Goal: Information Seeking & Learning: Learn about a topic

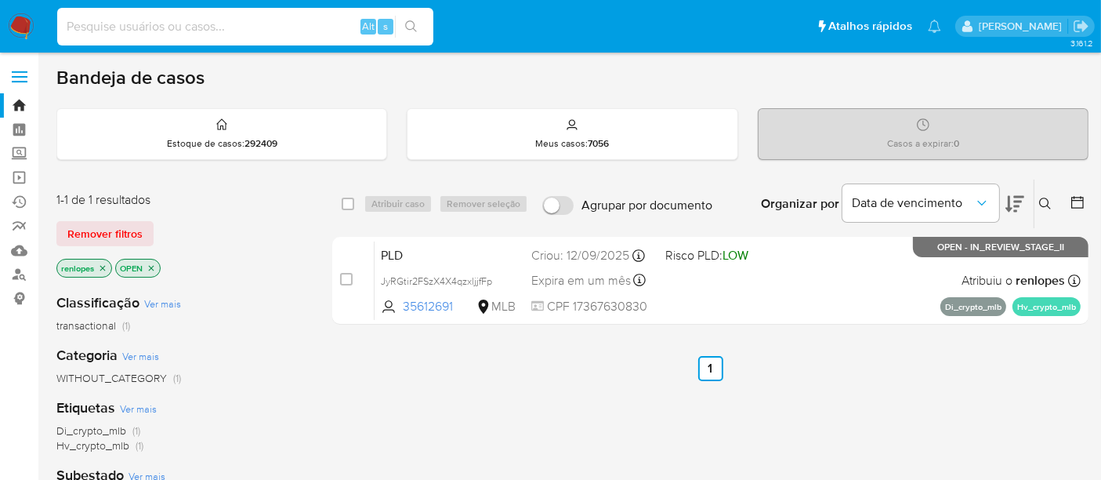
click at [161, 32] on input at bounding box center [245, 26] width 376 height 20
paste input "PcZT3fQXqvMVSPfho6EK4L77"
type input "PcZT3fQXqvMVSPfho6EK4L77"
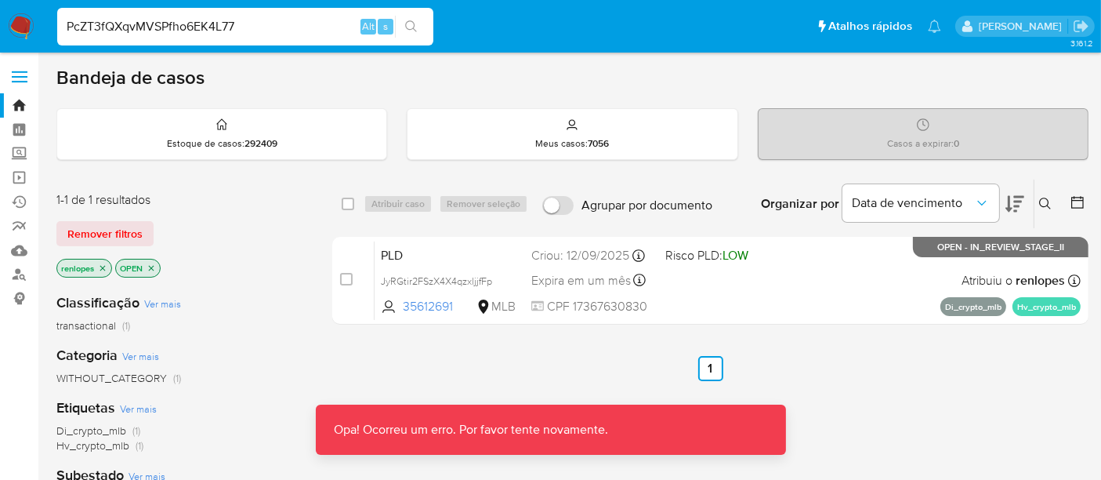
click at [16, 22] on img at bounding box center [21, 26] width 27 height 27
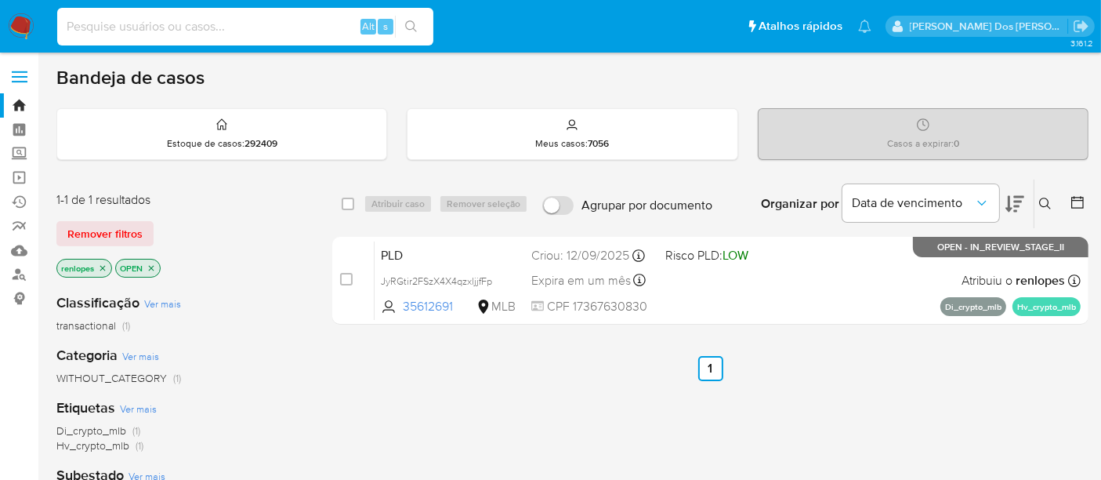
click at [238, 31] on input at bounding box center [245, 26] width 376 height 20
paste input "PcZT3fQXqvMVSPfho6EK4L77"
type input "PcZT3fQXqvMVSPfho6EK4L77"
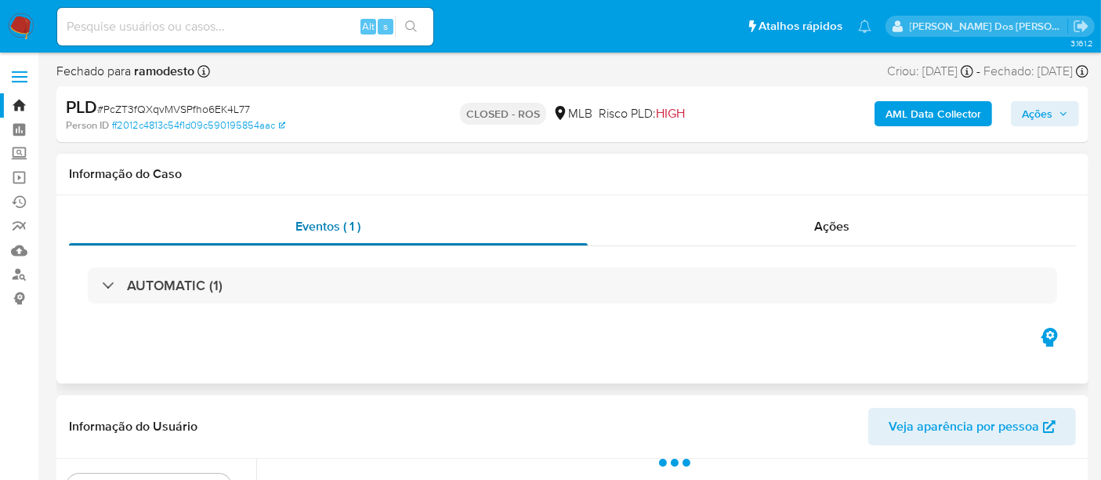
select select "10"
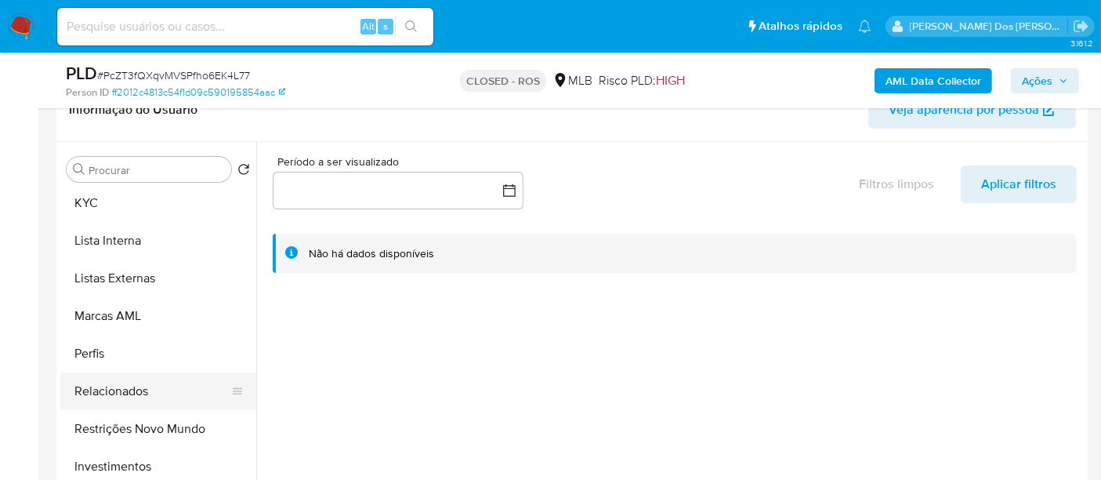
scroll to position [784, 0]
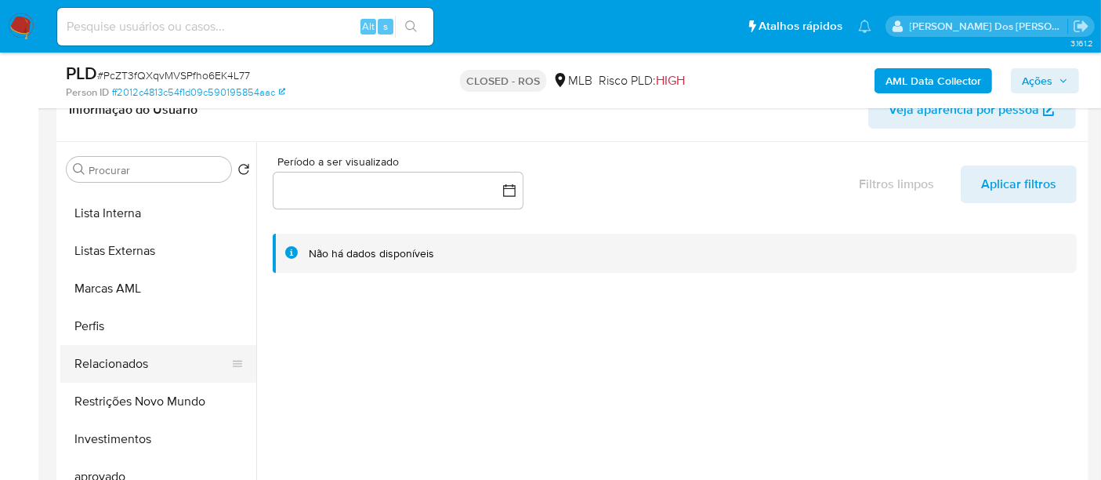
drag, startPoint x: 150, startPoint y: 401, endPoint x: 154, endPoint y: 379, distance: 22.4
click at [150, 401] on button "Restrições Novo Mundo" at bounding box center [158, 402] width 196 height 38
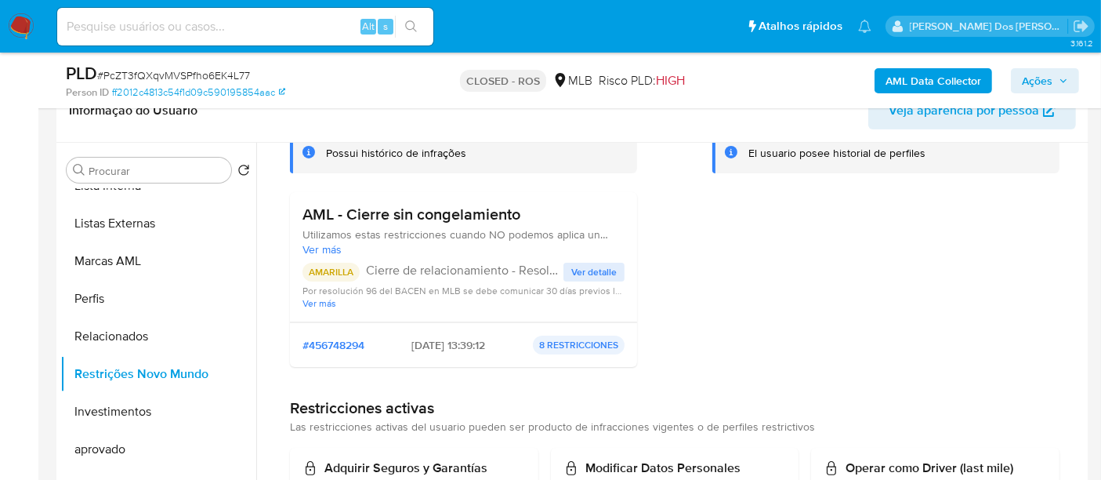
scroll to position [261, 0]
click at [233, 25] on input at bounding box center [245, 26] width 376 height 20
paste input "KubapEWErcAchQXcYk9VHopa"
type input "KubapEWErcAchQXcYk9VHopa"
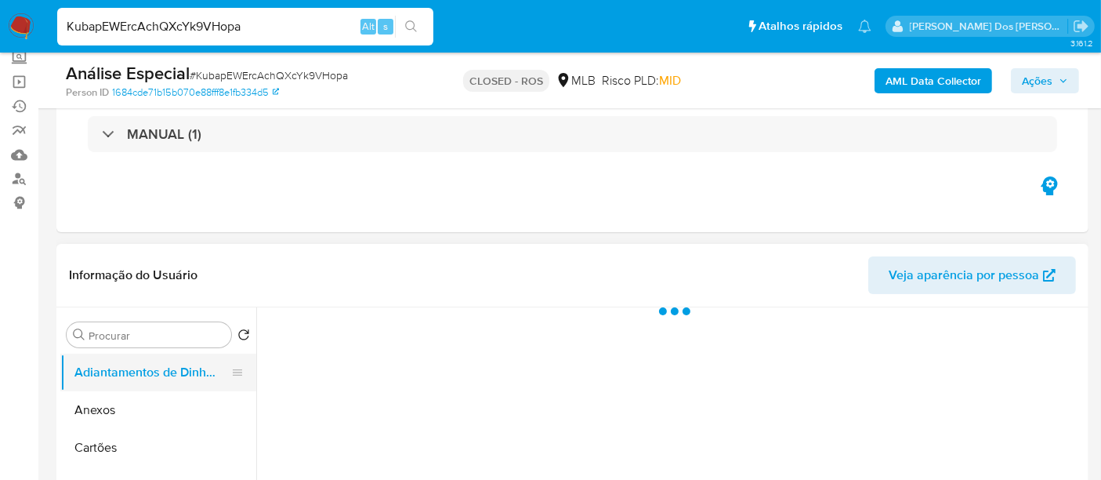
scroll to position [174, 0]
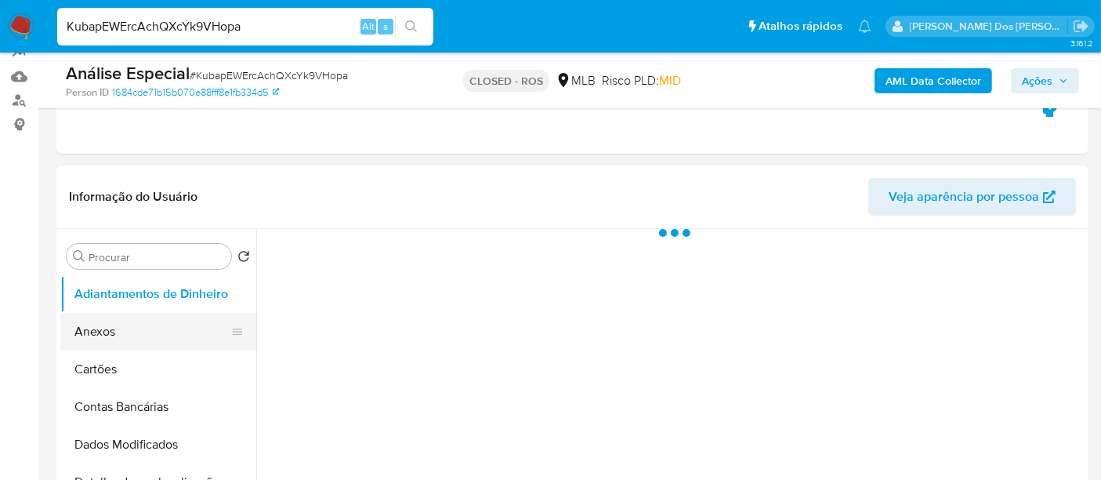
select select "10"
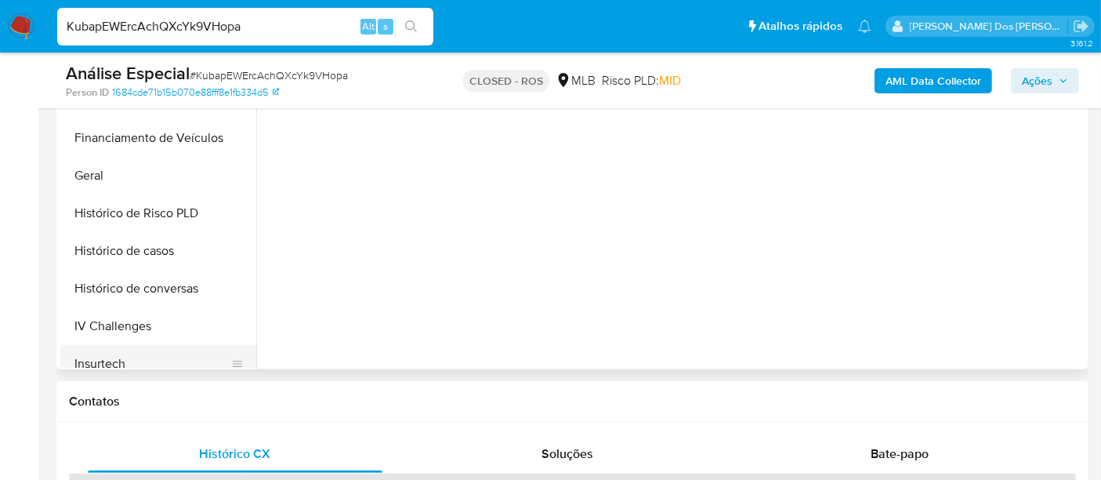
scroll to position [434, 0]
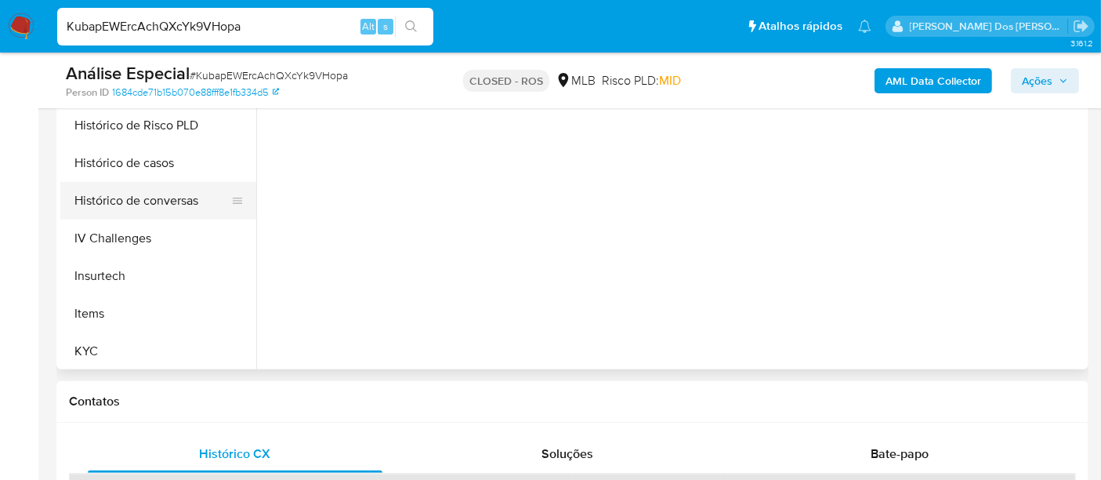
click at [140, 194] on button "Histórico de conversas" at bounding box center [151, 201] width 183 height 38
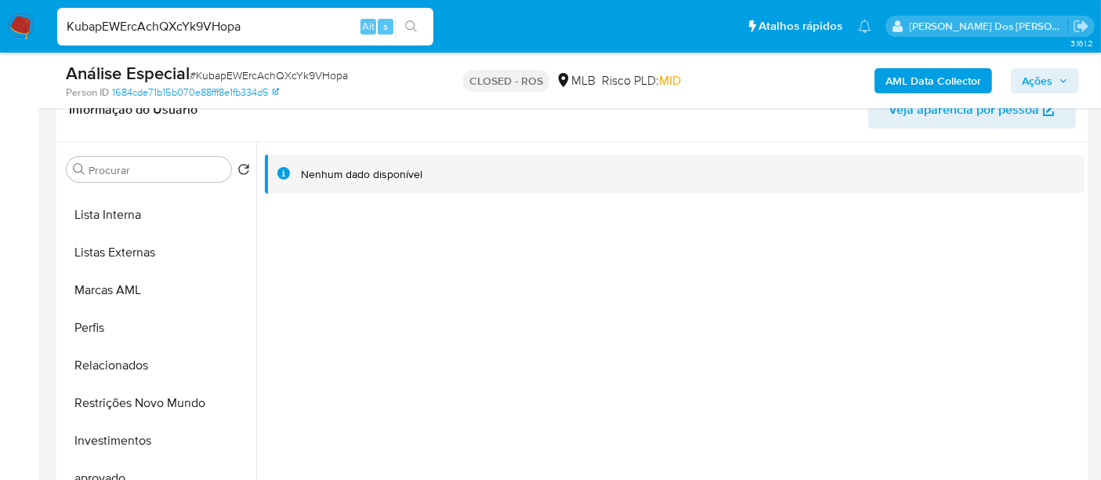
scroll to position [811, 0]
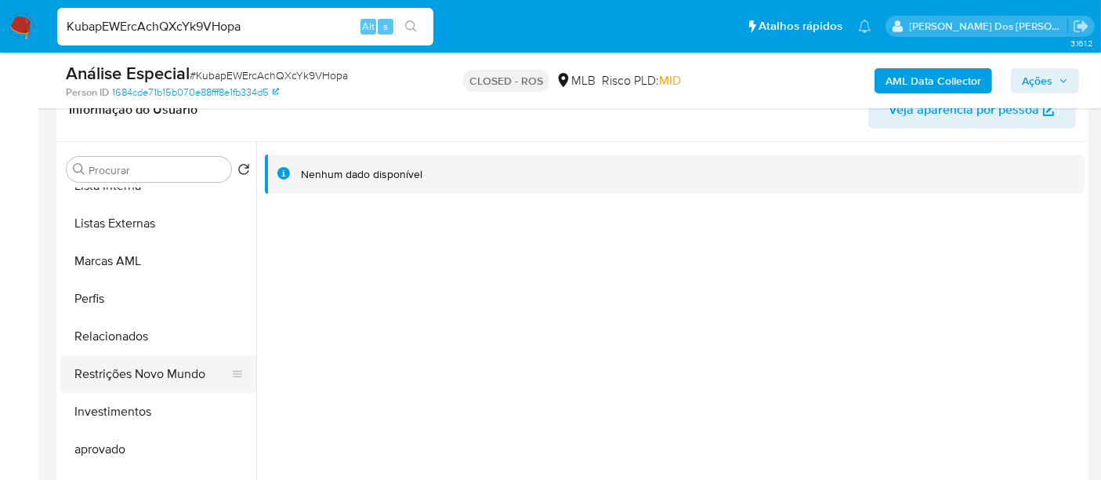
click at [172, 378] on button "Restrições Novo Mundo" at bounding box center [151, 374] width 183 height 38
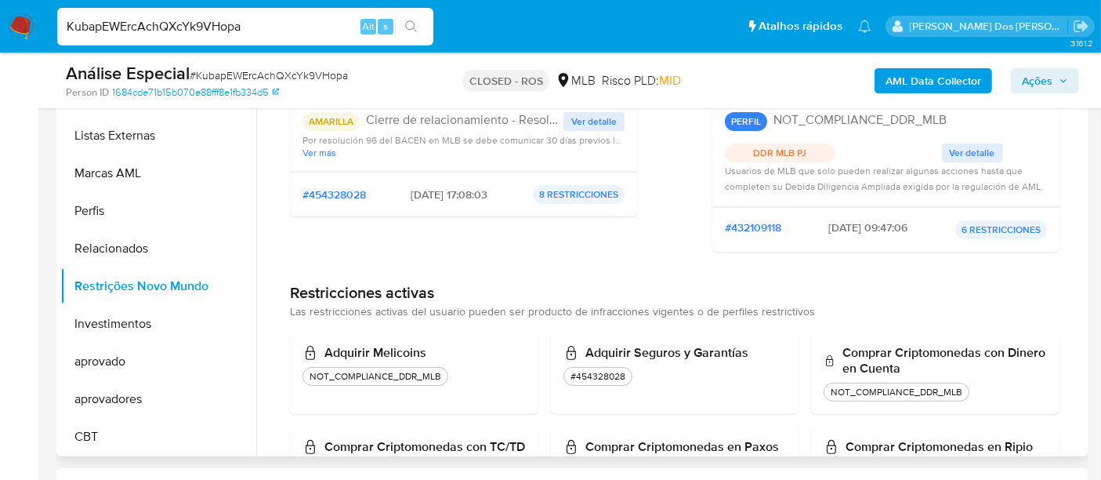
scroll to position [0, 0]
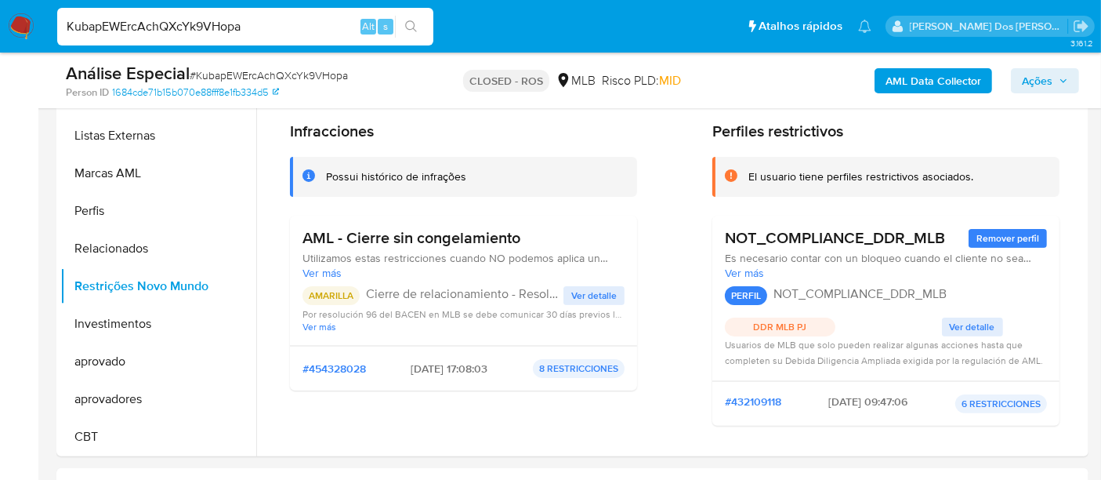
click at [98, 33] on input "KubapEWErcAchQXcYk9VHopa" at bounding box center [245, 26] width 376 height 20
type input "msaluha@yahoo.com"
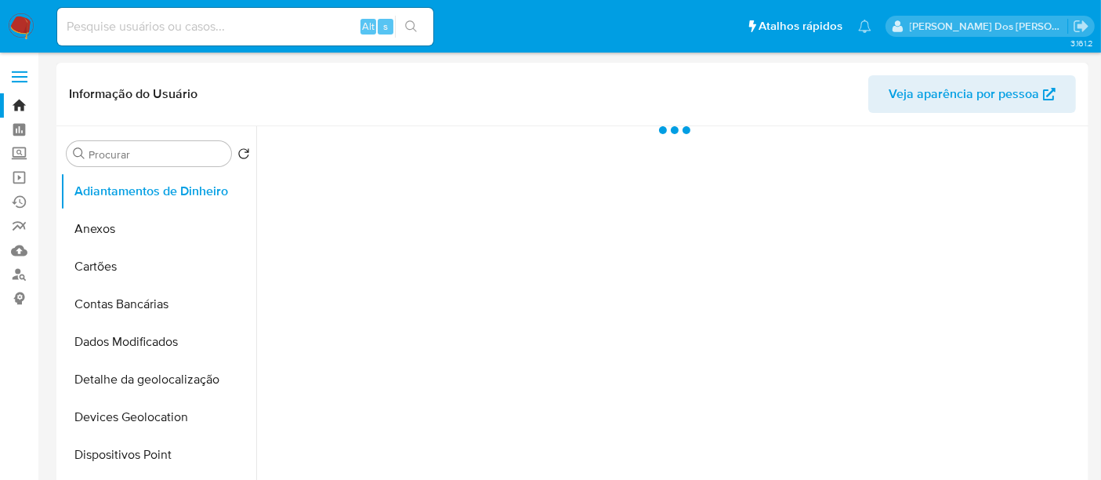
select select "10"
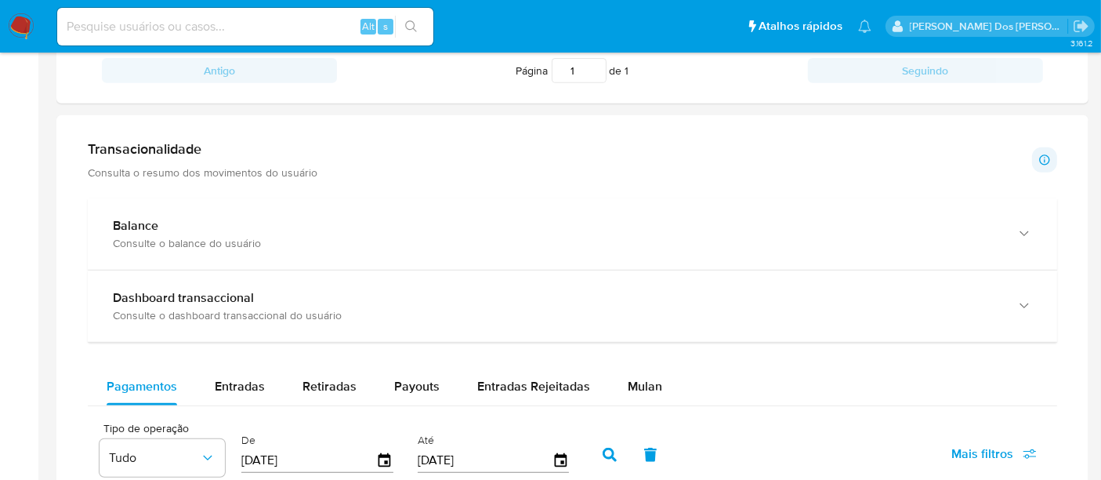
scroll to position [871, 0]
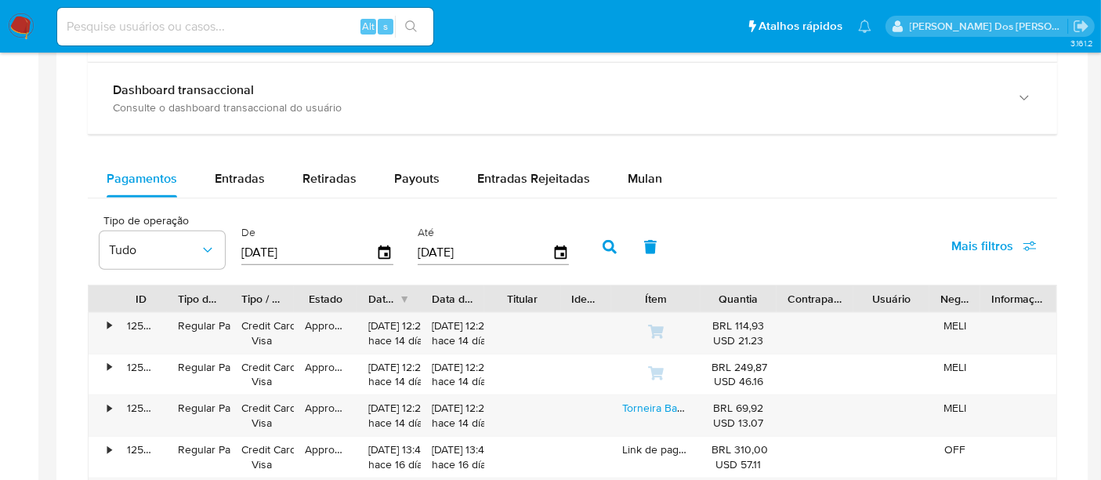
click at [286, 27] on input at bounding box center [245, 26] width 376 height 20
type input "renatolopesfilho1011@gmail.com"
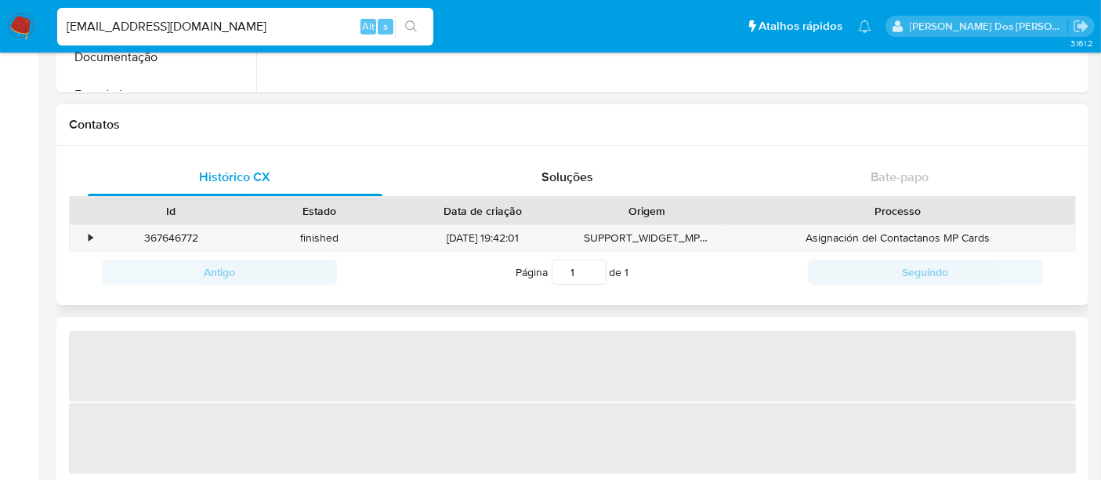
select select "10"
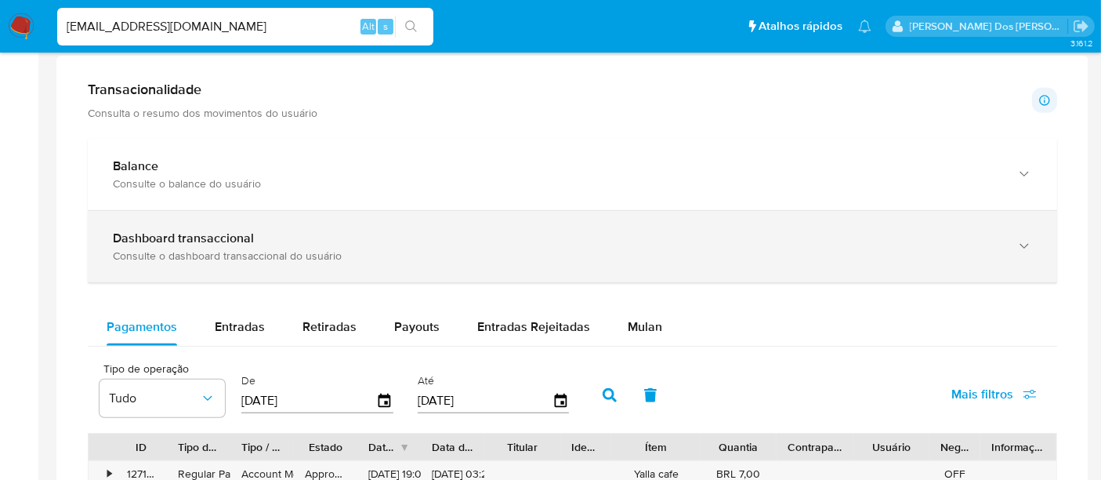
scroll to position [958, 0]
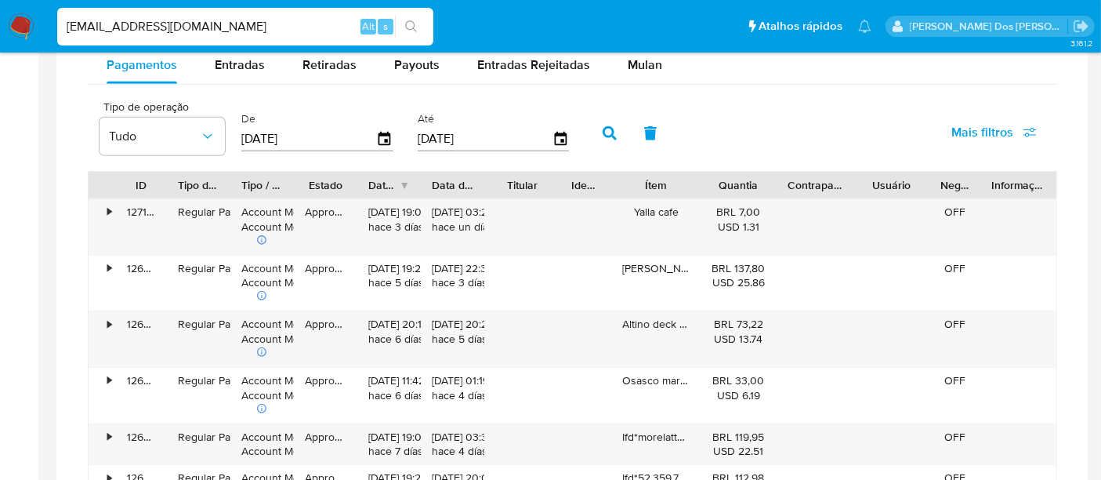
click at [241, 19] on input "renatolopesfilho1011@gmail.com" at bounding box center [245, 26] width 376 height 20
type input "simonelopes0610@gmail.com"
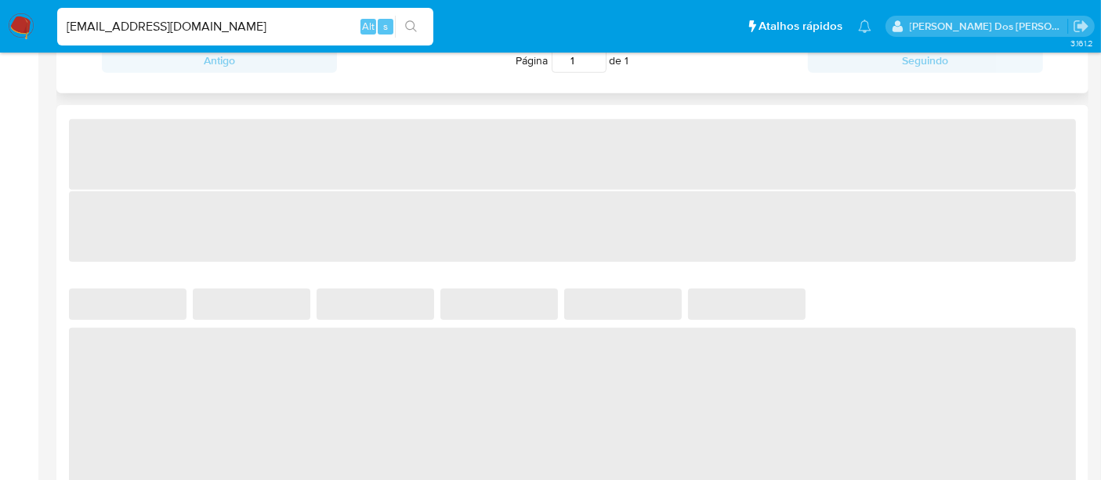
select select "10"
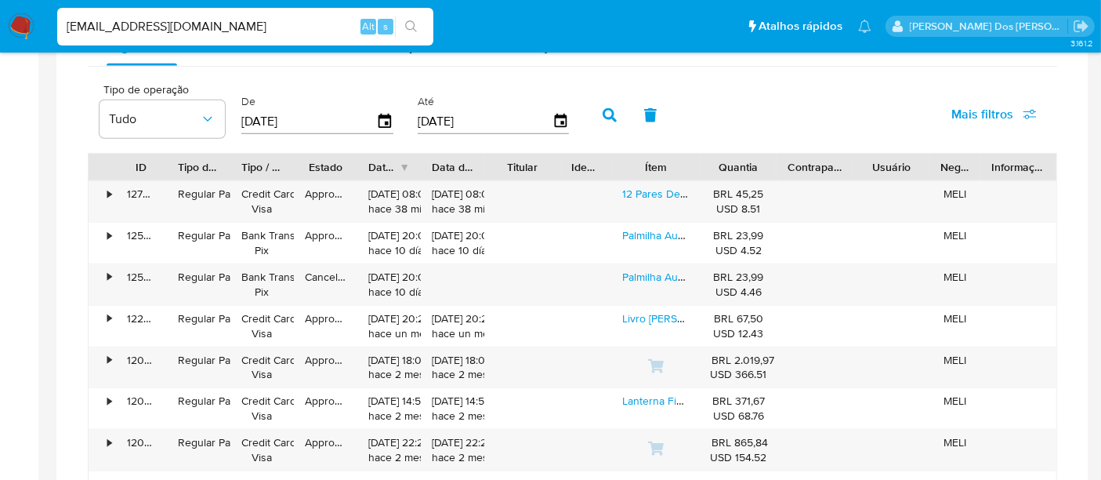
scroll to position [1045, 0]
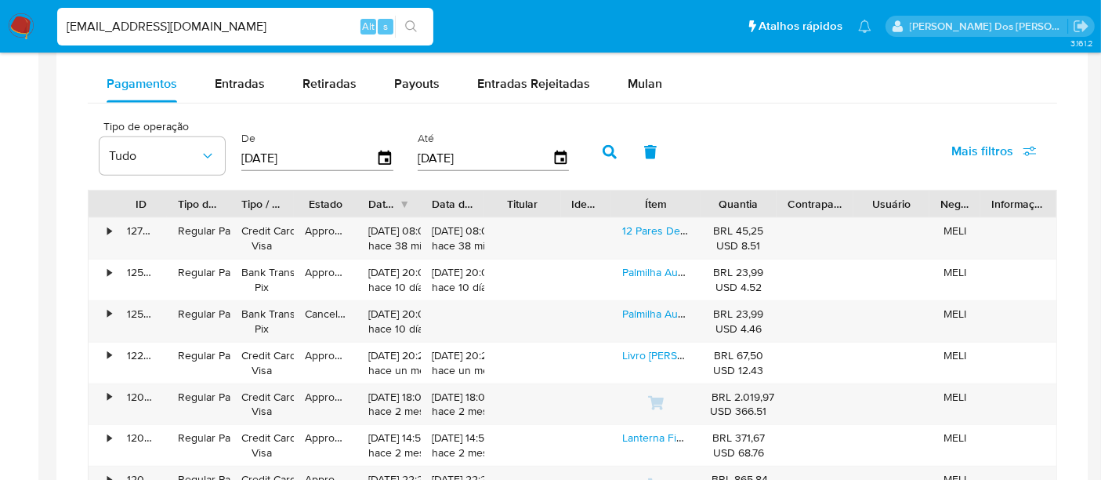
click at [24, 17] on img at bounding box center [21, 26] width 27 height 27
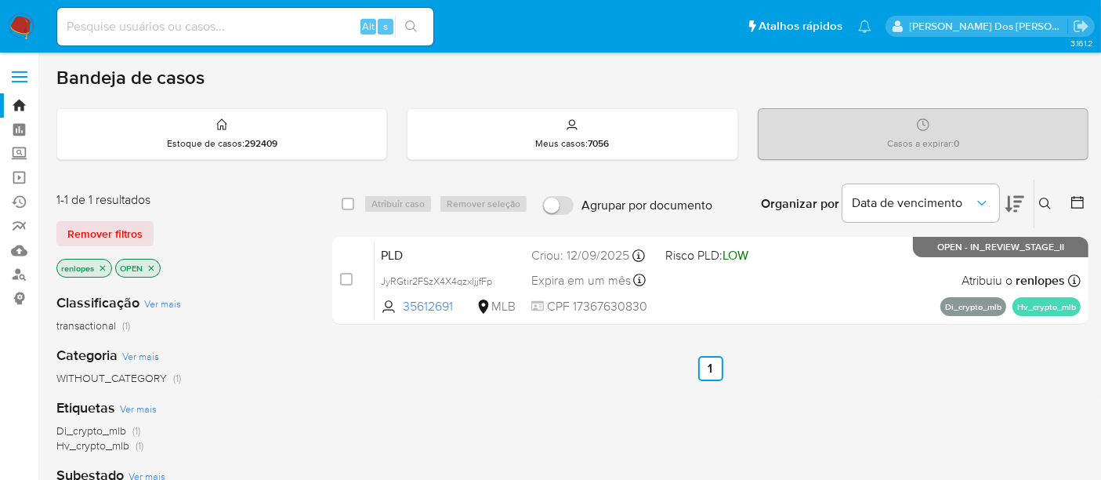
click at [163, 25] on input at bounding box center [245, 26] width 376 height 20
paste input "L2m9TXbCDkL3LAkjuBpRAZ0S"
type input "L2m9TXbCDkL3LAkjuBpRAZ0S"
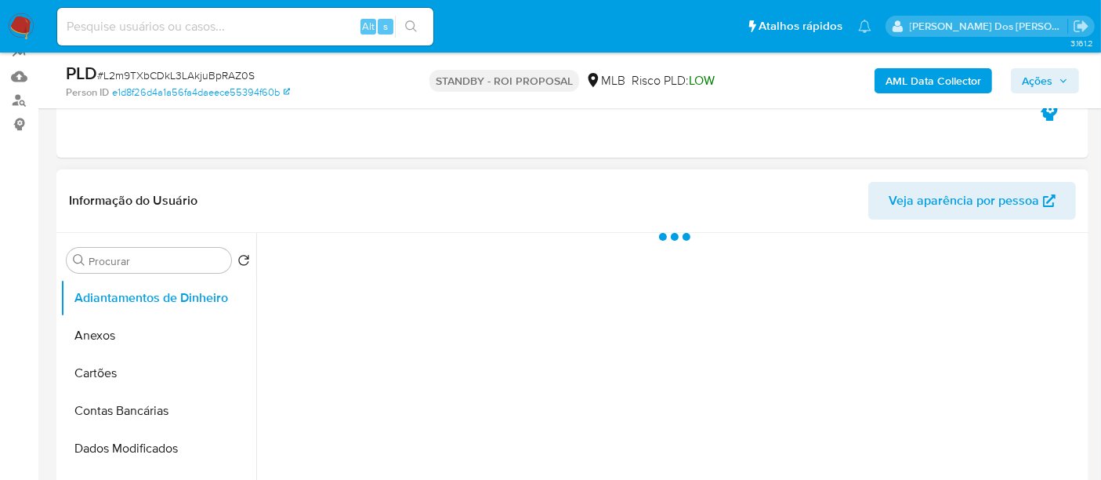
select select "10"
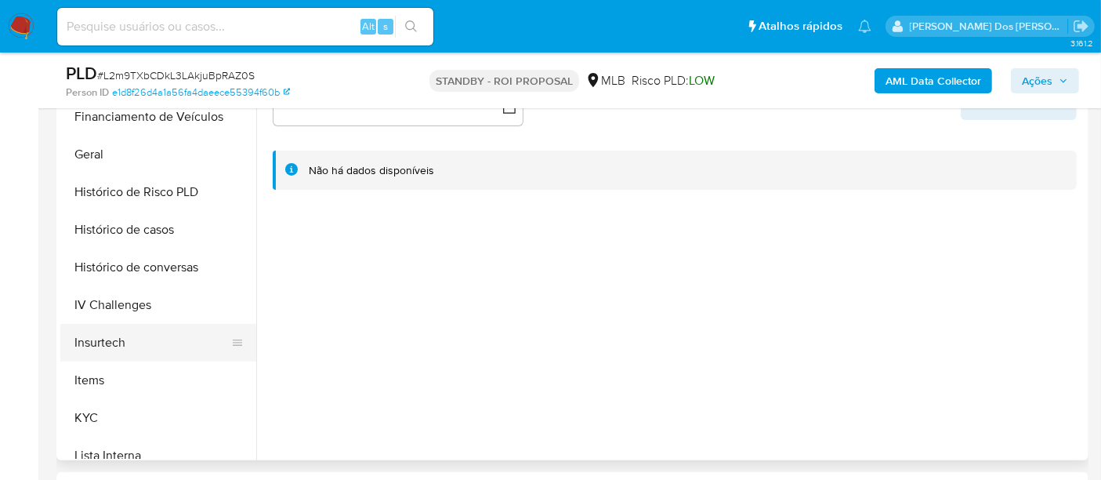
scroll to position [522, 0]
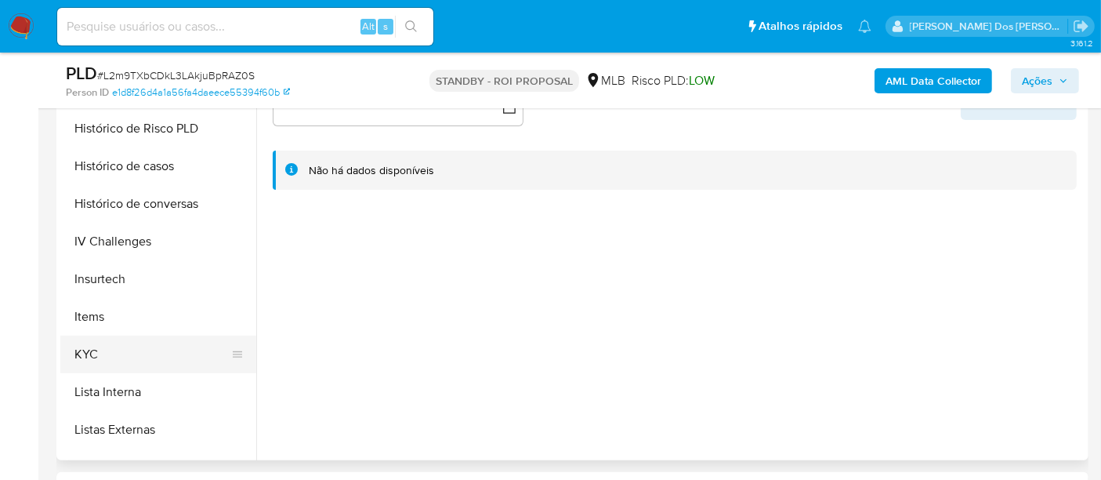
click at [89, 350] on button "KYC" at bounding box center [151, 355] width 183 height 38
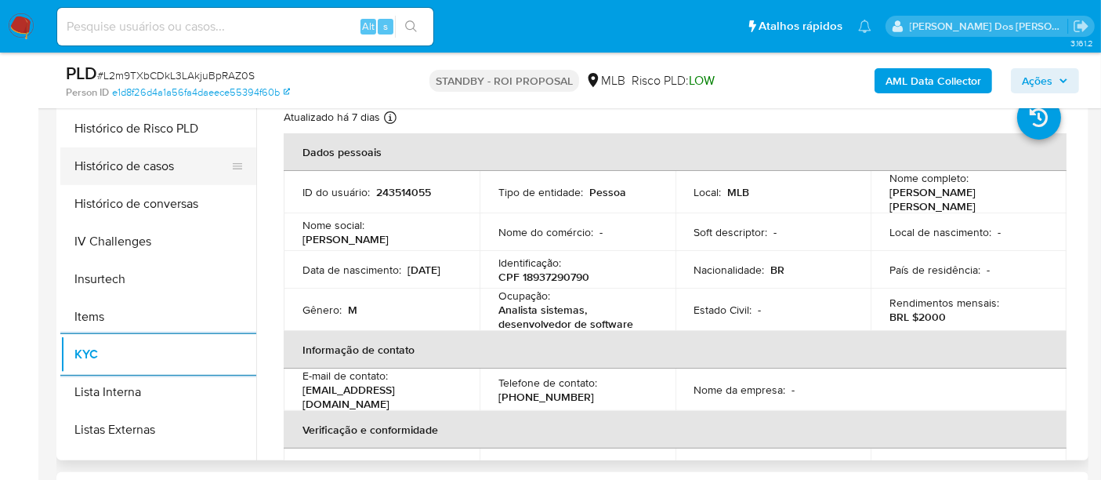
click at [147, 171] on button "Histórico de casos" at bounding box center [151, 166] width 183 height 38
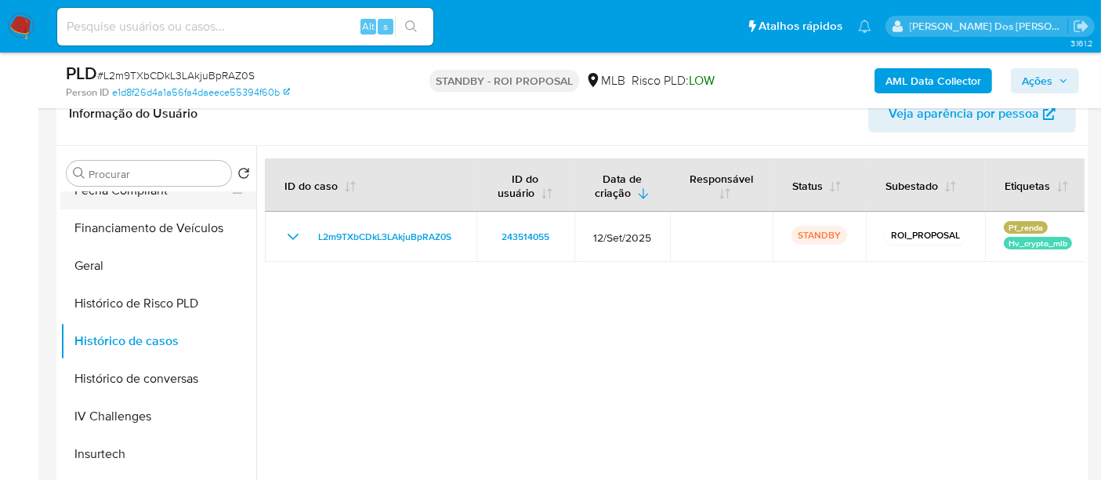
scroll to position [261, 0]
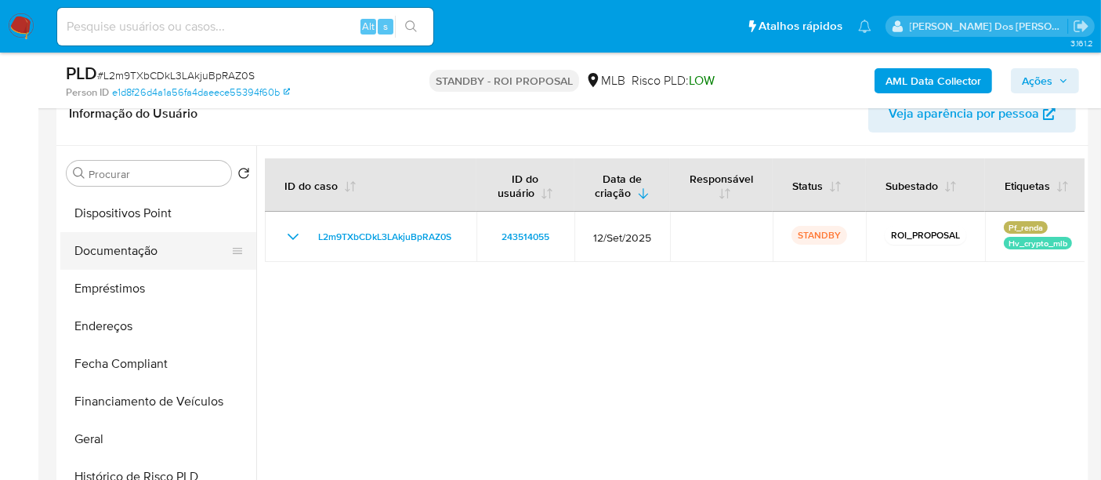
click at [121, 252] on button "Documentação" at bounding box center [151, 251] width 183 height 38
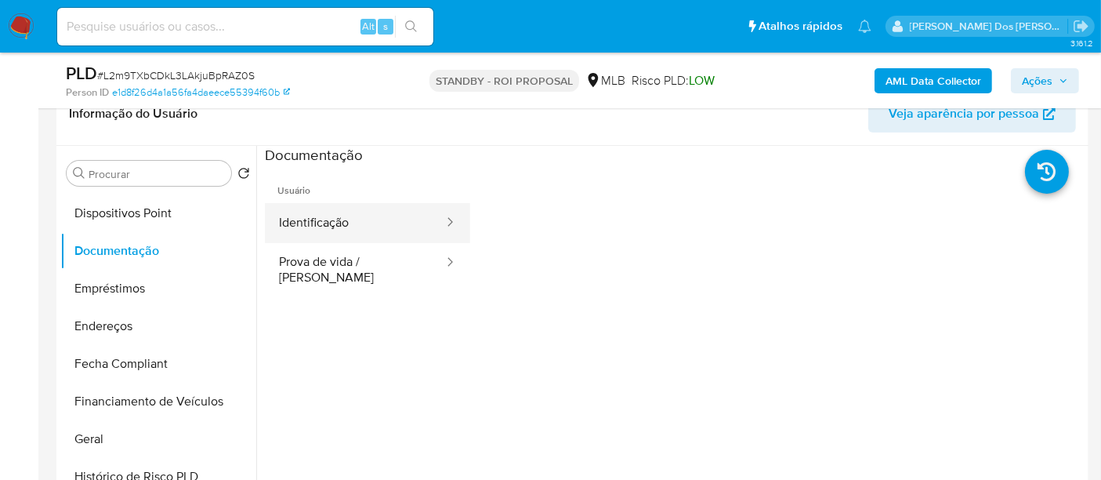
click at [329, 231] on button "Identificação" at bounding box center [355, 223] width 180 height 40
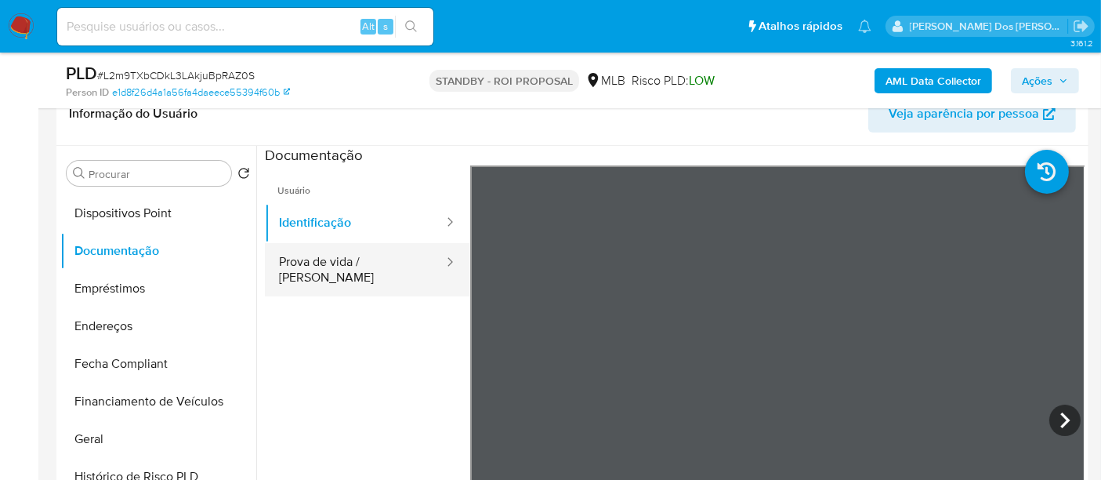
click at [357, 270] on button "Prova de vida / Selfie" at bounding box center [355, 269] width 180 height 53
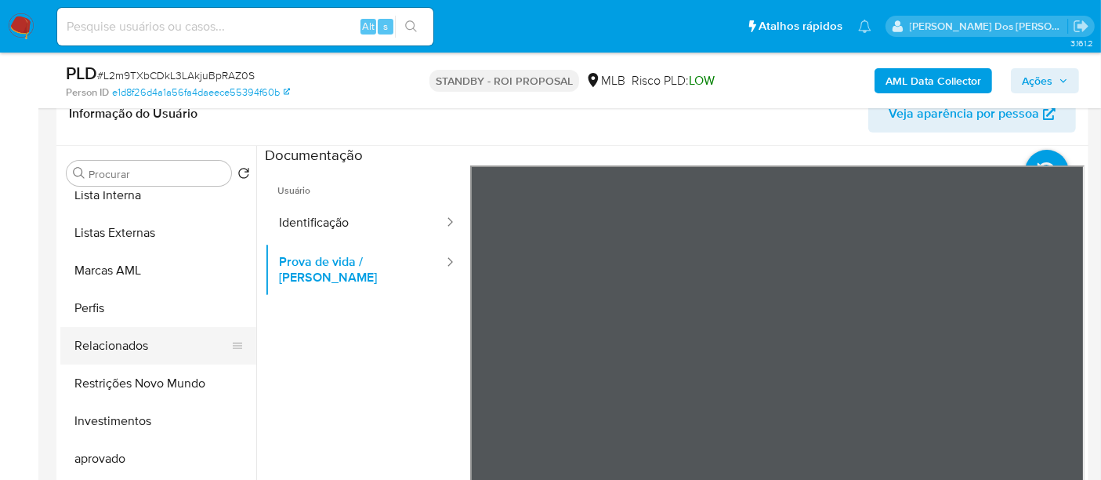
scroll to position [812, 0]
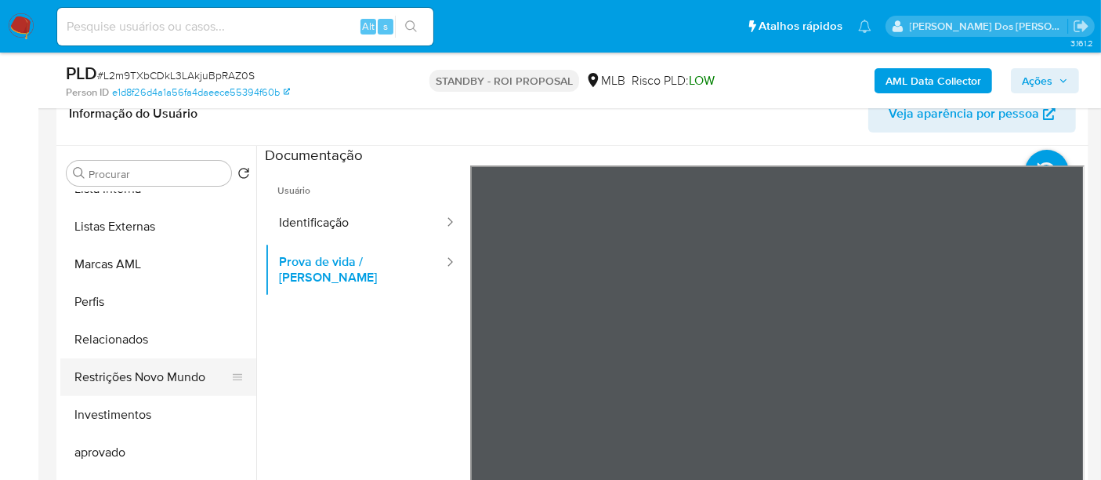
click at [165, 370] on button "Restrições Novo Mundo" at bounding box center [151, 377] width 183 height 38
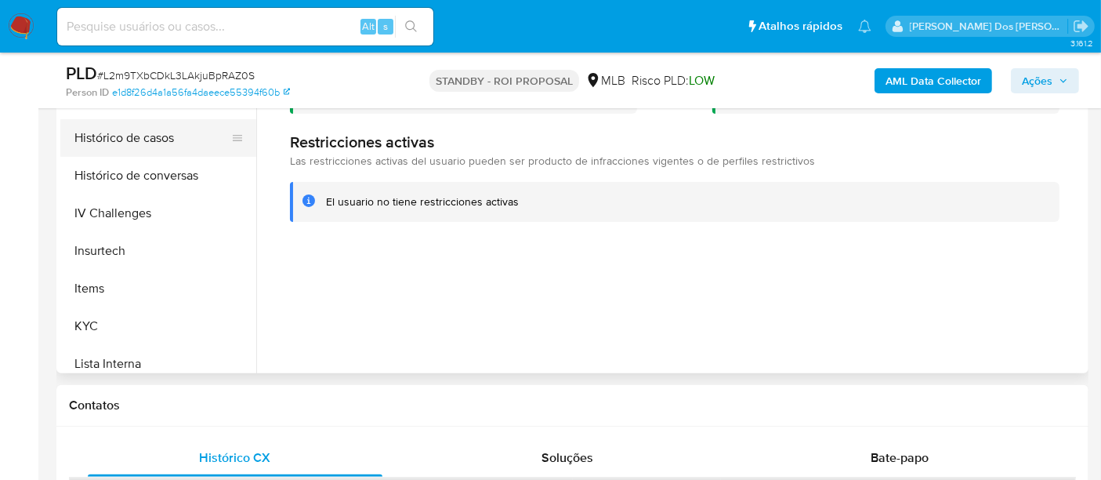
scroll to position [376, 0]
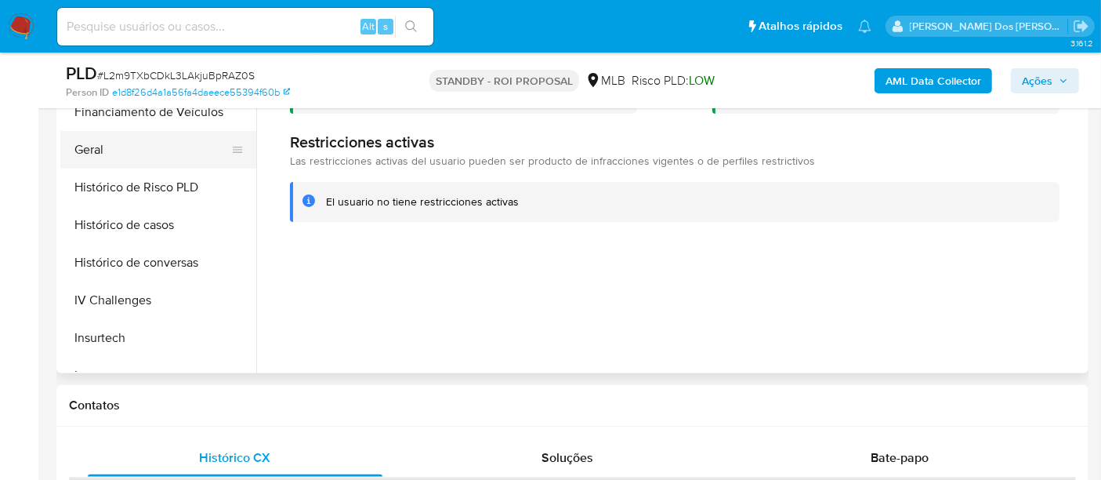
click at [87, 156] on button "Geral" at bounding box center [151, 150] width 183 height 38
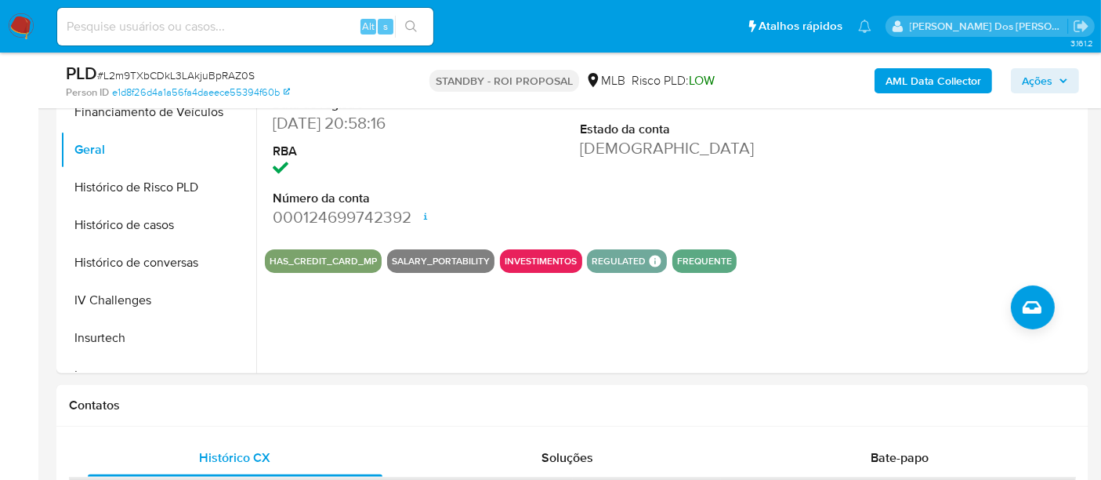
click at [291, 34] on input at bounding box center [245, 26] width 376 height 20
paste input "opZeMTNiuM640QYATk0iwrFU"
type input "opZeMTNiuM640QYATk0iwrFU"
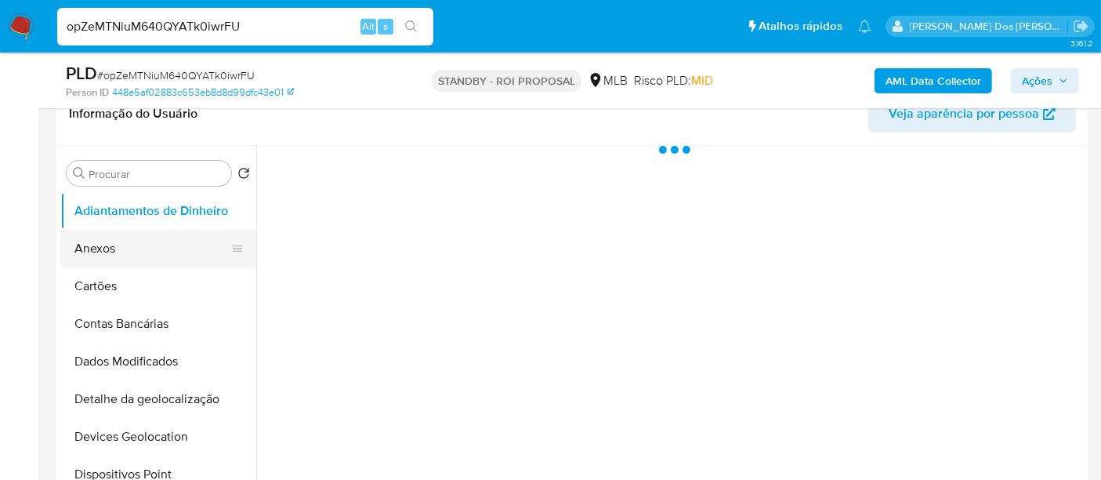
select select "10"
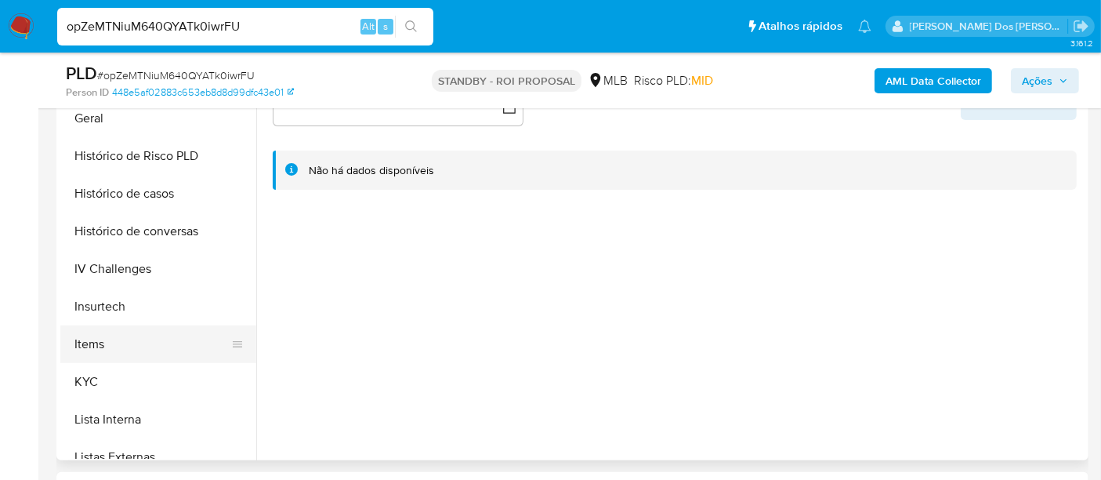
scroll to position [522, 0]
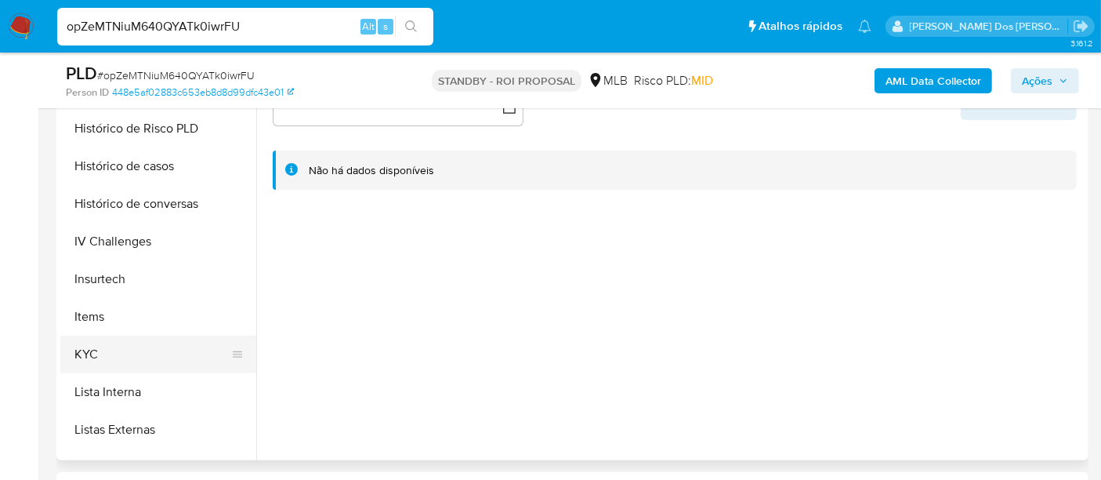
click at [85, 354] on button "KYC" at bounding box center [151, 355] width 183 height 38
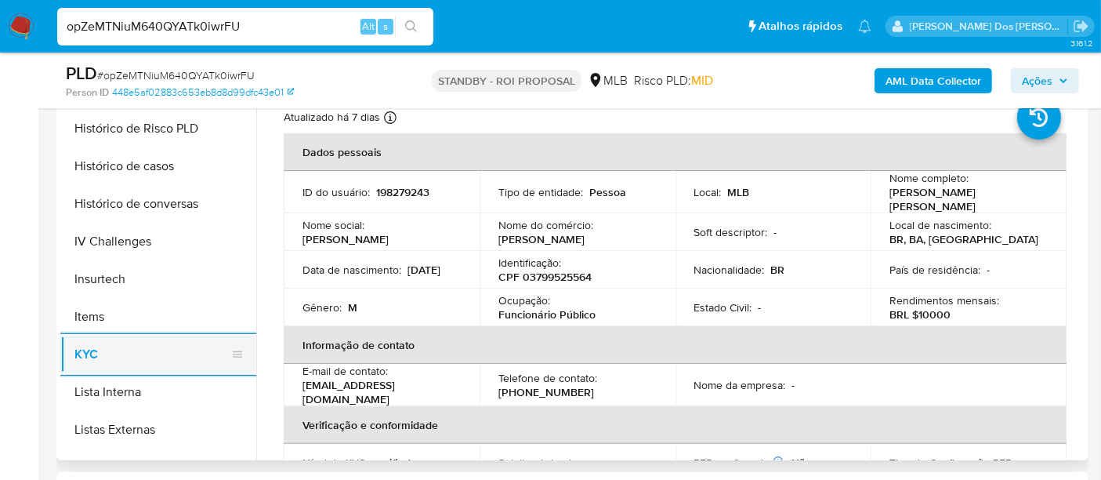
scroll to position [435, 0]
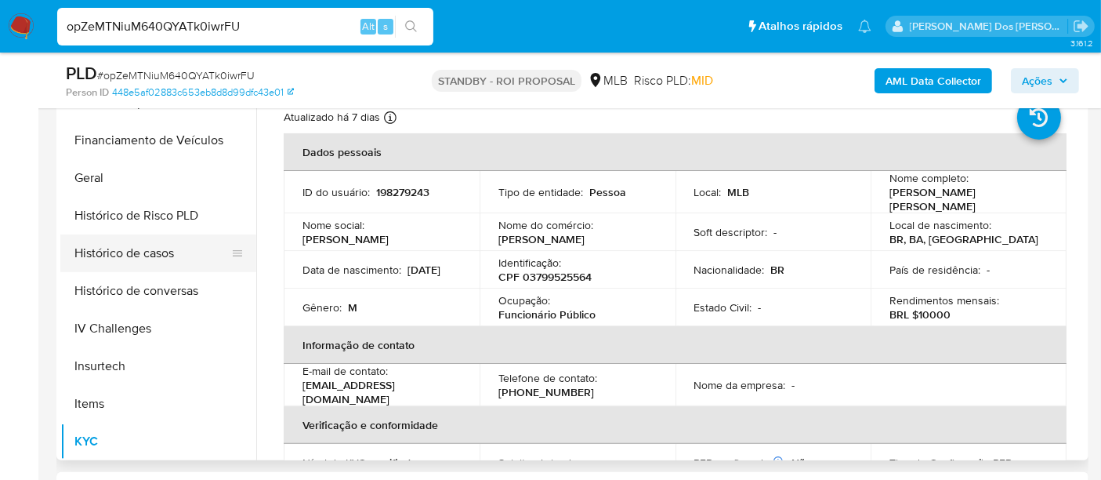
click at [155, 241] on button "Histórico de casos" at bounding box center [151, 253] width 183 height 38
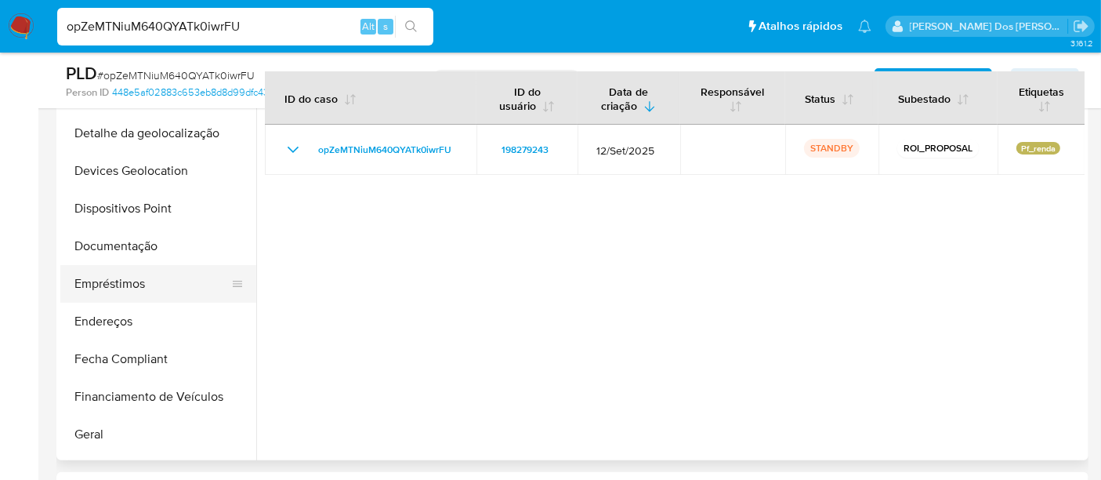
scroll to position [174, 0]
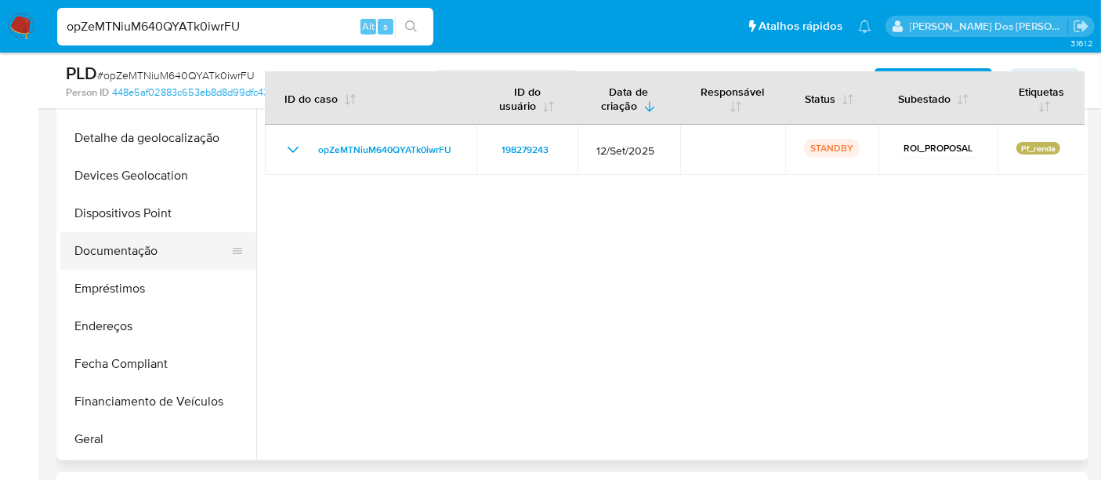
click at [150, 253] on button "Documentação" at bounding box center [151, 251] width 183 height 38
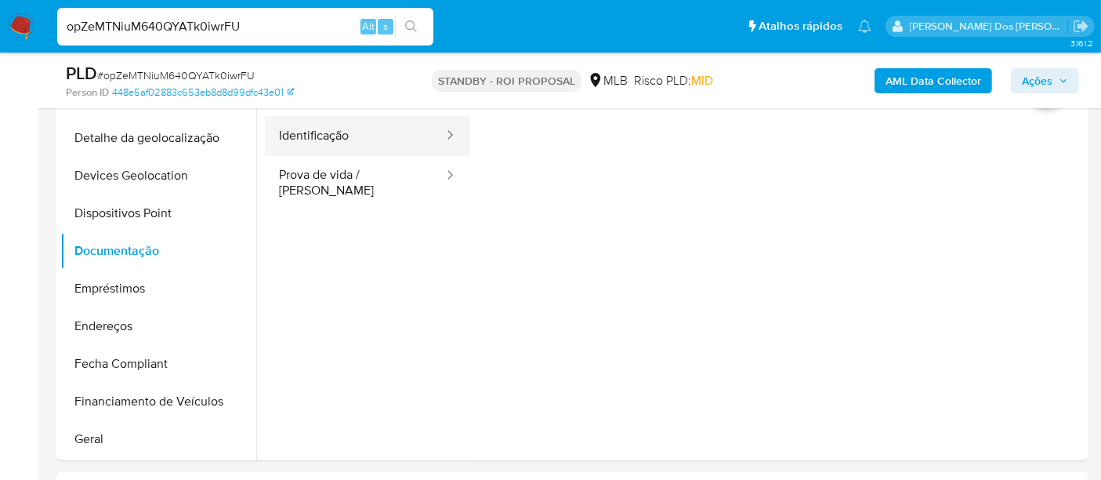
click at [343, 144] on button "Identificação" at bounding box center [355, 136] width 180 height 40
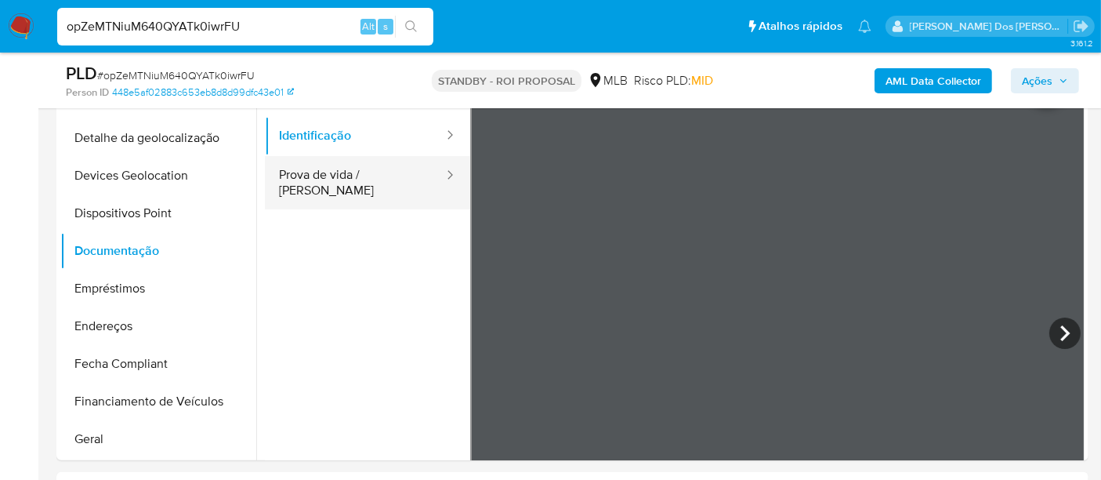
click at [376, 181] on button "Prova de vida / Selfie" at bounding box center [355, 182] width 180 height 53
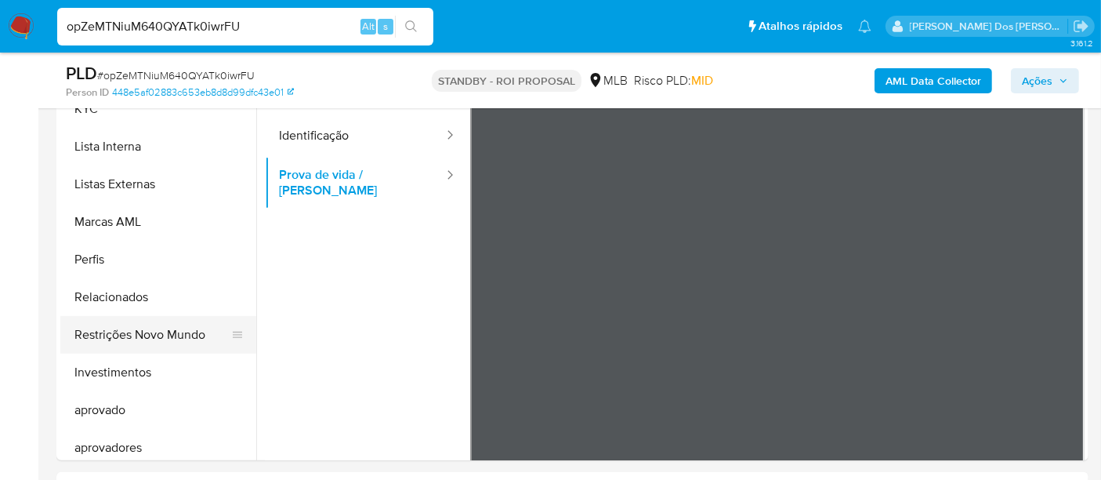
scroll to position [784, 0]
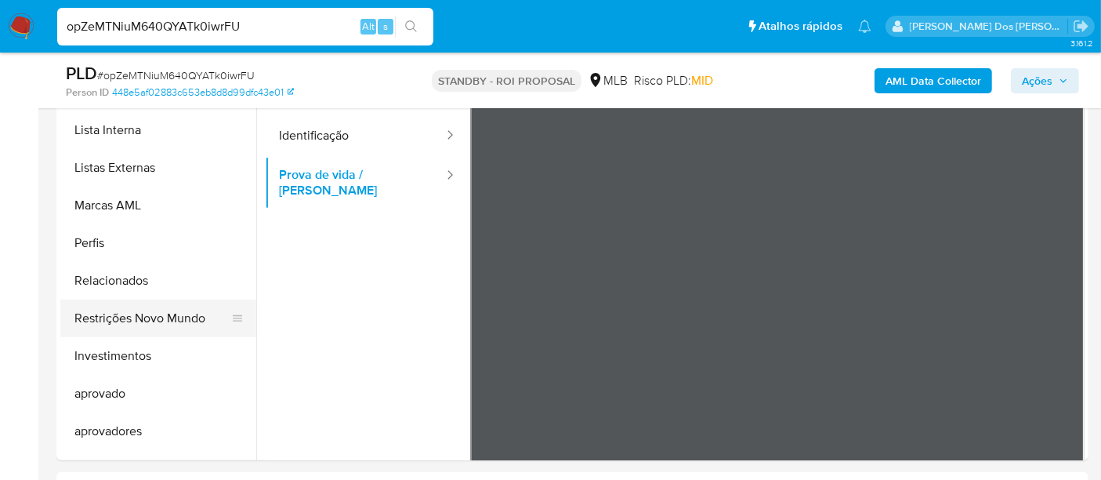
click at [169, 316] on button "Restrições Novo Mundo" at bounding box center [151, 318] width 183 height 38
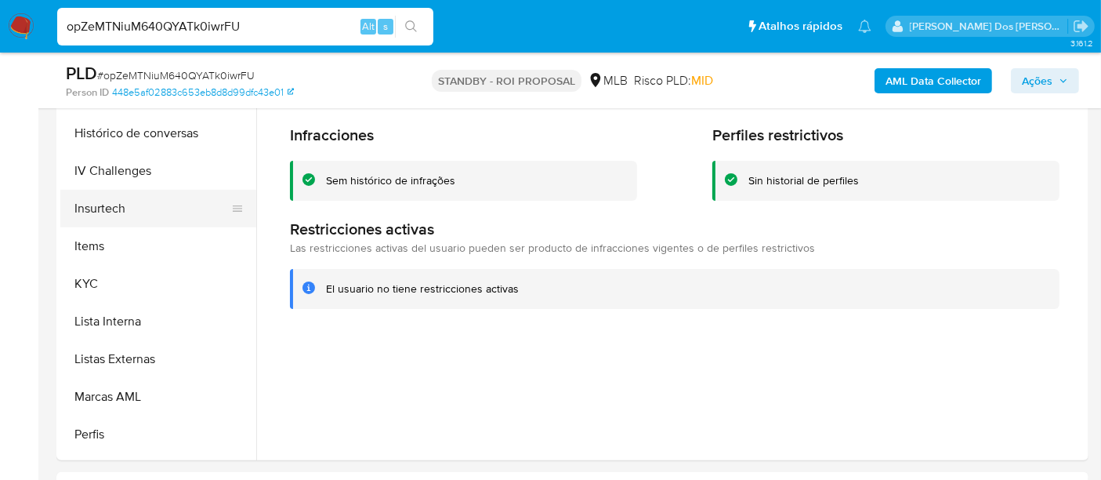
scroll to position [435, 0]
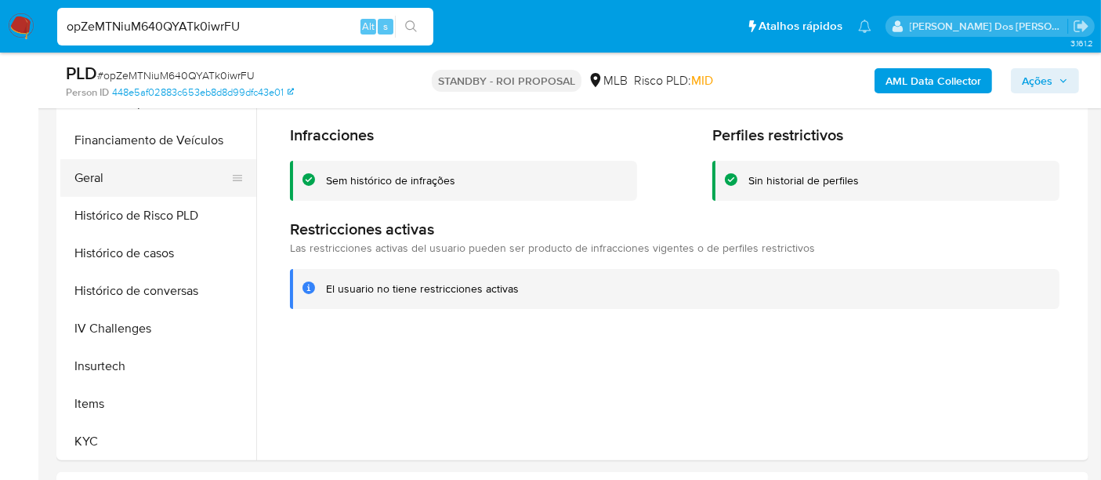
click at [103, 180] on button "Geral" at bounding box center [151, 178] width 183 height 38
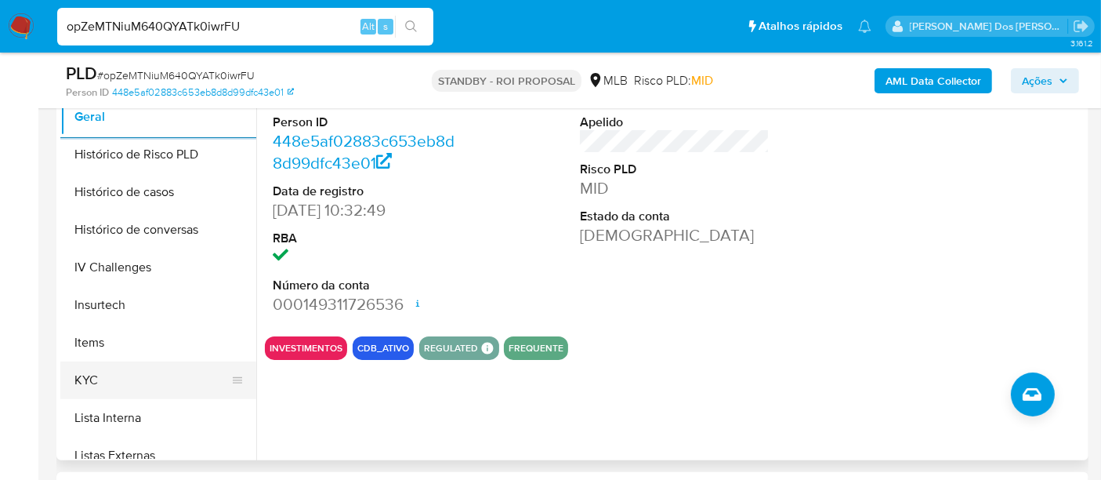
scroll to position [522, 0]
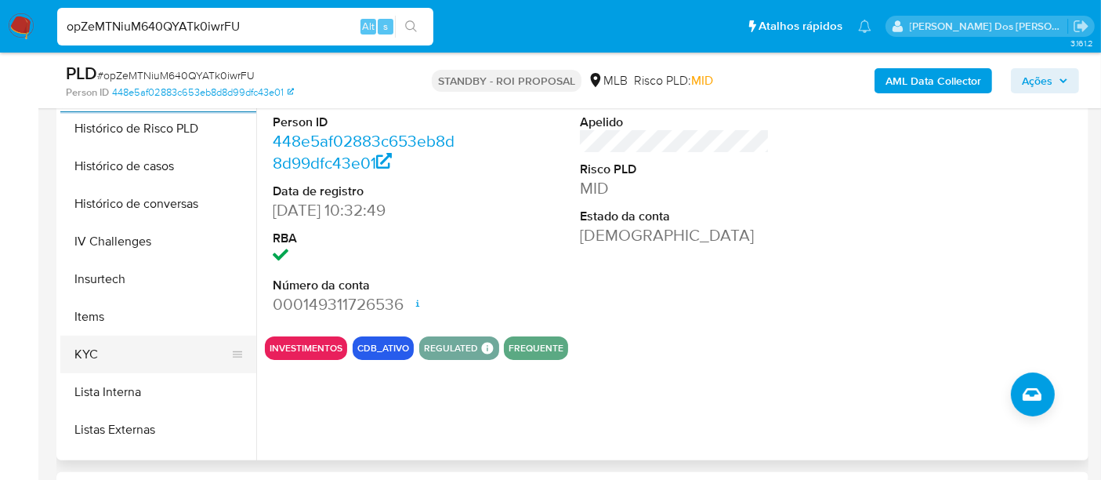
click at [82, 352] on button "KYC" at bounding box center [151, 355] width 183 height 38
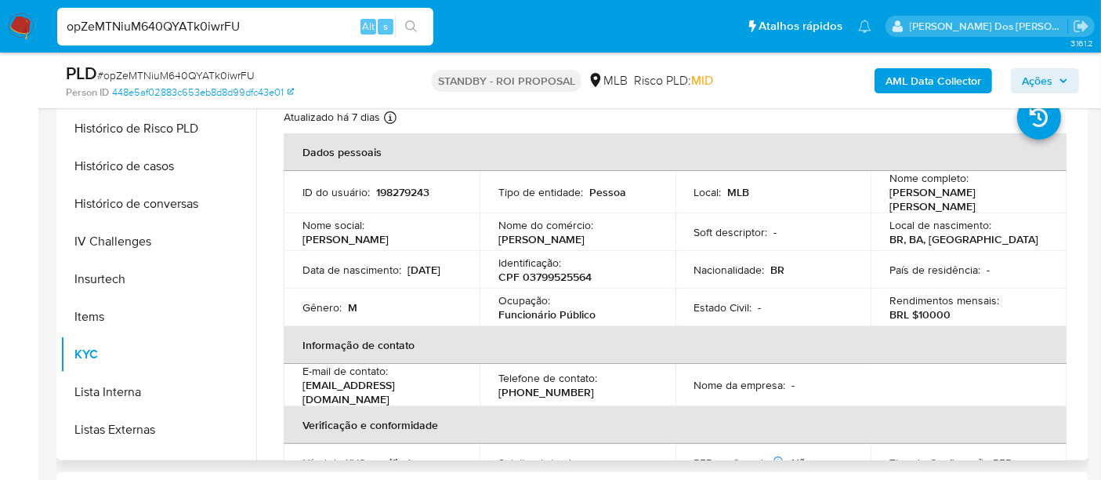
click at [538, 311] on p "Funcionário Público" at bounding box center [547, 314] width 97 height 14
click at [539, 311] on p "Funcionário Público" at bounding box center [547, 314] width 97 height 14
drag, startPoint x: 599, startPoint y: 311, endPoint x: 484, endPoint y: 317, distance: 115.4
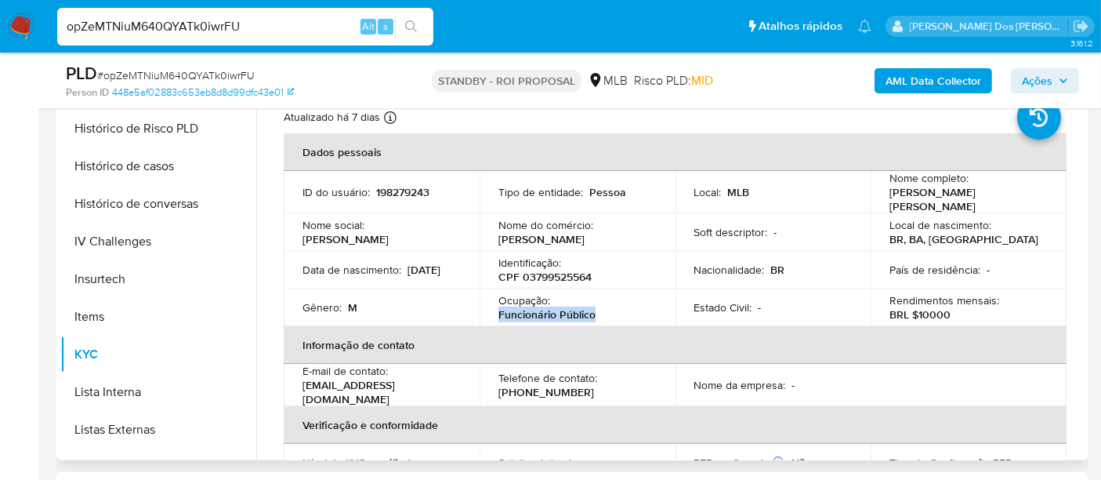
click at [484, 317] on td "Ocupação : Funcionário Público" at bounding box center [578, 307] width 196 height 38
copy p "Funcionário Público"
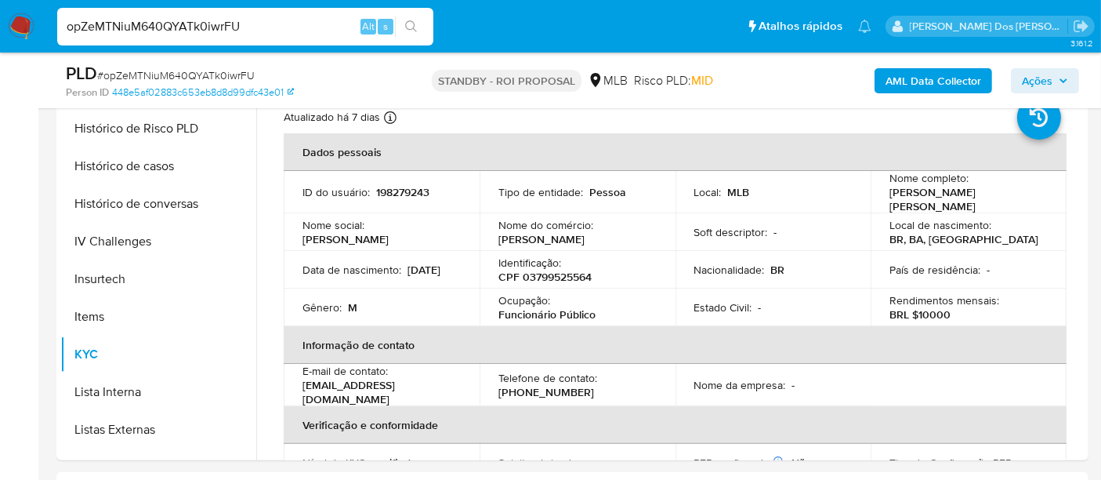
click at [205, 23] on input "opZeMTNiuM640QYATk0iwrFU" at bounding box center [245, 26] width 376 height 20
paste input "L2m9TXbCDkL3LAkjuBpRAZ0S"
type input "L2m9TXbCDkL3LAkjuBpRAZ0S"
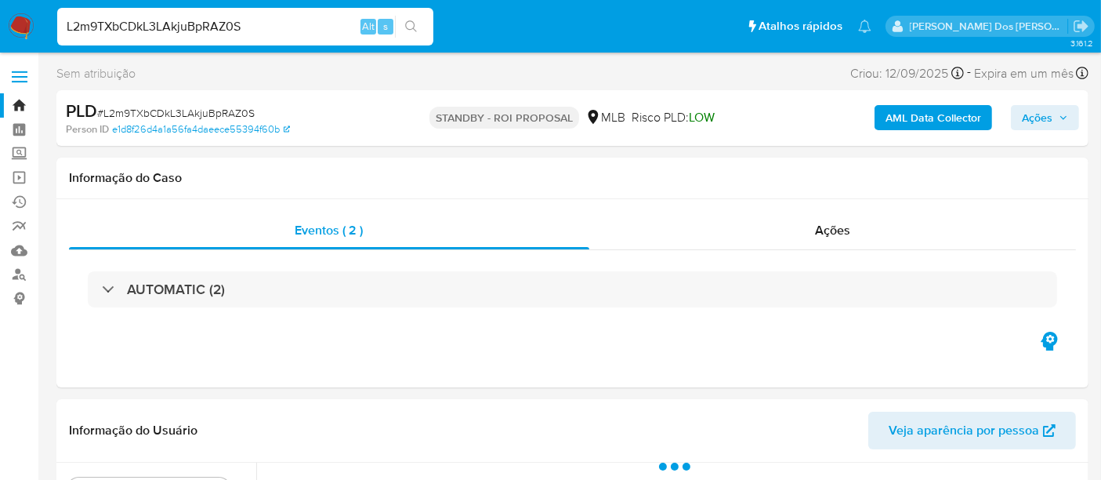
select select "10"
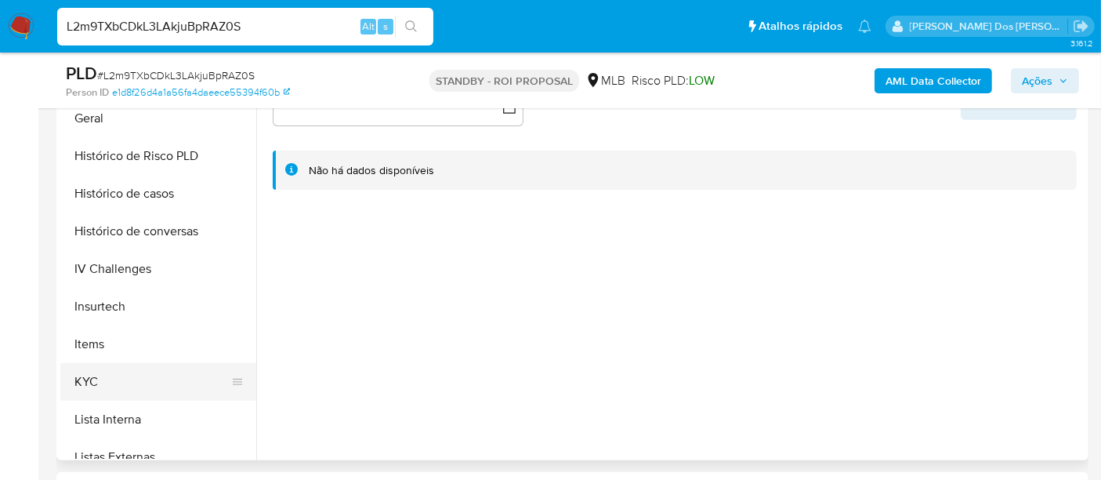
scroll to position [522, 0]
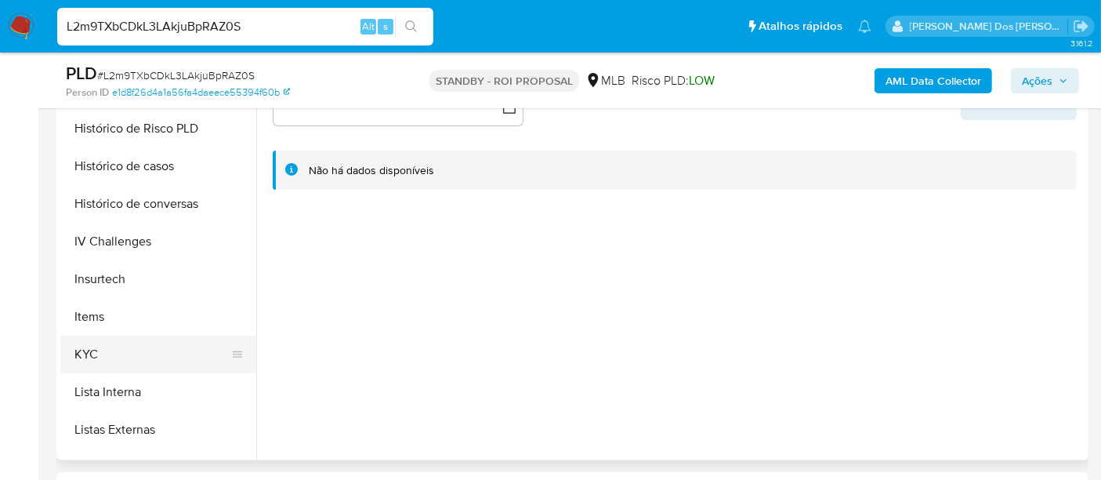
click at [99, 345] on button "KYC" at bounding box center [151, 355] width 183 height 38
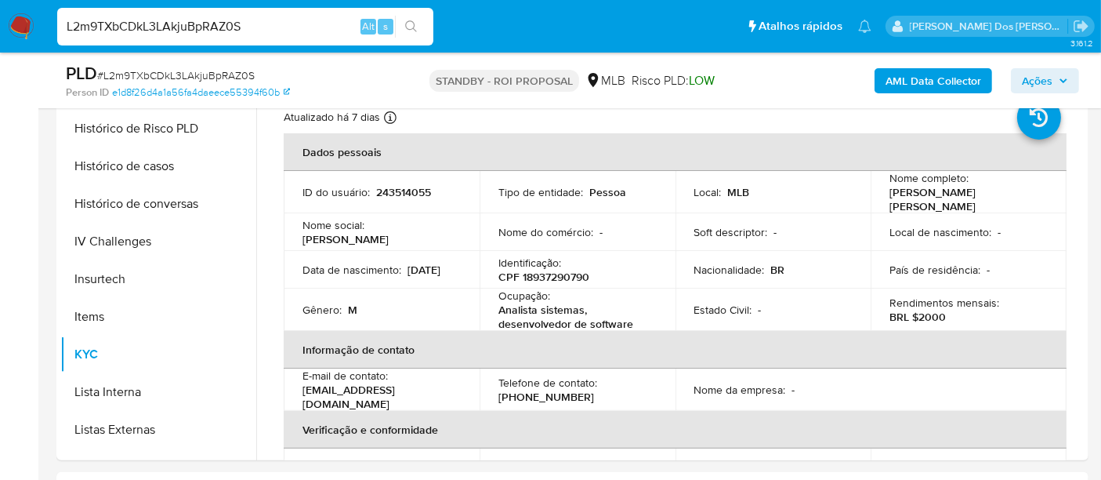
click at [246, 31] on input "L2m9TXbCDkL3LAkjuBpRAZ0S" at bounding box center [245, 26] width 376 height 20
paste input "yby6G3WOixywPP8OQIkIxTtL"
type input "yby6G3WOixywPP8OQIkIxTtL"
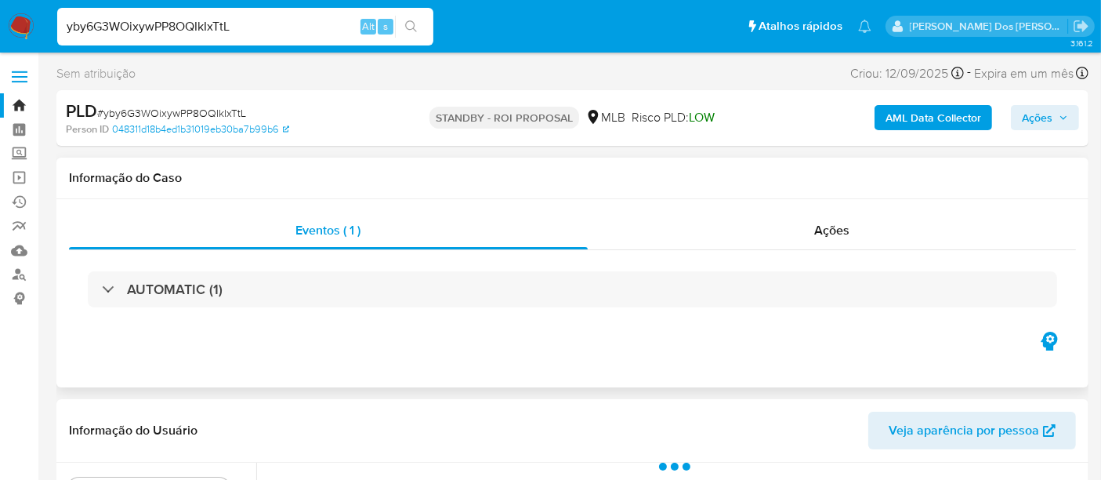
select select "10"
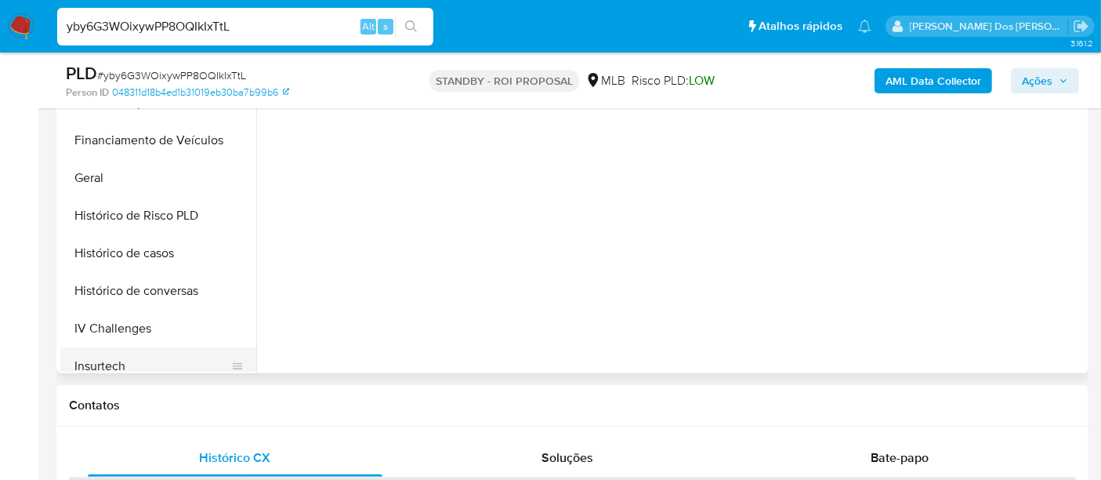
scroll to position [435, 0]
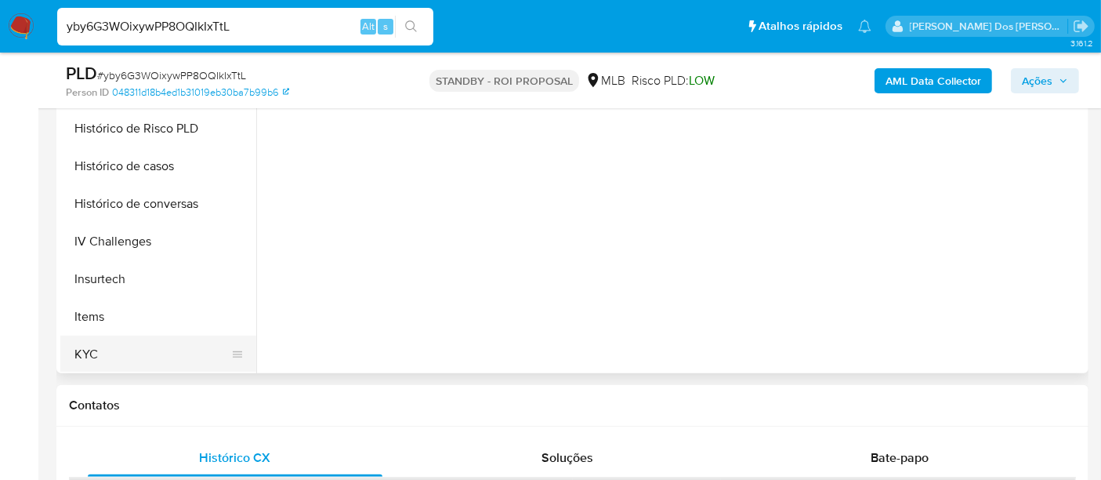
click at [94, 354] on button "KYC" at bounding box center [151, 355] width 183 height 38
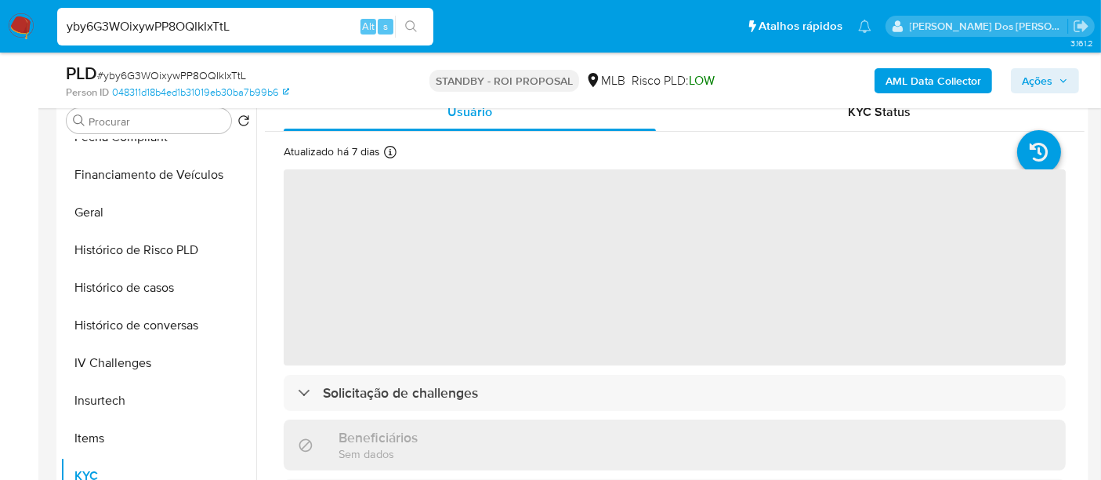
scroll to position [261, 0]
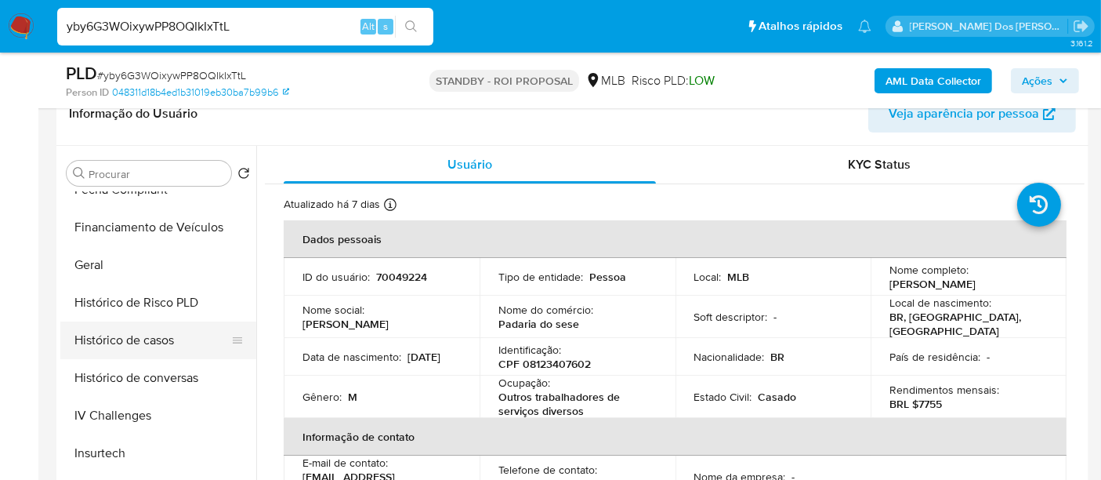
click at [132, 341] on button "Histórico de casos" at bounding box center [151, 340] width 183 height 38
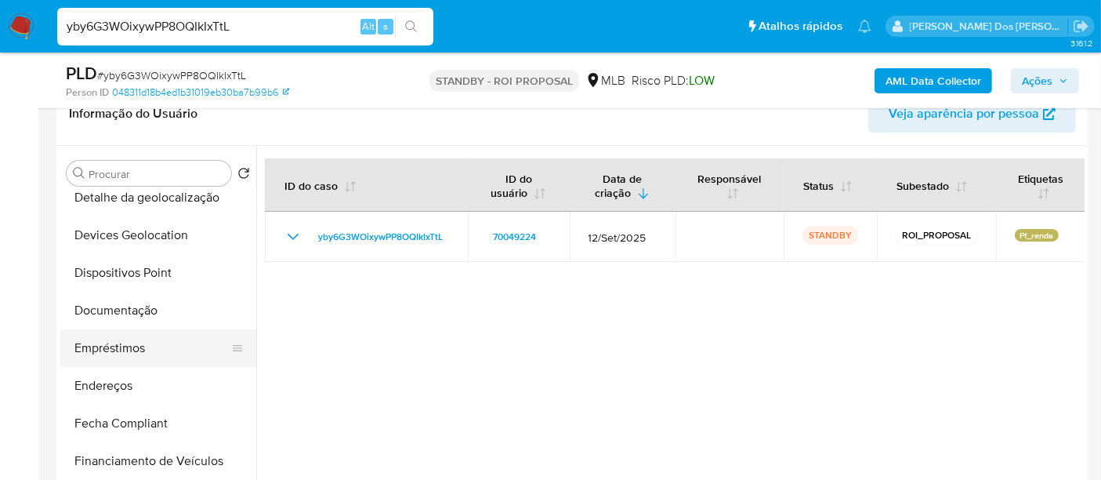
scroll to position [174, 0]
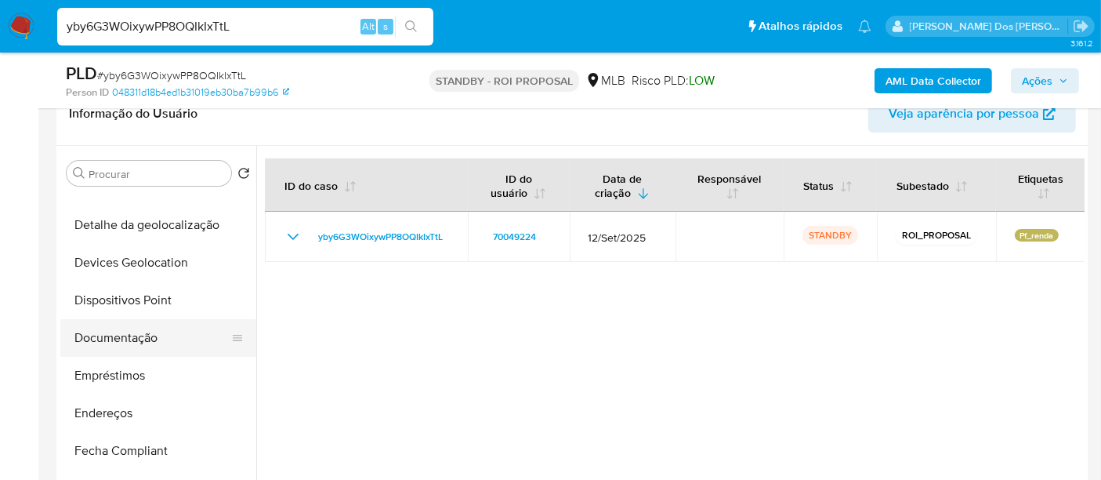
click at [137, 332] on button "Documentação" at bounding box center [151, 338] width 183 height 38
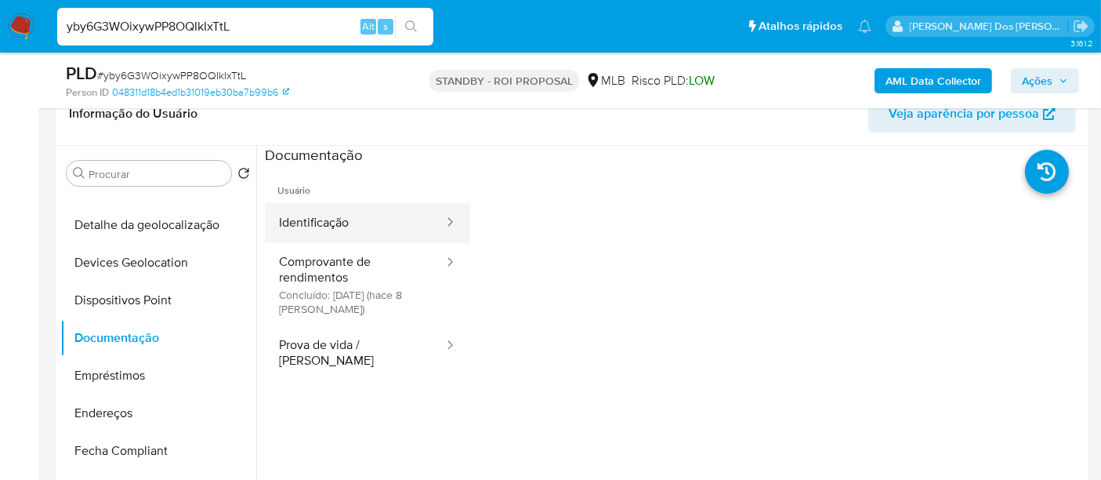
click at [331, 221] on button "Identificação" at bounding box center [355, 223] width 180 height 40
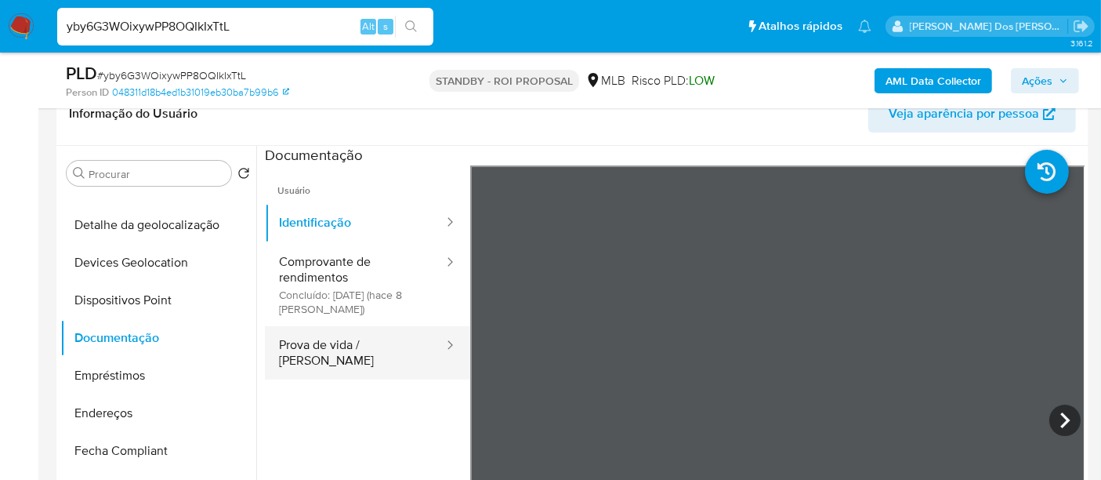
click at [314, 343] on button "Prova de vida / Selfie" at bounding box center [355, 352] width 180 height 53
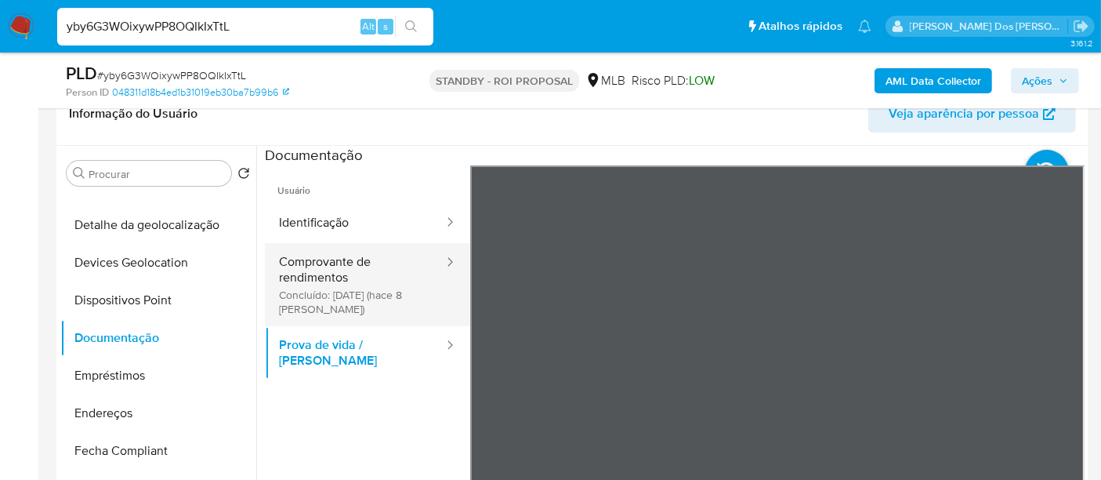
click at [338, 281] on button "Comprovante de rendimentos Concluído: 17/09/2025 (hace 8 días)" at bounding box center [355, 284] width 180 height 83
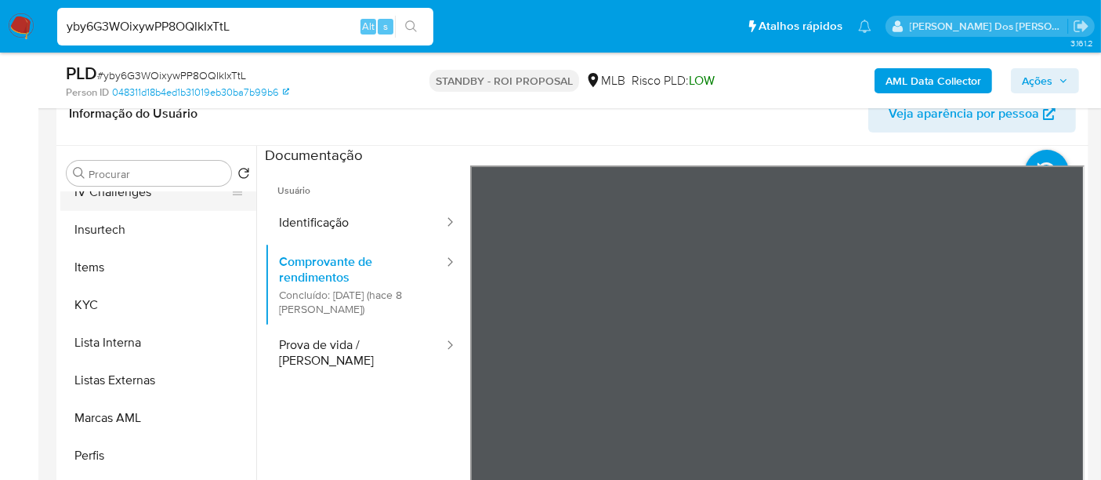
scroll to position [784, 0]
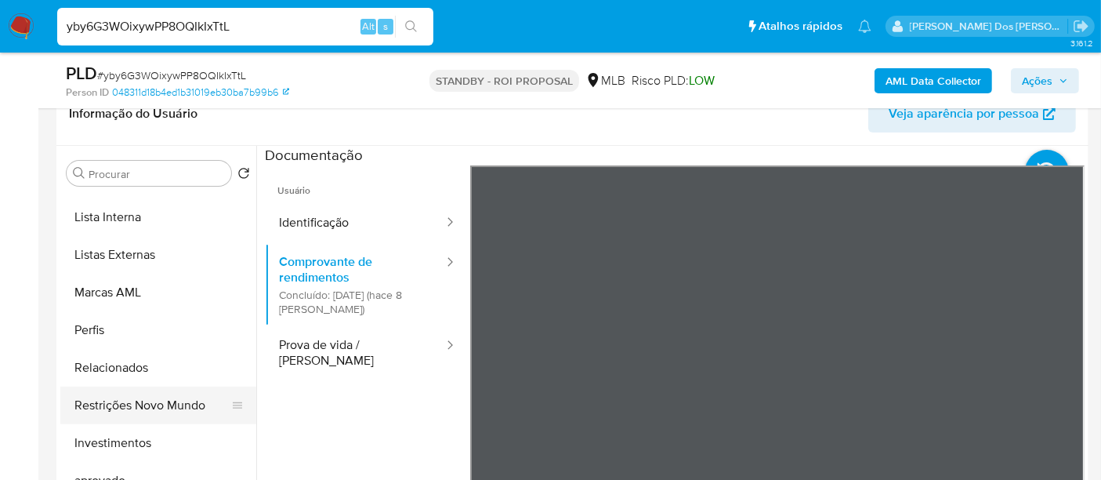
click at [140, 409] on button "Restrições Novo Mundo" at bounding box center [151, 405] width 183 height 38
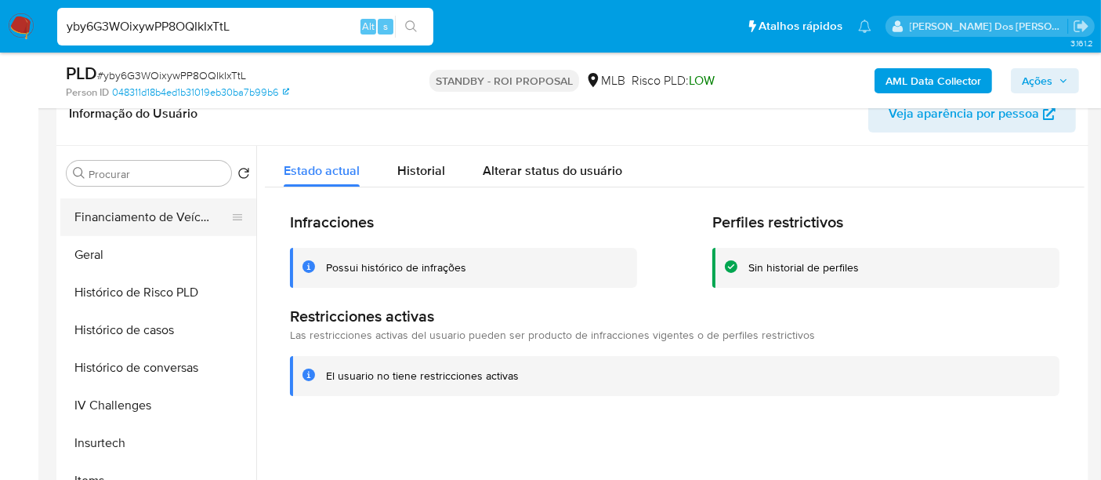
scroll to position [348, 0]
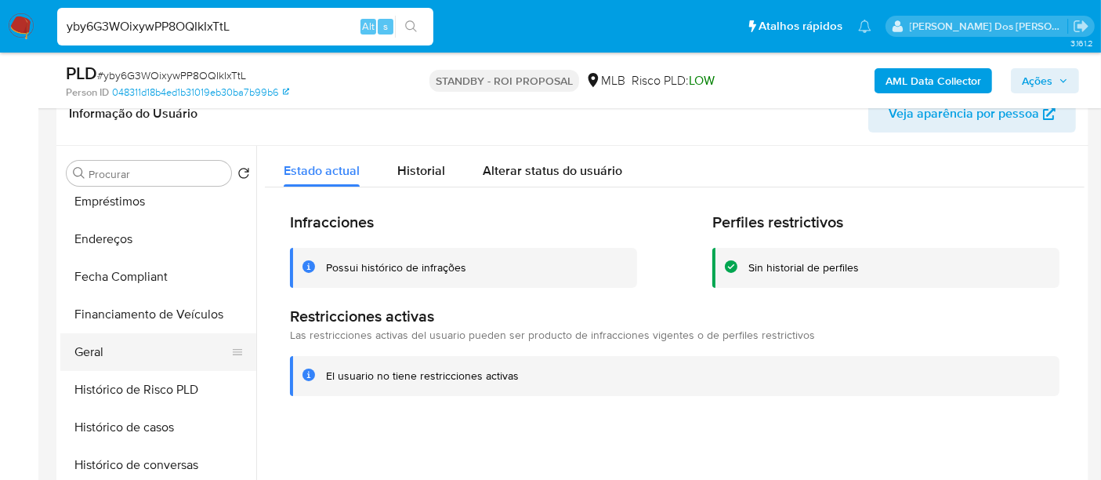
click at [93, 351] on button "Geral" at bounding box center [151, 352] width 183 height 38
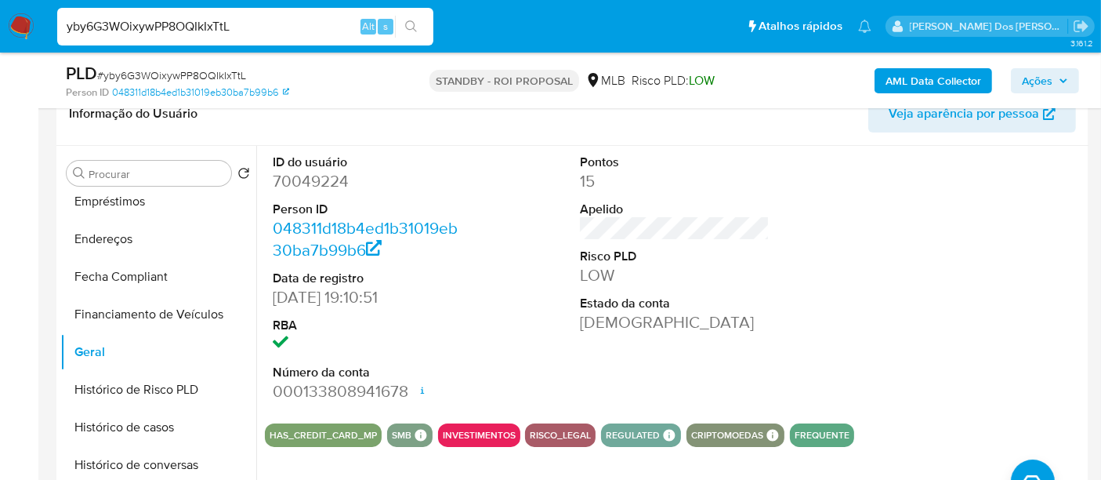
click at [203, 21] on input "yby6G3WOixywPP8OQIkIxTtL" at bounding box center [245, 26] width 376 height 20
click at [201, 23] on input "yby6G3WOixywPP8OQIkIxTtL" at bounding box center [245, 26] width 376 height 20
paste input "BmQeBz8QMp82cvz9BxHaKzgO"
type input "BmQeBz8QMp82cvz9BxHaKzgO"
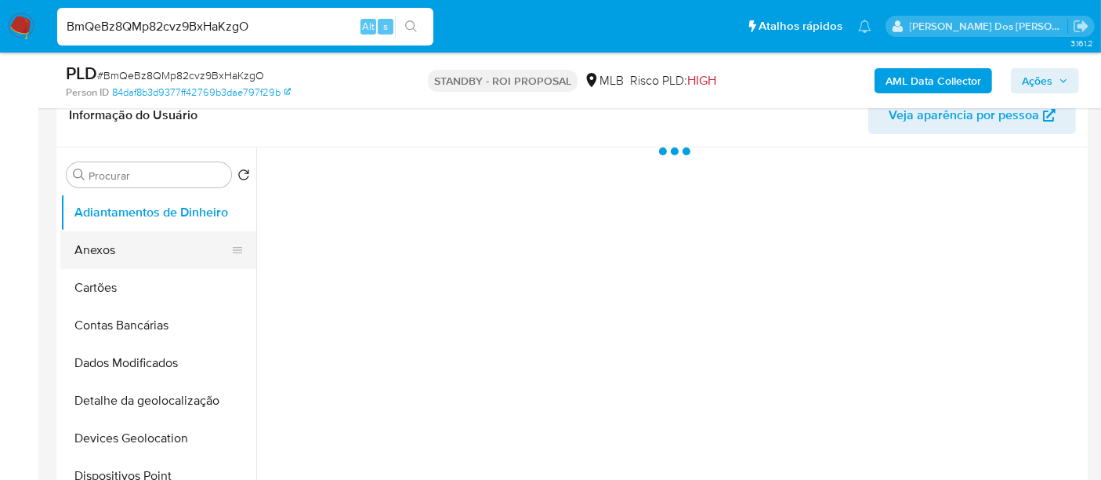
scroll to position [261, 0]
select select "10"
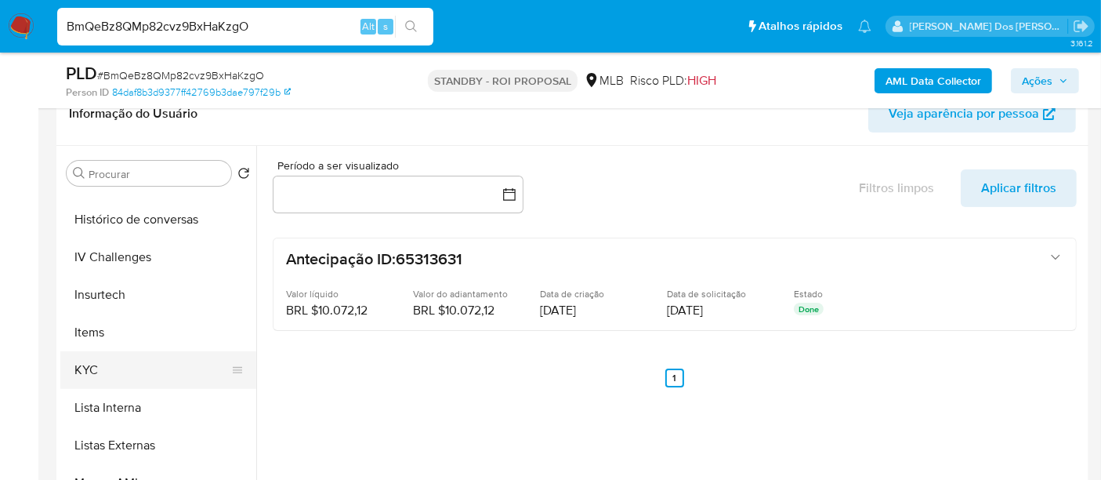
scroll to position [609, 0]
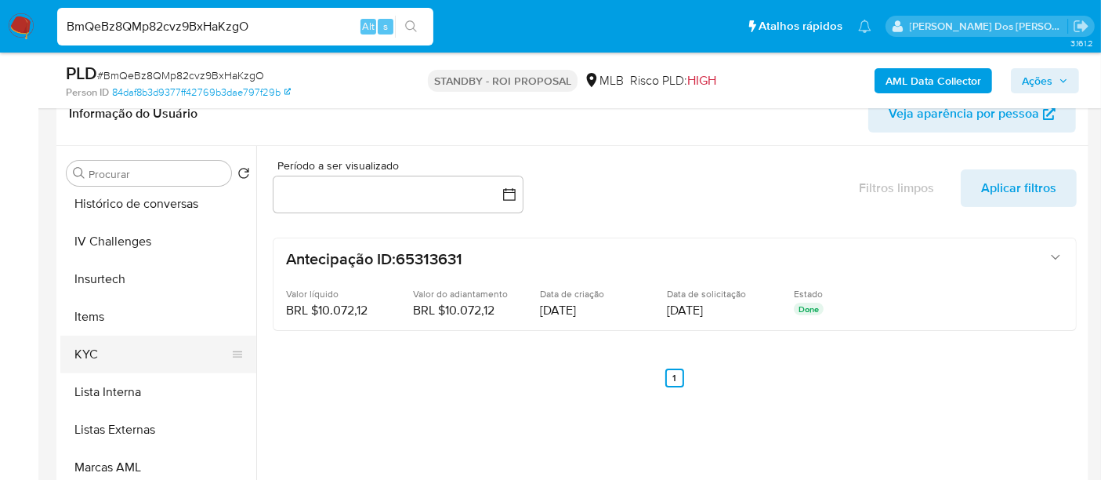
click at [93, 357] on button "KYC" at bounding box center [151, 355] width 183 height 38
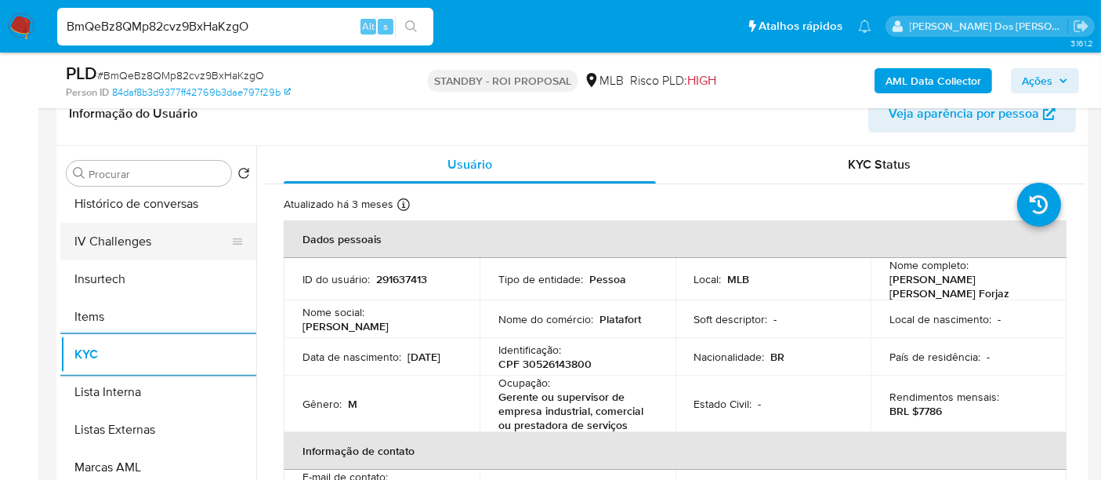
scroll to position [522, 0]
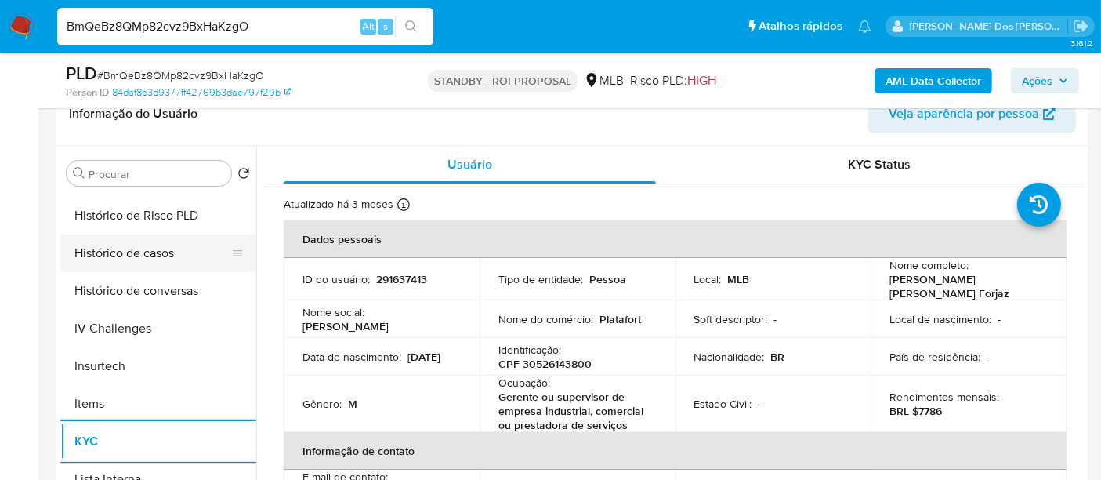
click at [157, 254] on button "Histórico de casos" at bounding box center [151, 253] width 183 height 38
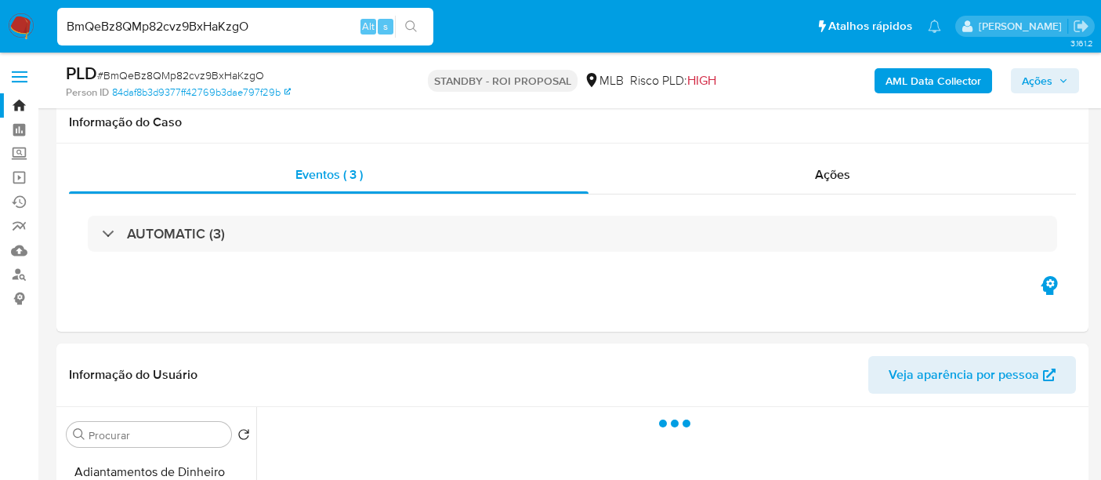
select select "10"
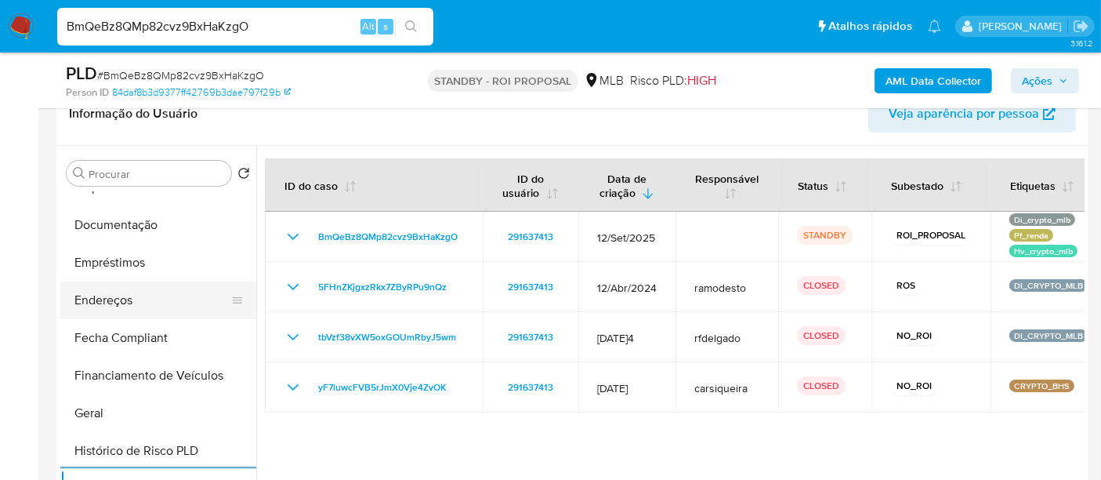
scroll to position [261, 0]
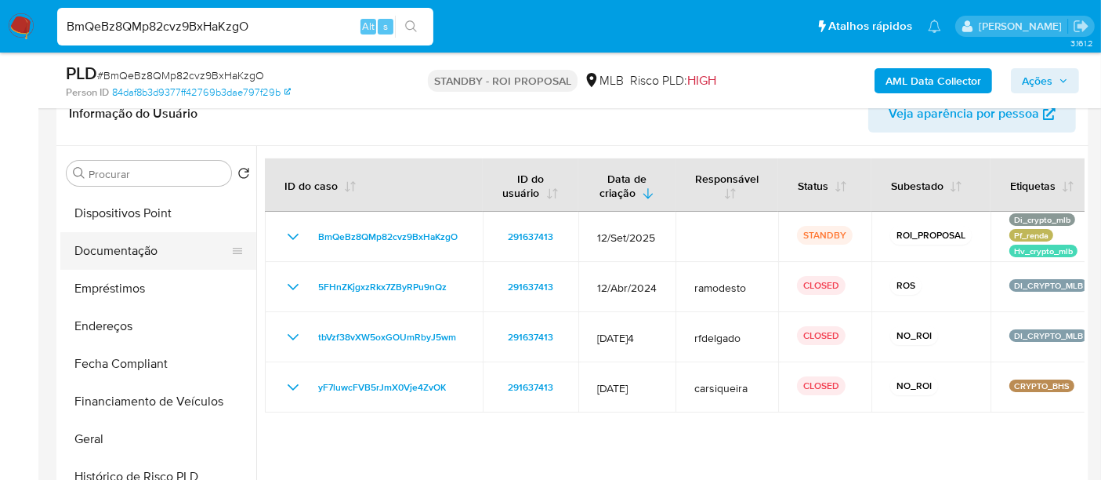
click at [139, 247] on button "Documentação" at bounding box center [151, 251] width 183 height 38
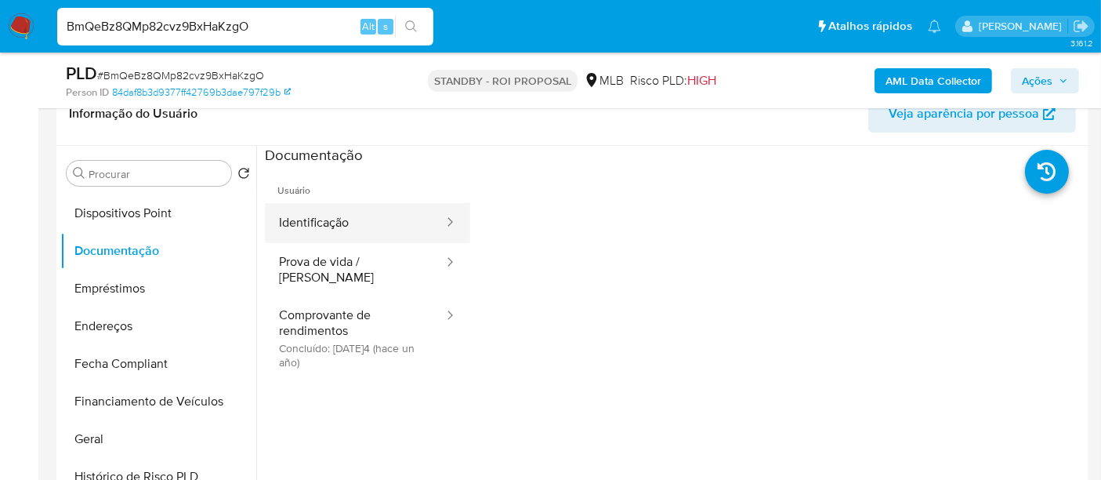
click at [320, 217] on button "Identificação" at bounding box center [355, 223] width 180 height 40
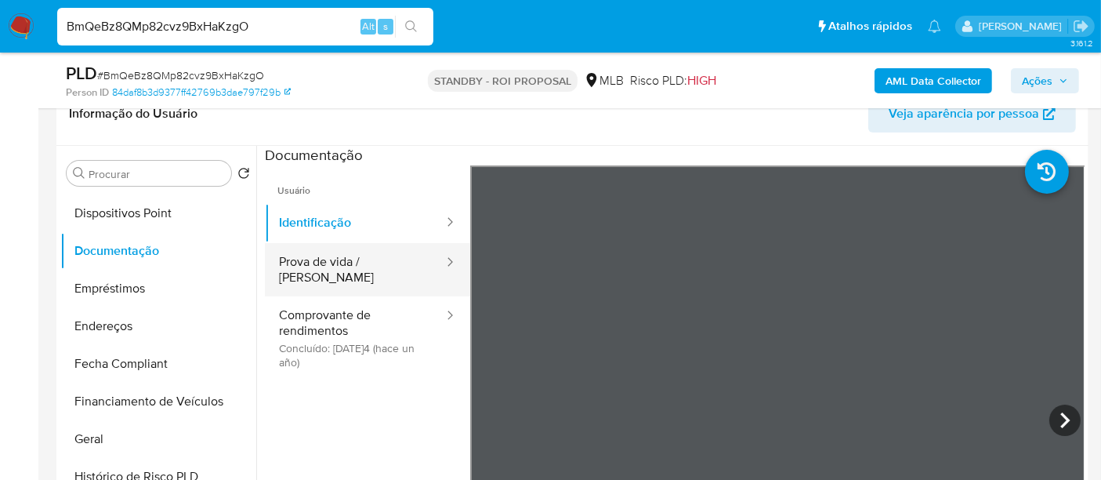
click at [317, 263] on button "Prova de vida / Selfie" at bounding box center [355, 269] width 180 height 53
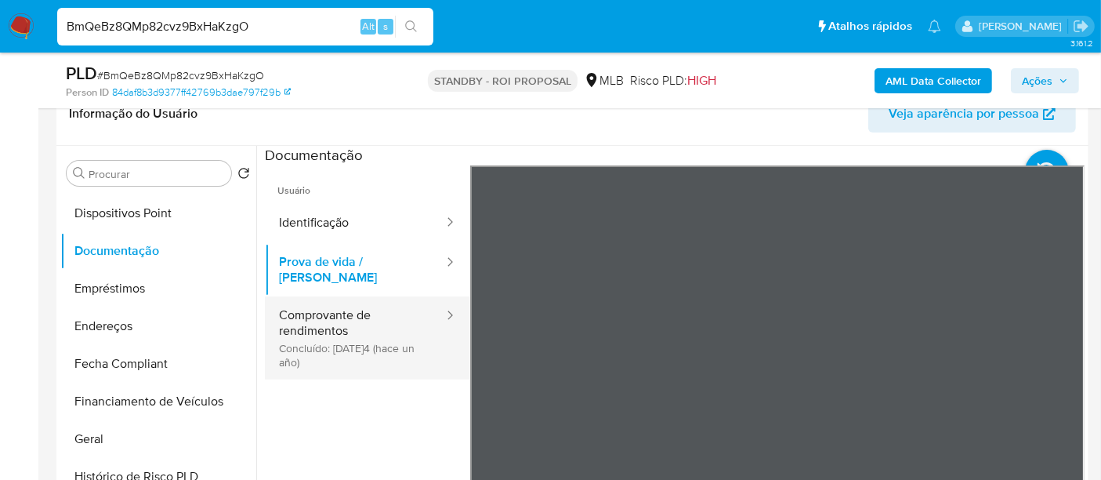
click at [293, 319] on button "Comprovante de rendimentos Concluído: 31/03/2024 (hace un año)" at bounding box center [355, 337] width 180 height 83
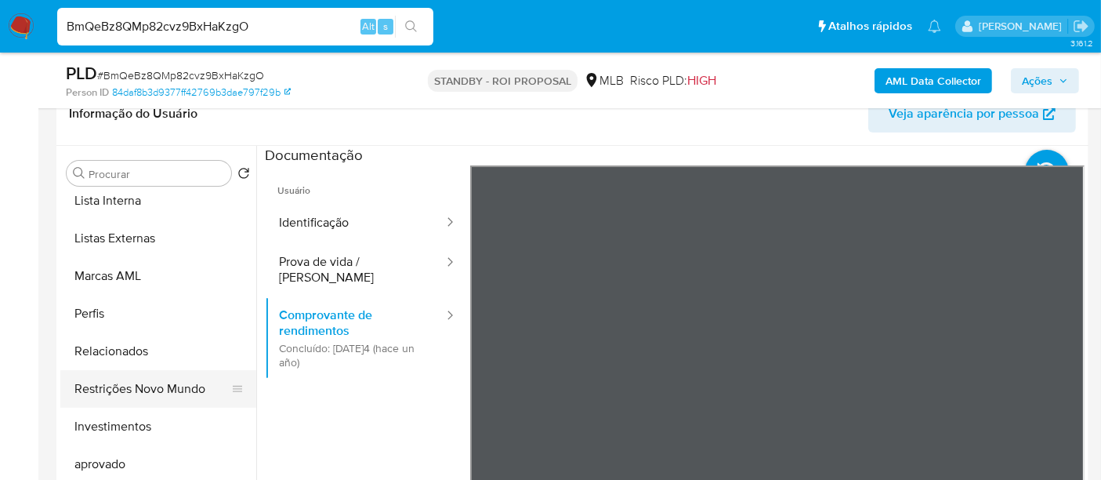
scroll to position [812, 0]
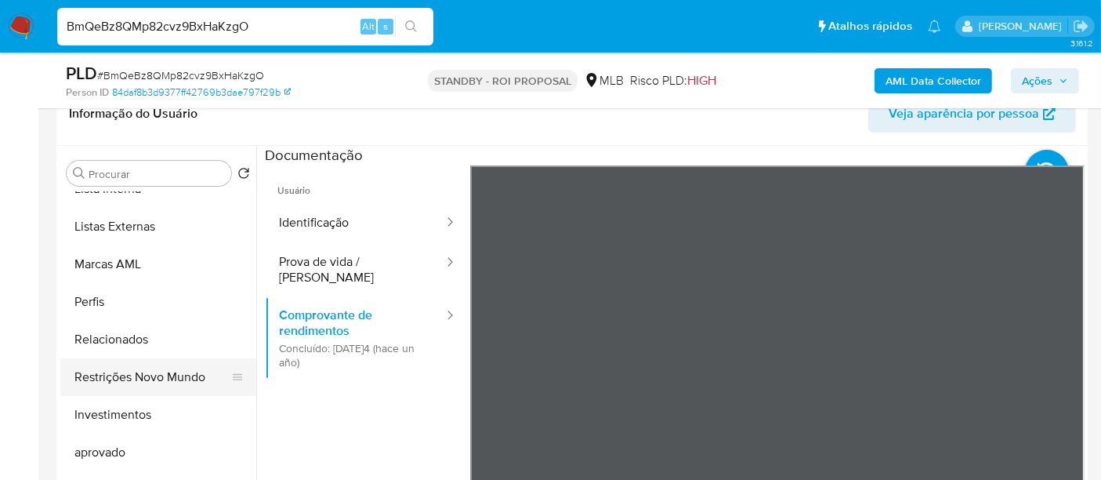
click at [183, 375] on button "Restrições Novo Mundo" at bounding box center [151, 377] width 183 height 38
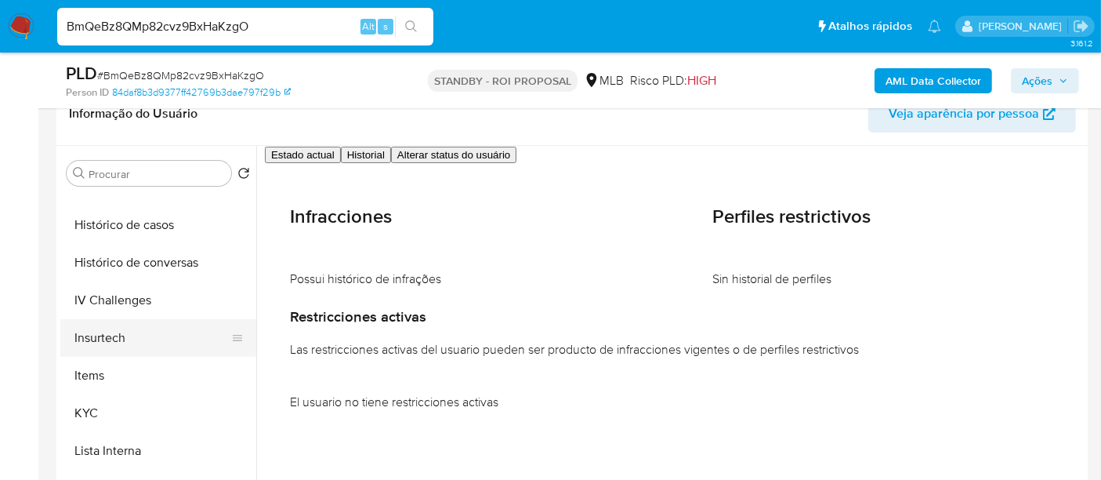
scroll to position [463, 0]
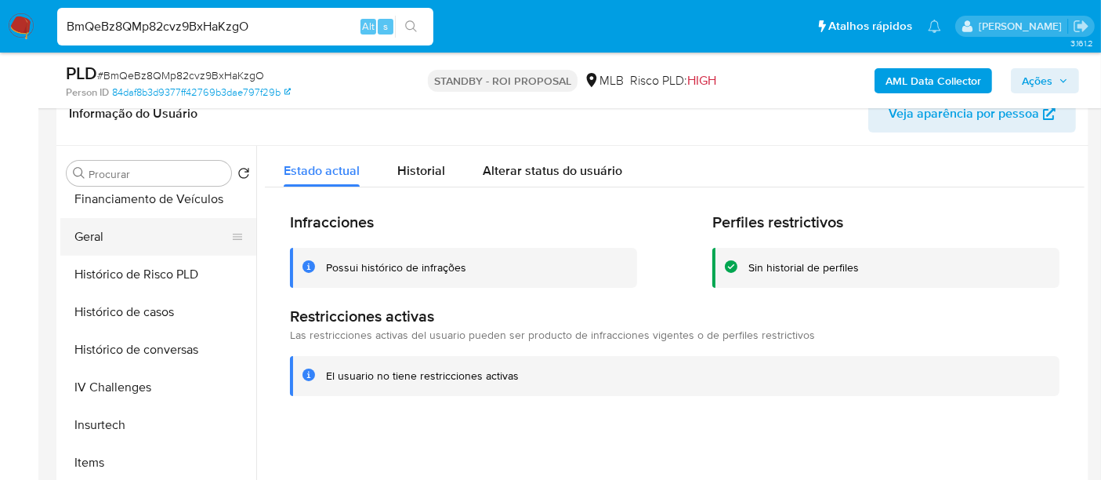
click at [87, 238] on button "Geral" at bounding box center [151, 237] width 183 height 38
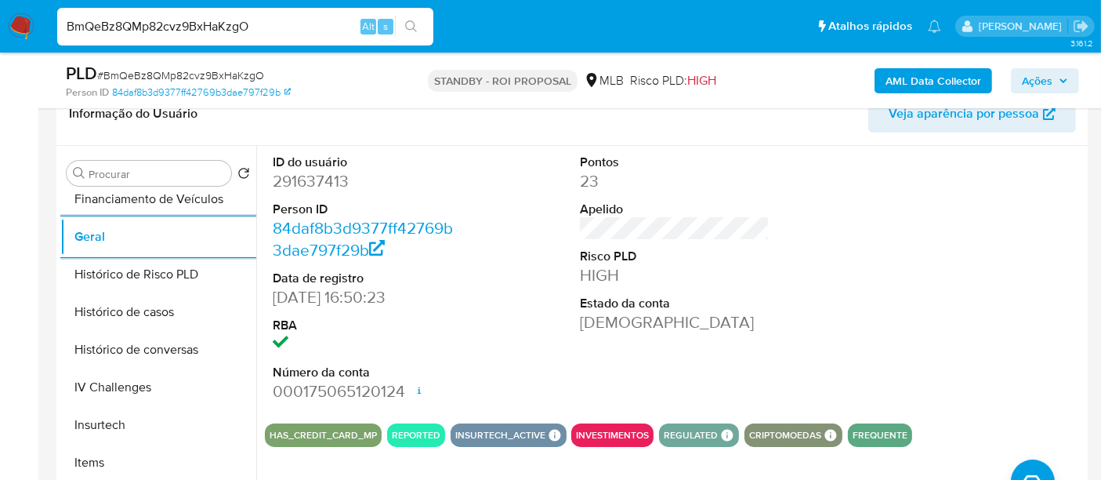
click at [202, 14] on div "BmQeBz8QMp82cvz9BxHaKzgO Alt s" at bounding box center [245, 27] width 376 height 38
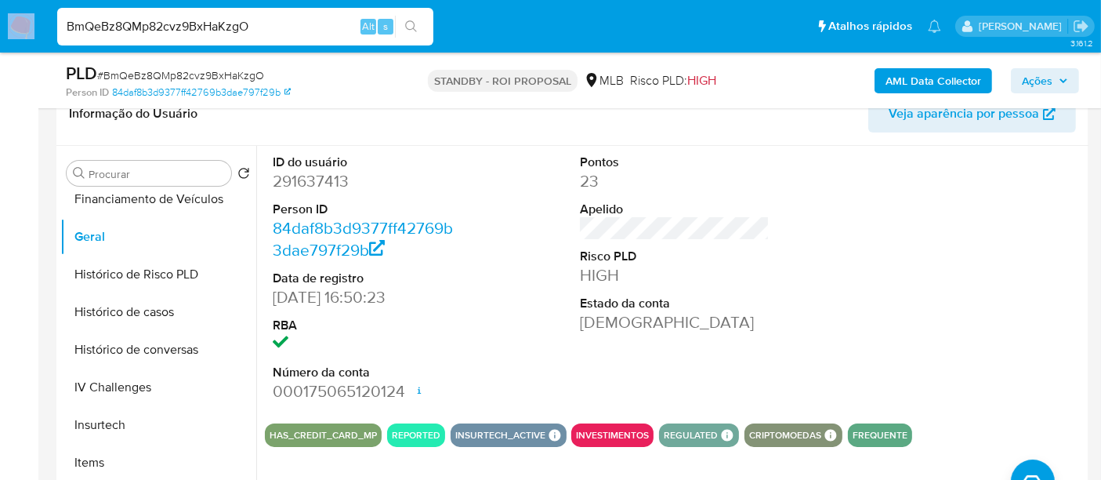
click at [202, 14] on div "BmQeBz8QMp82cvz9BxHaKzgO Alt s" at bounding box center [245, 27] width 376 height 38
click at [202, 25] on input "BmQeBz8QMp82cvz9BxHaKzgO" at bounding box center [245, 26] width 376 height 20
paste input "EXz61frY4YLleZ8mJuGYCiYk"
type input "EXz61frY4YLleZ8mJuGYCiYk"
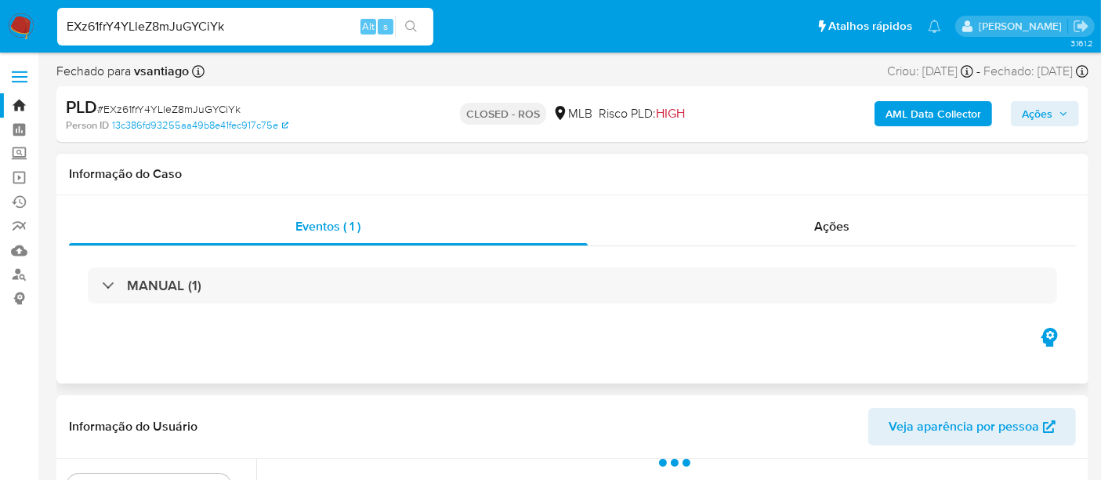
select select "10"
click at [230, 20] on input "EXz61frY4YLleZ8mJuGYCiYk" at bounding box center [245, 26] width 376 height 20
paste input "VJWbraa70fZwbfWCjMJNePdu"
type input "VJWbraa70fZwbfWCjMJNePdu"
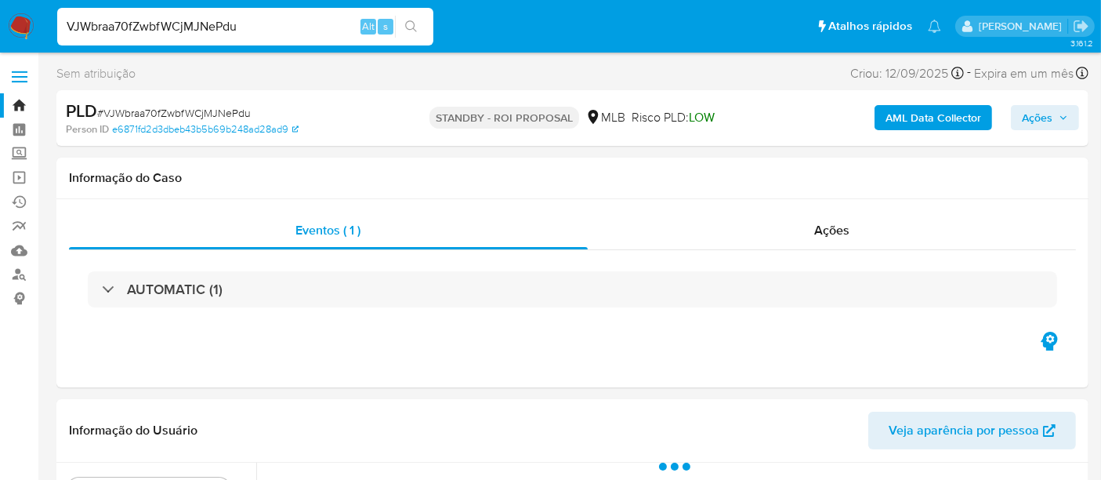
scroll to position [261, 0]
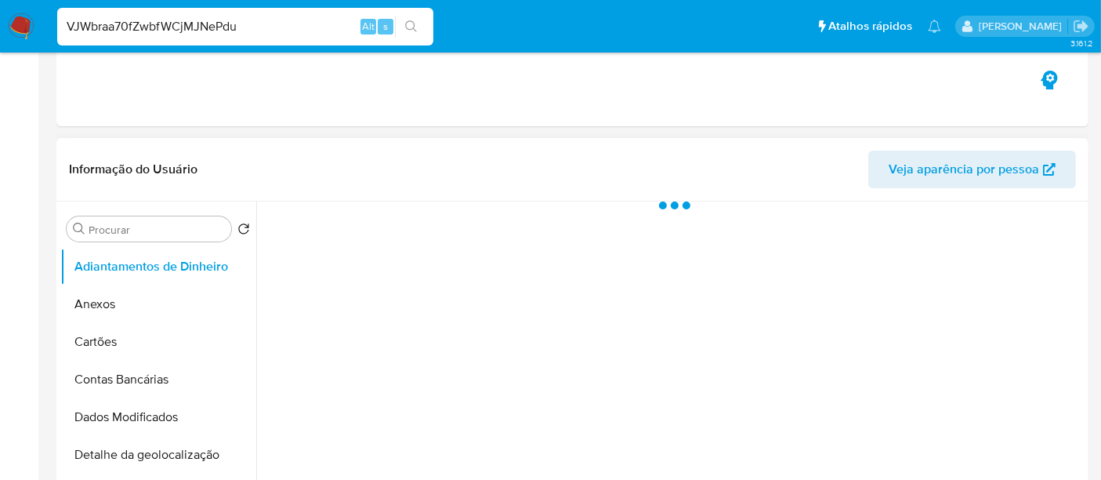
select select "10"
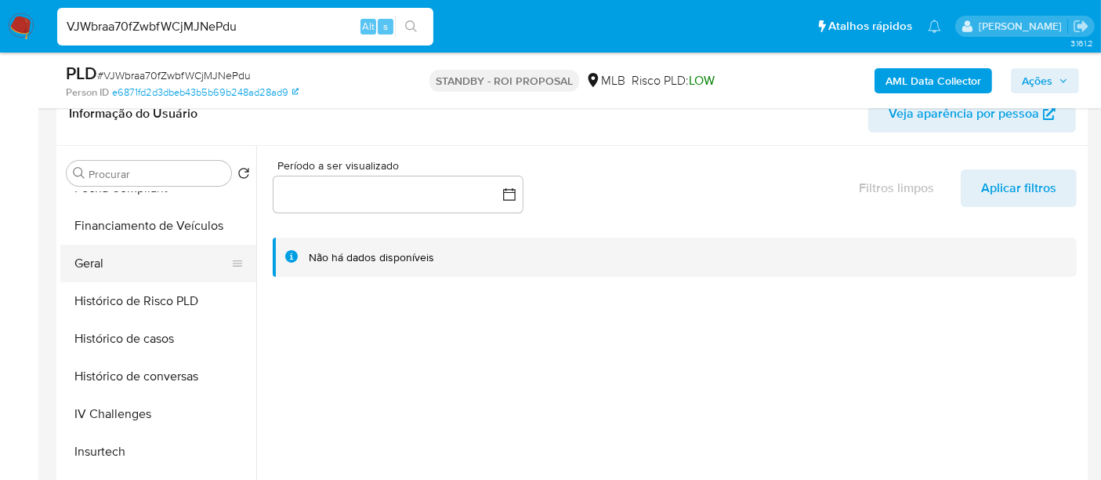
scroll to position [609, 0]
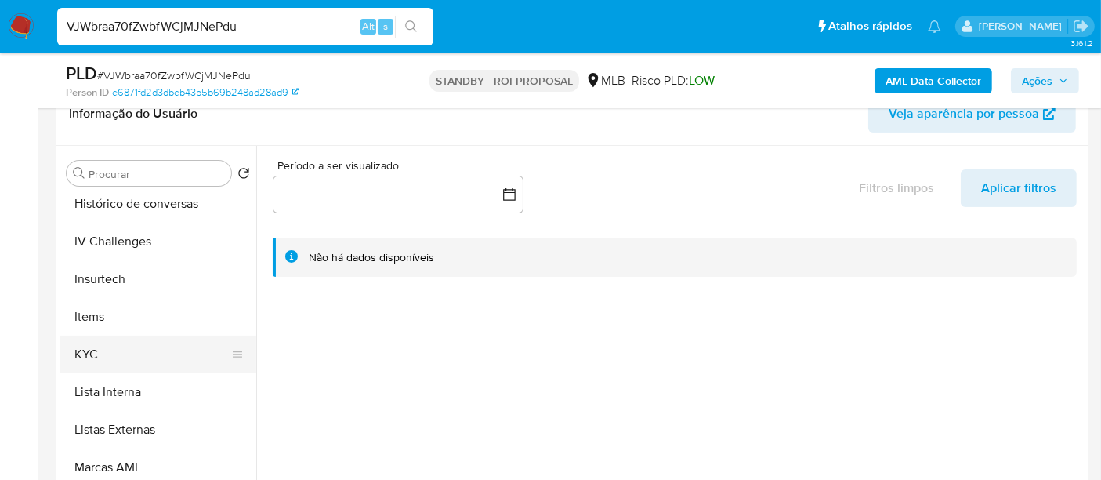
click at [102, 348] on button "KYC" at bounding box center [151, 355] width 183 height 38
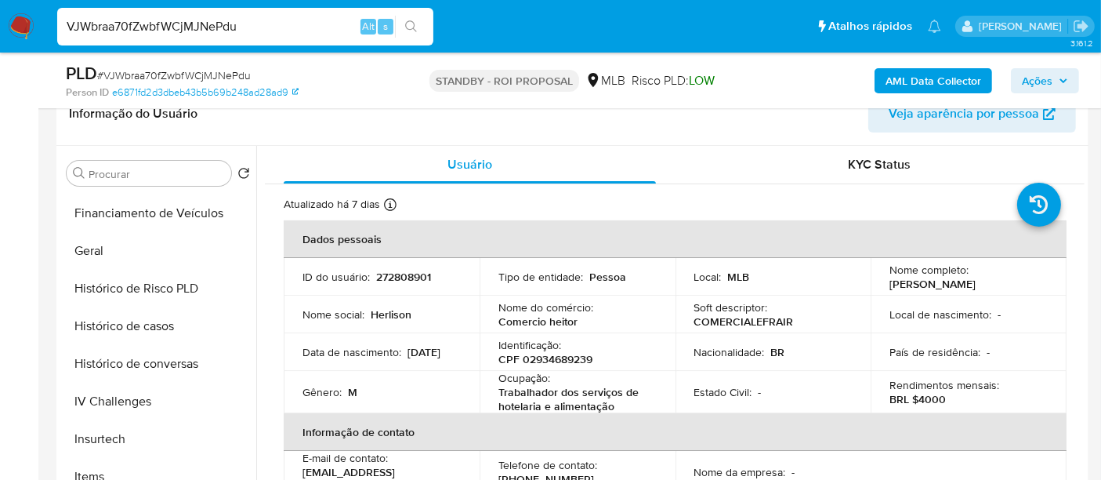
scroll to position [435, 0]
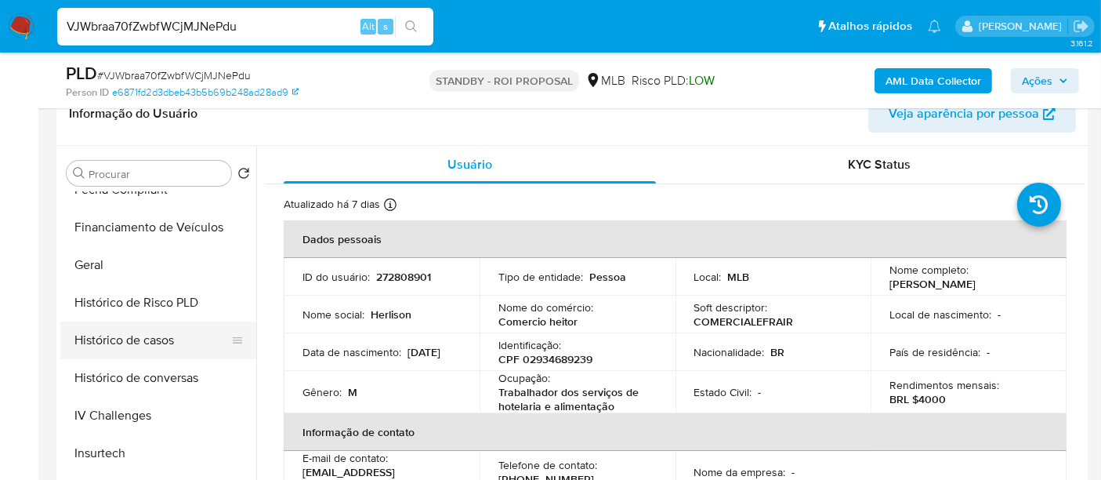
click at [142, 348] on button "Histórico de casos" at bounding box center [151, 340] width 183 height 38
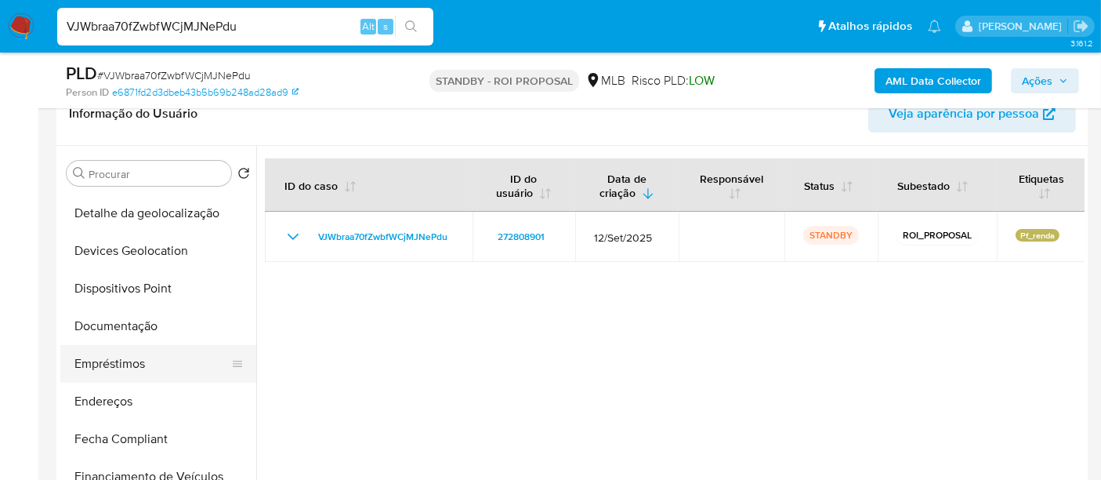
scroll to position [174, 0]
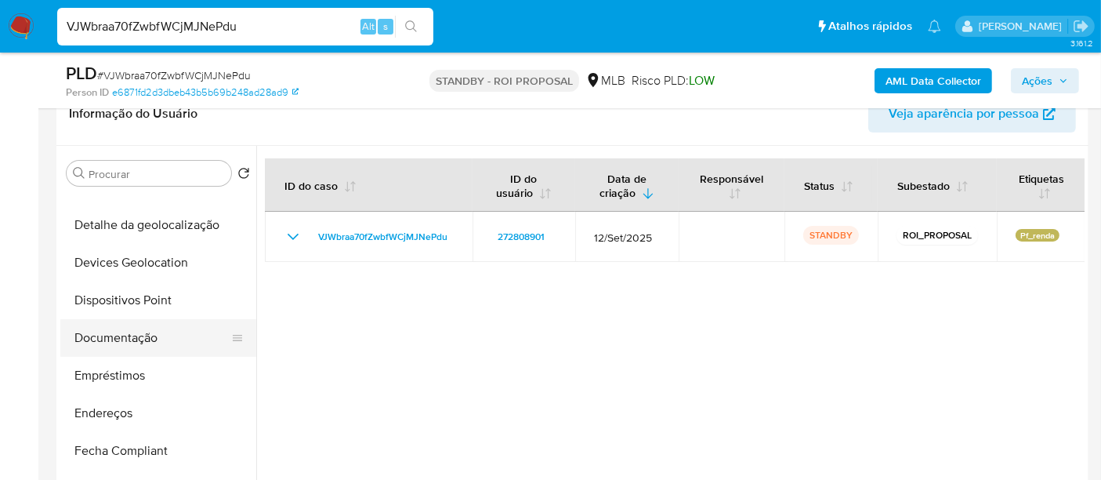
click at [127, 339] on button "Documentação" at bounding box center [151, 338] width 183 height 38
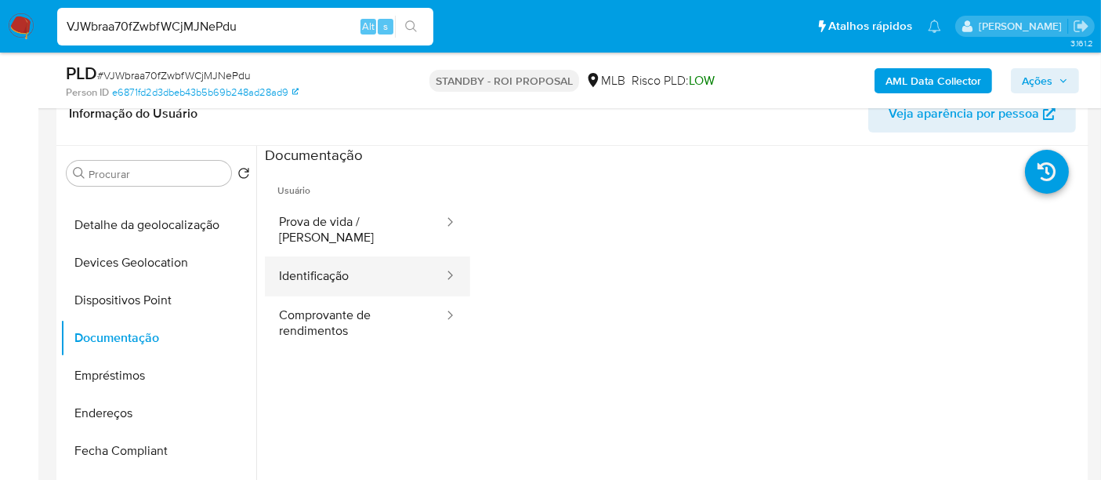
click at [302, 263] on button "Identificação" at bounding box center [355, 276] width 180 height 40
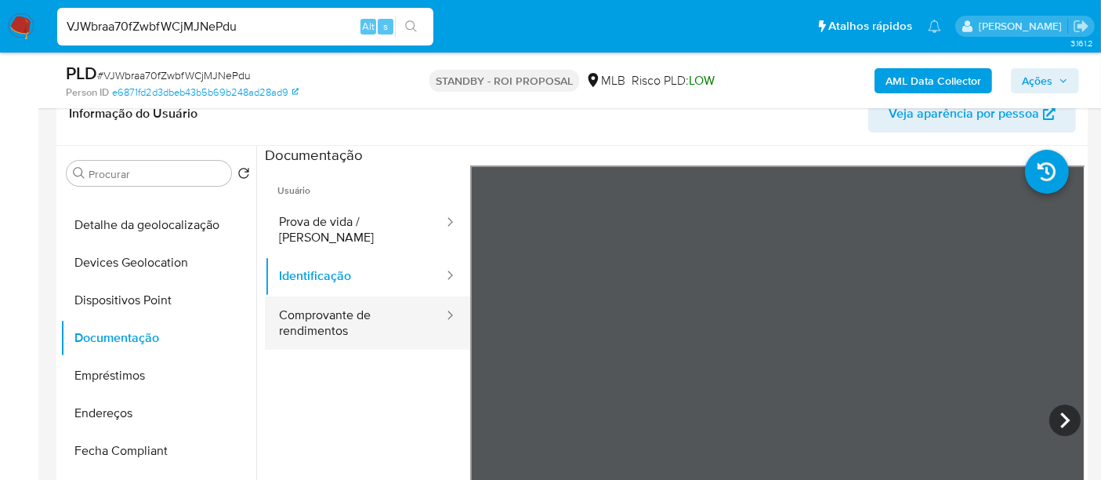
click at [321, 310] on button "Comprovante de rendimentos" at bounding box center [355, 322] width 180 height 53
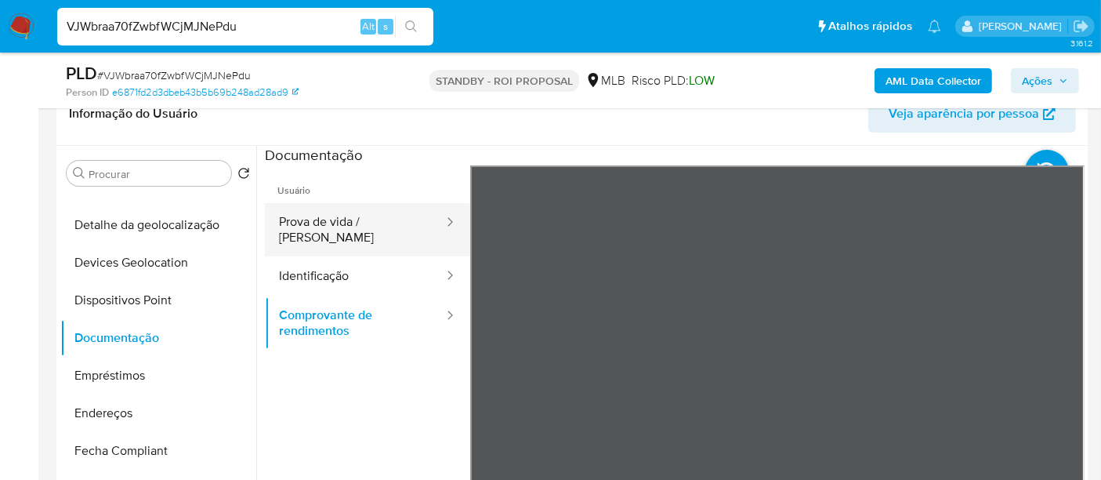
click at [326, 223] on button "Prova de vida / Selfie" at bounding box center [355, 229] width 180 height 53
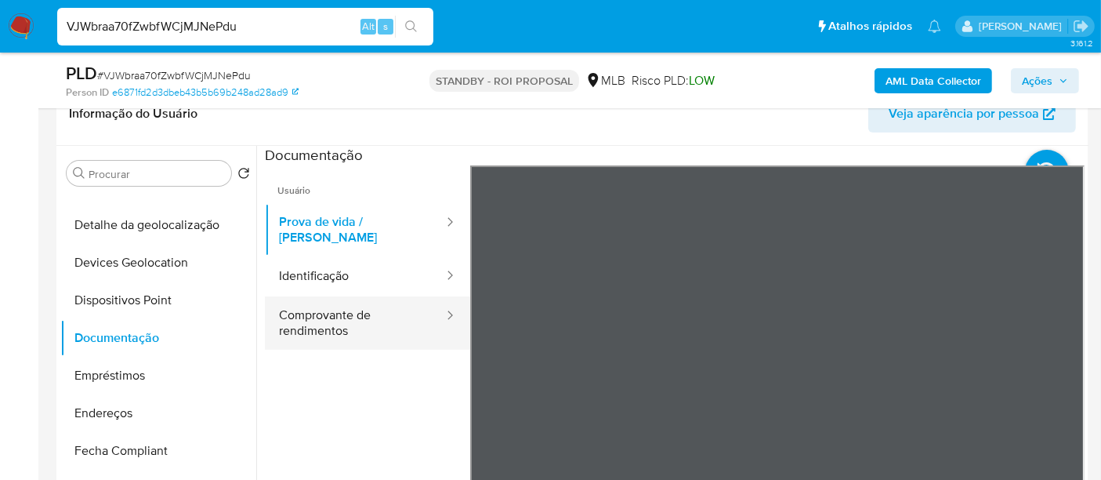
click at [331, 325] on button "Comprovante de rendimentos" at bounding box center [355, 322] width 180 height 53
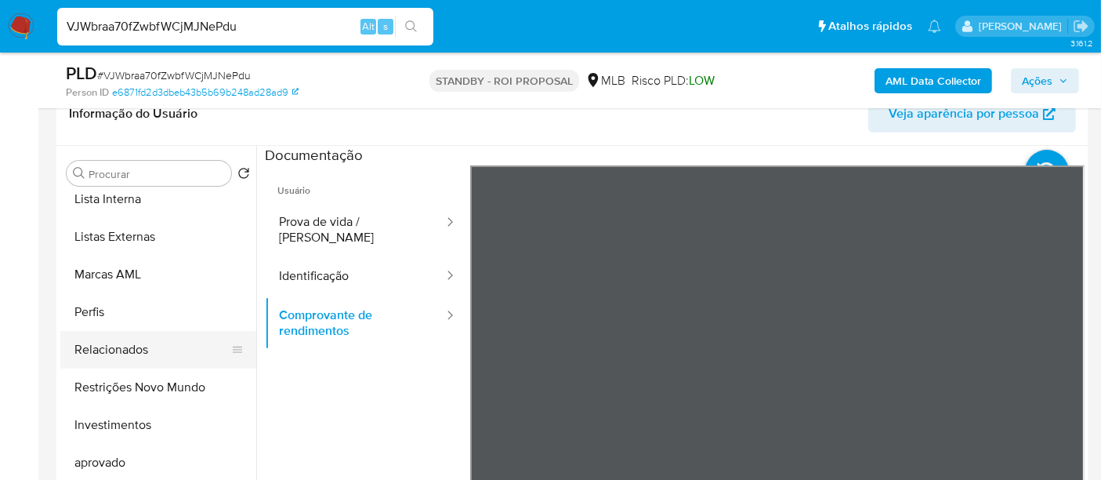
scroll to position [812, 0]
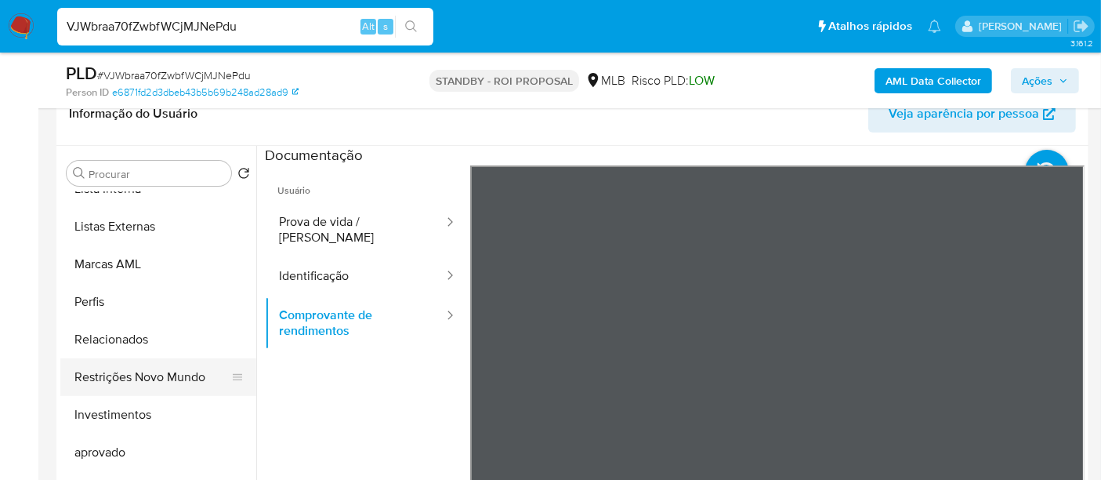
click at [155, 374] on button "Restrições Novo Mundo" at bounding box center [151, 377] width 183 height 38
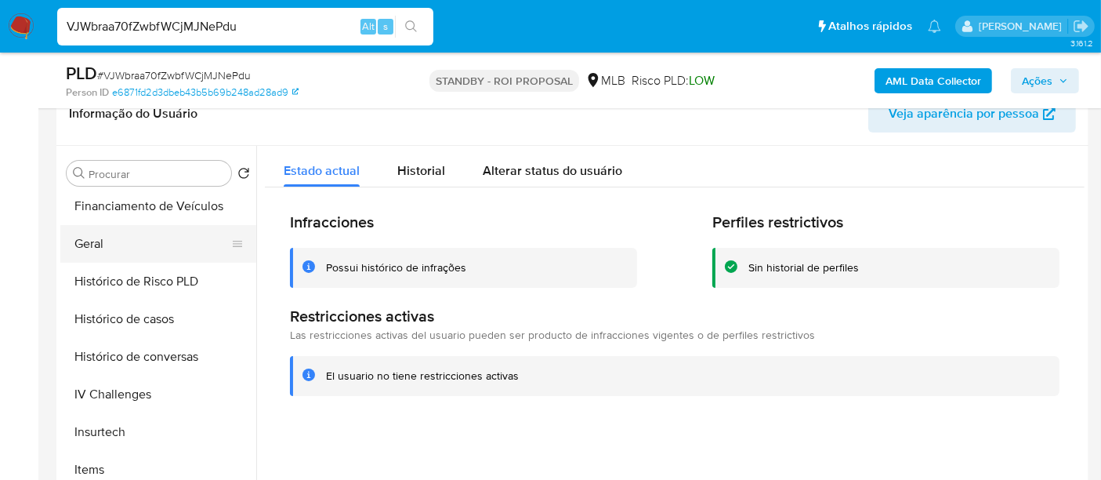
scroll to position [376, 0]
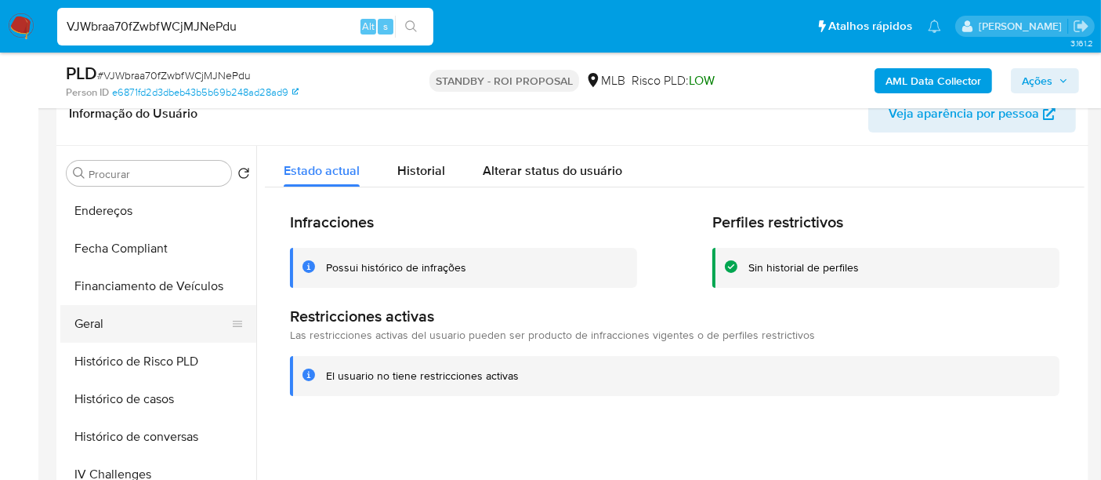
click at [105, 319] on button "Geral" at bounding box center [151, 324] width 183 height 38
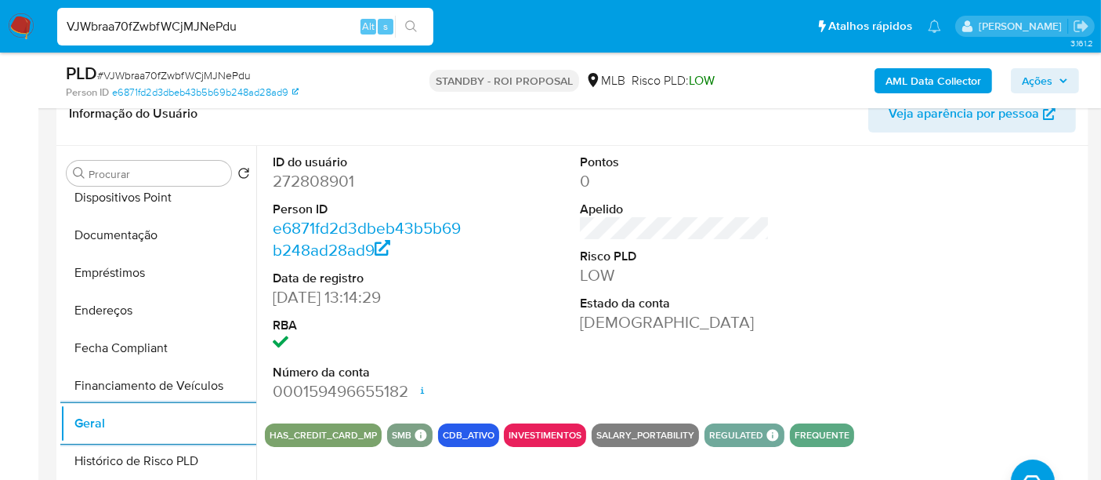
scroll to position [115, 0]
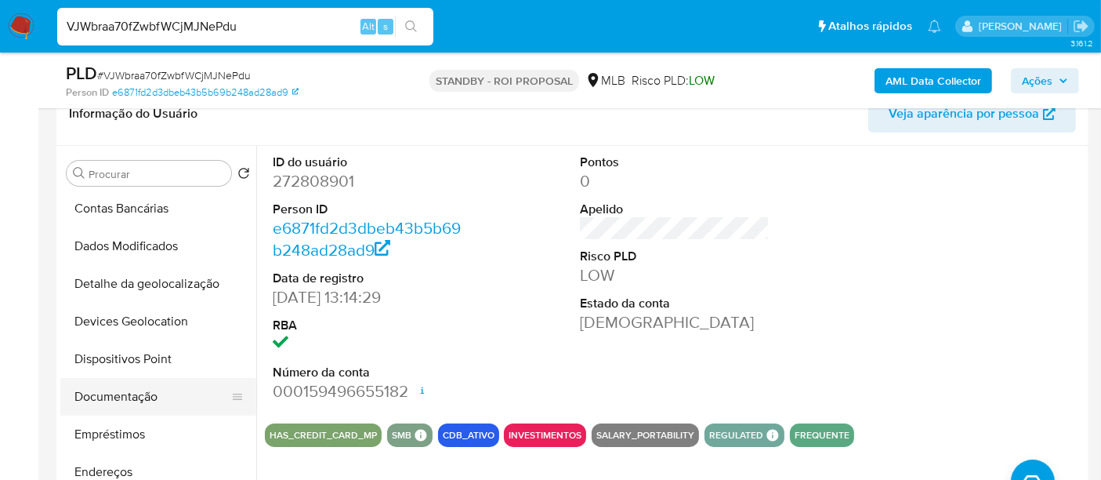
click at [103, 397] on button "Documentação" at bounding box center [151, 397] width 183 height 38
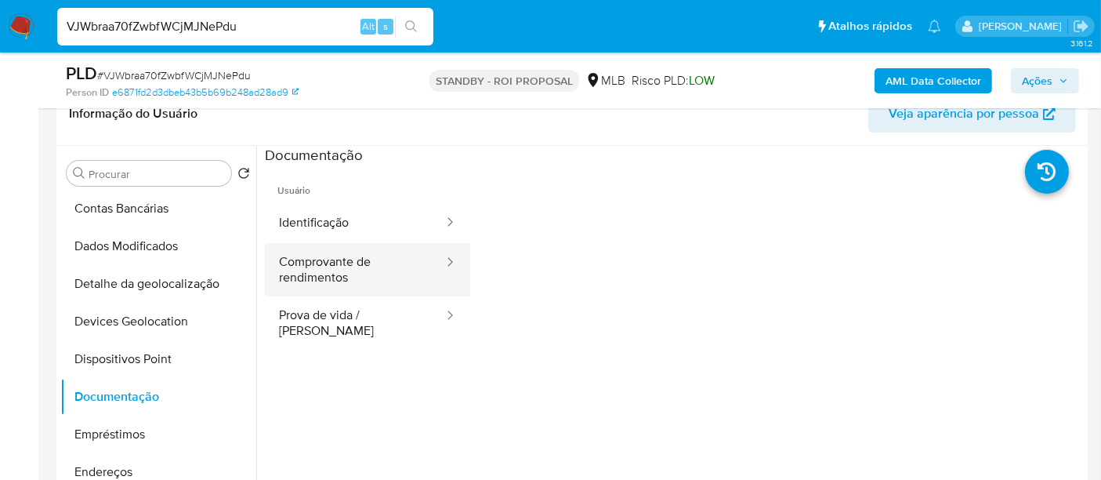
click at [329, 276] on button "Comprovante de rendimentos" at bounding box center [355, 269] width 180 height 53
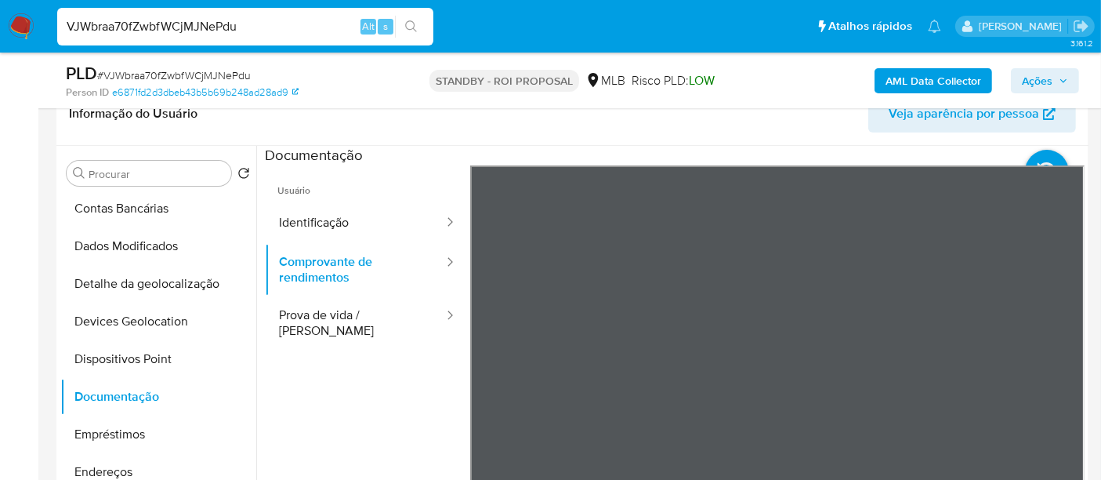
click at [882, 149] on section at bounding box center [675, 406] width 820 height 521
click at [954, 117] on div "Informação do Usuário Veja aparência por pessoa Procurar Retornar ao pedido pad…" at bounding box center [572, 314] width 1032 height 465
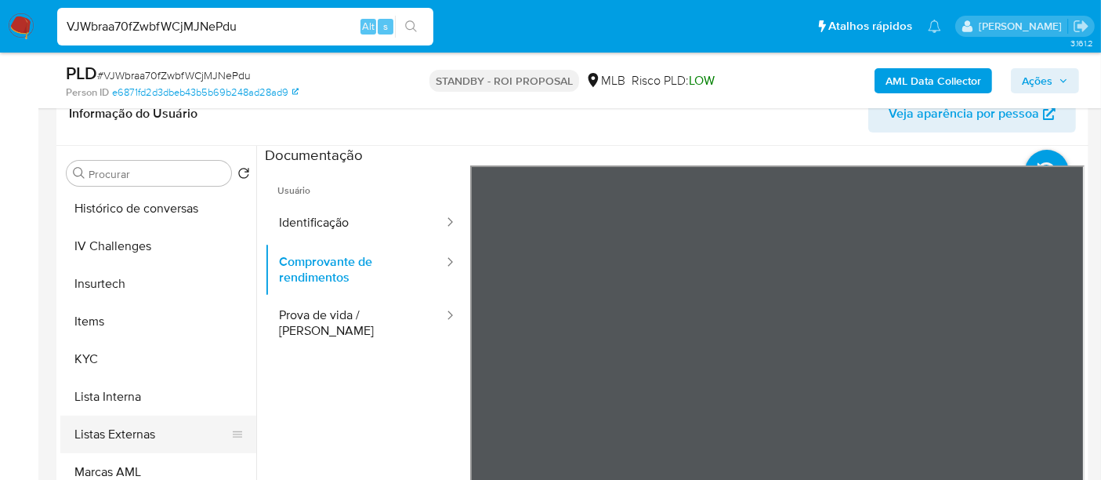
scroll to position [725, 0]
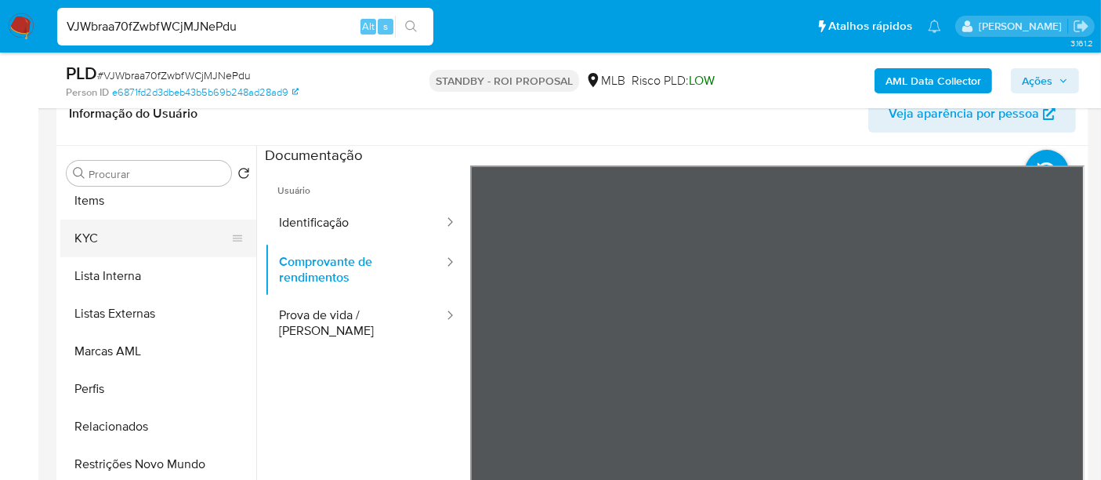
drag, startPoint x: 91, startPoint y: 231, endPoint x: 133, endPoint y: 238, distance: 42.9
click at [91, 230] on button "KYC" at bounding box center [151, 238] width 183 height 38
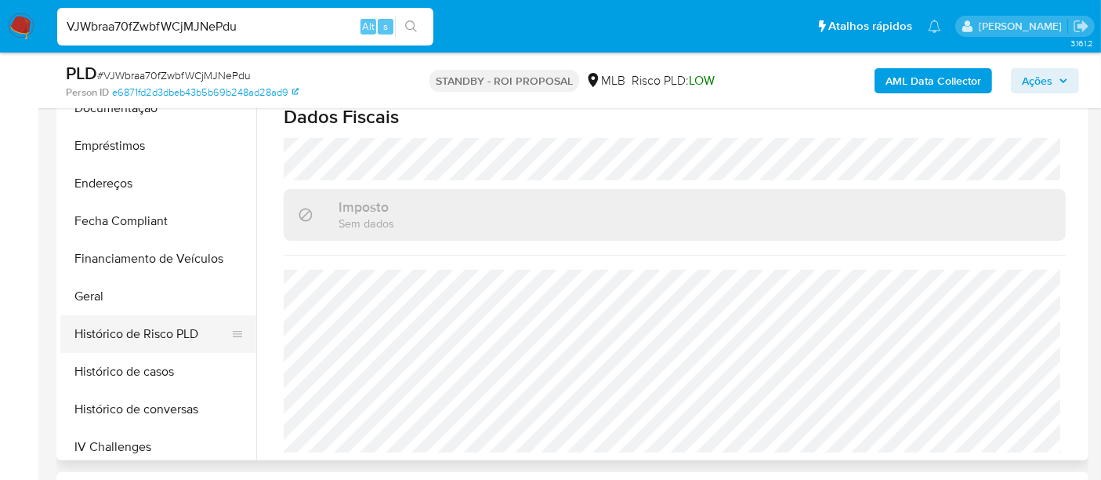
scroll to position [289, 0]
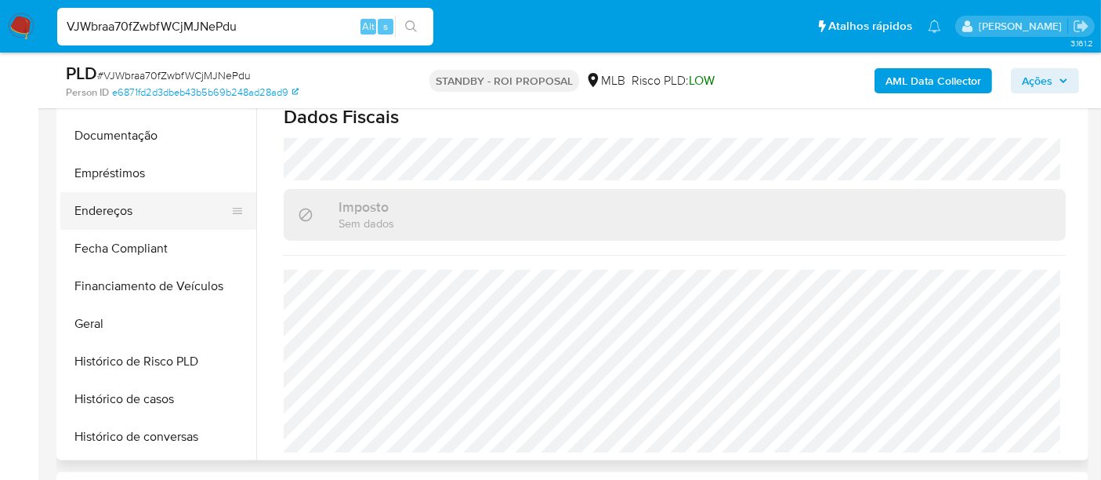
click at [114, 203] on button "Endereços" at bounding box center [151, 211] width 183 height 38
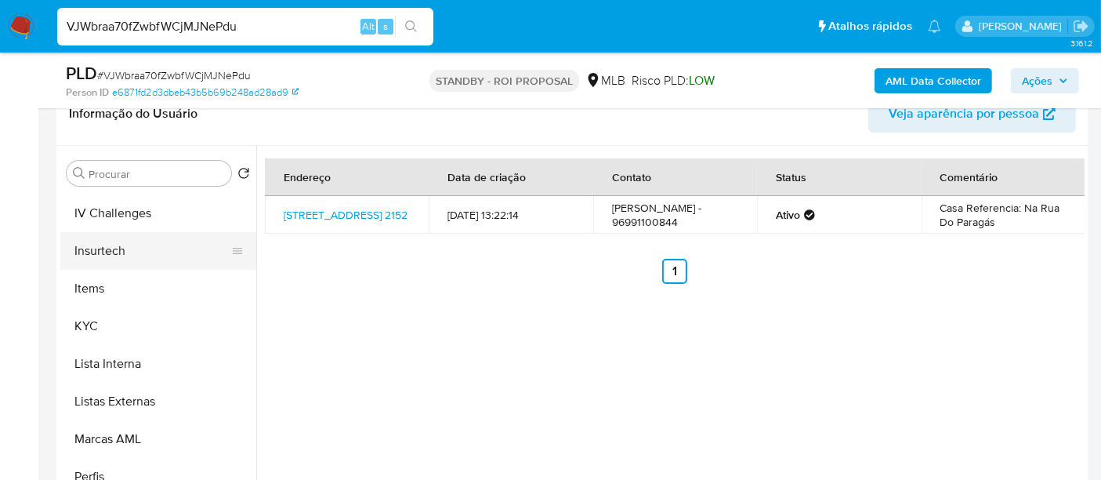
scroll to position [638, 0]
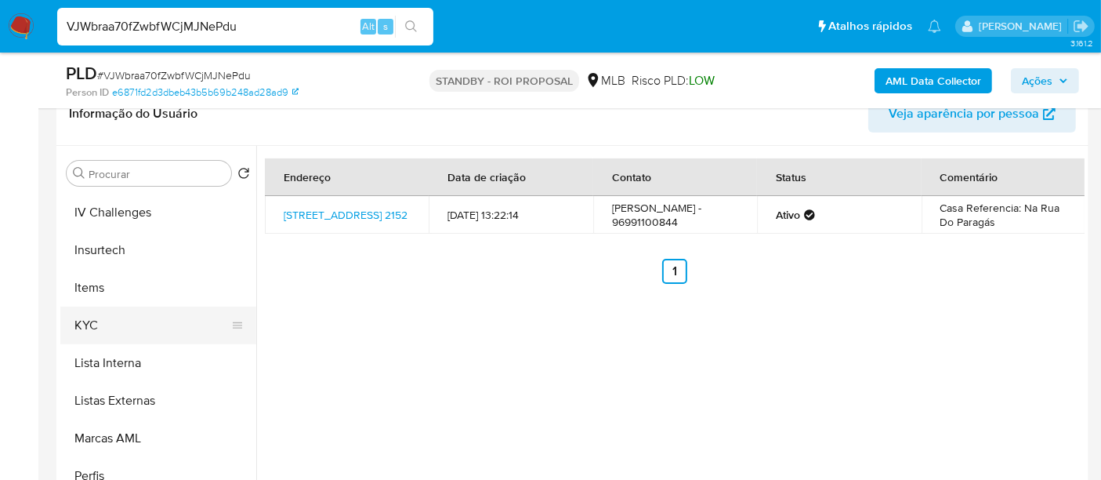
click at [85, 327] on button "KYC" at bounding box center [151, 326] width 183 height 38
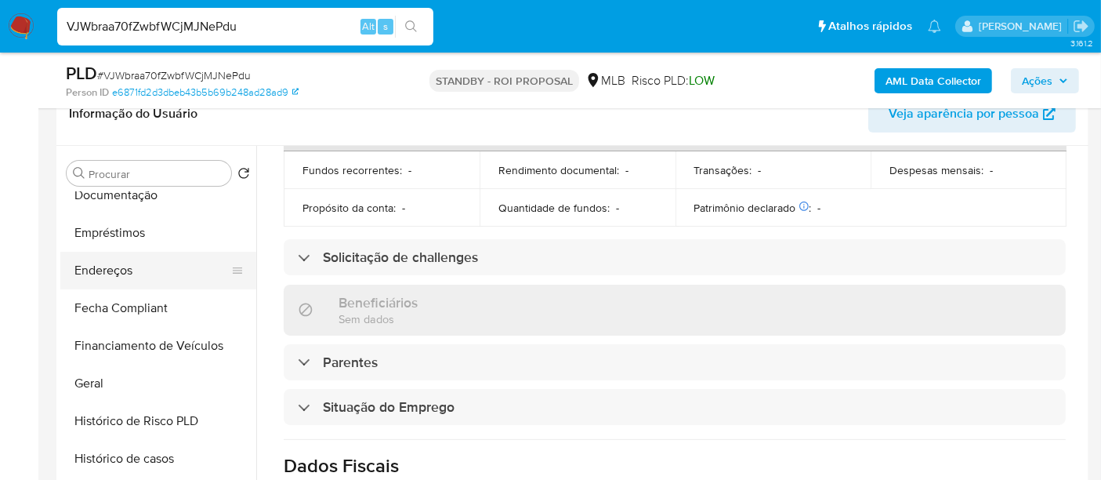
scroll to position [289, 0]
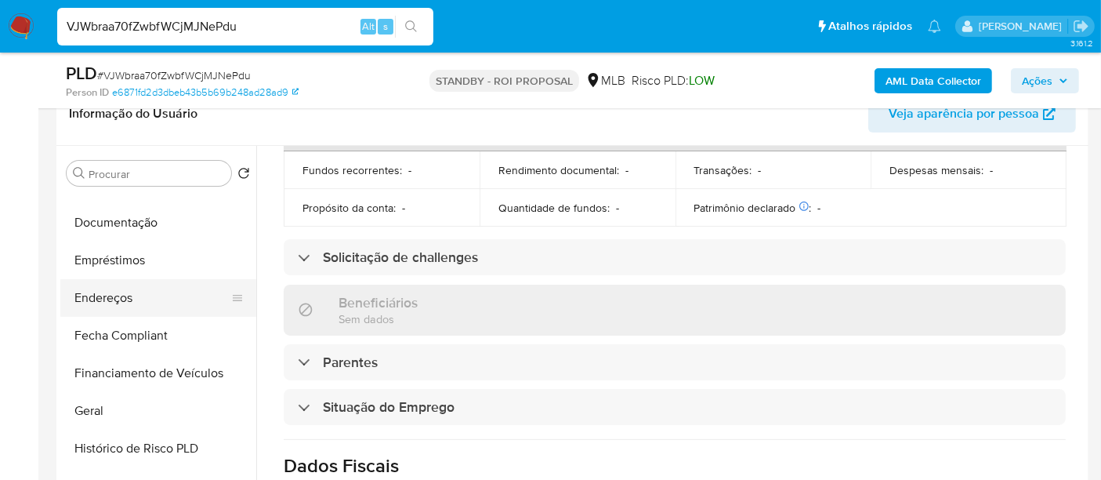
drag, startPoint x: 122, startPoint y: 302, endPoint x: 143, endPoint y: 299, distance: 20.6
click at [122, 302] on button "Endereços" at bounding box center [151, 298] width 183 height 38
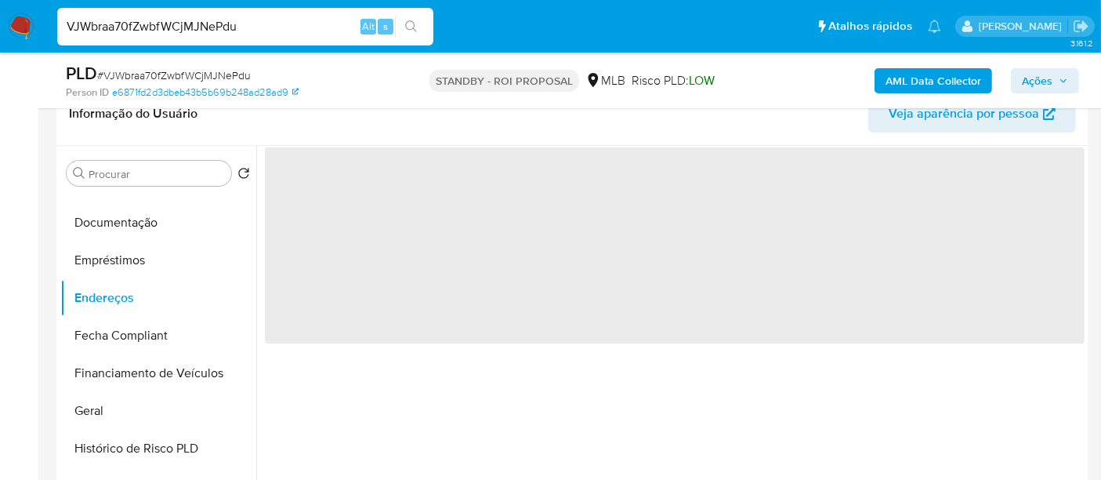
scroll to position [0, 0]
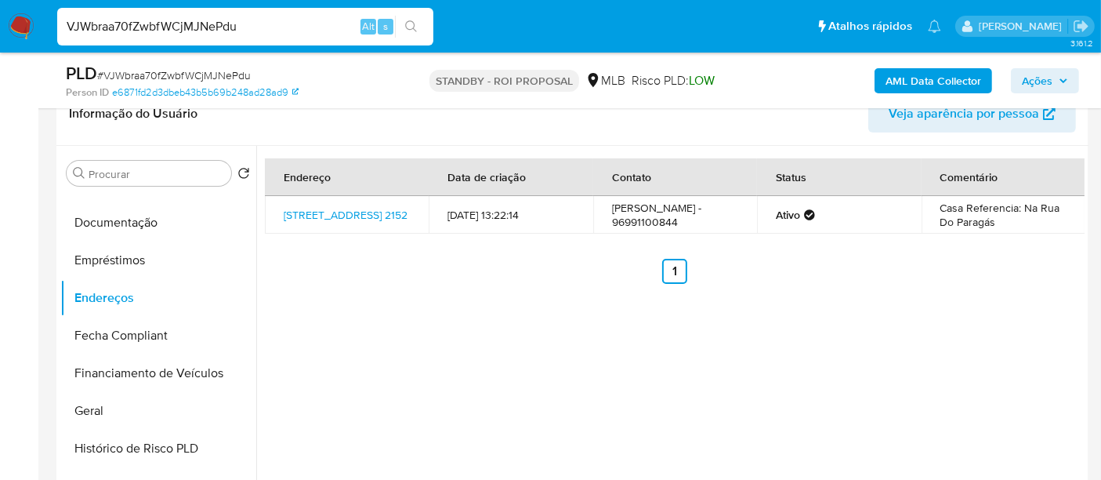
click at [150, 24] on input "VJWbraa70fZwbfWCjMJNePdu" at bounding box center [245, 26] width 376 height 20
paste input "fq5FhvVYx1OwNqdbsoHFYlQK"
type input "fq5FhvVYx1OwNqdbsoHFYlQK"
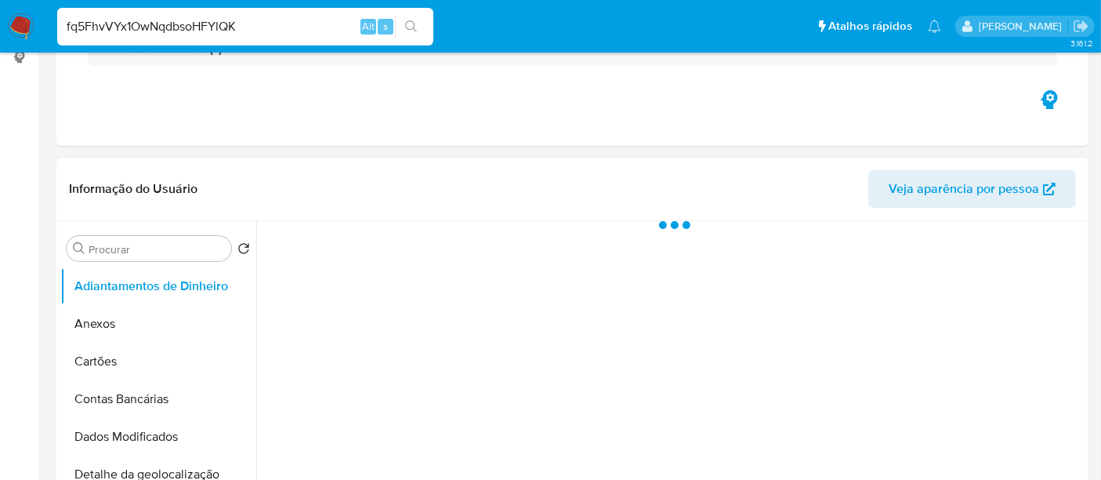
select select "10"
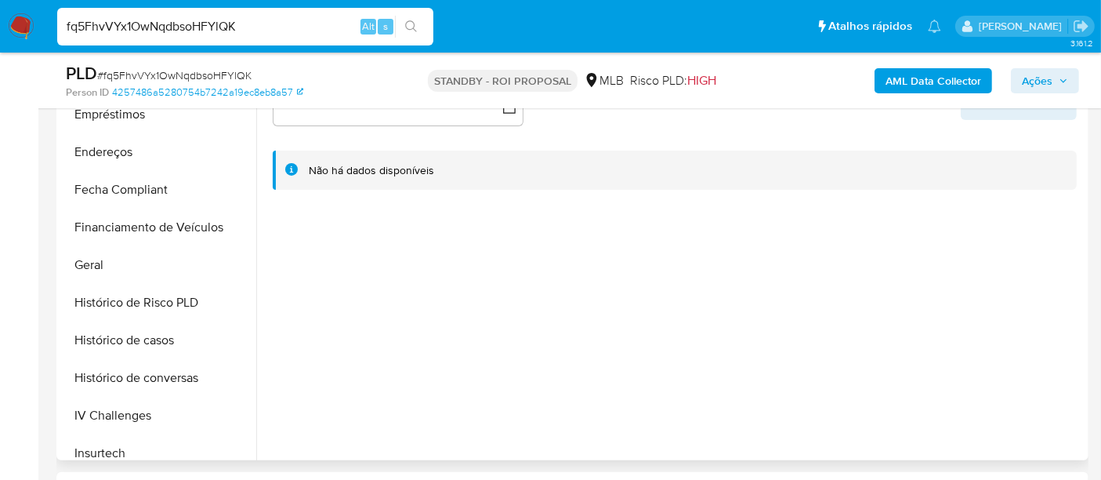
scroll to position [521, 0]
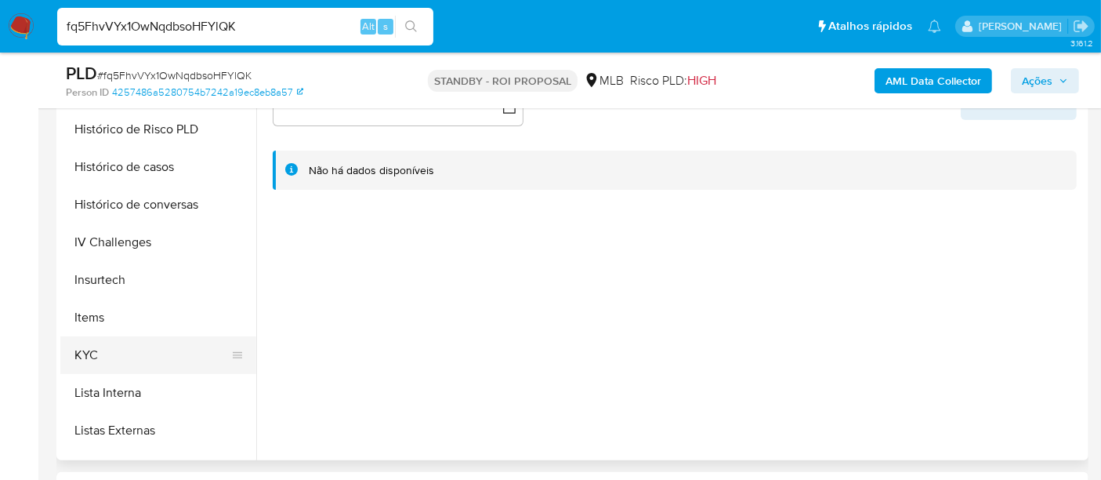
drag, startPoint x: 81, startPoint y: 357, endPoint x: 98, endPoint y: 347, distance: 19.6
click at [81, 357] on button "KYC" at bounding box center [151, 355] width 183 height 38
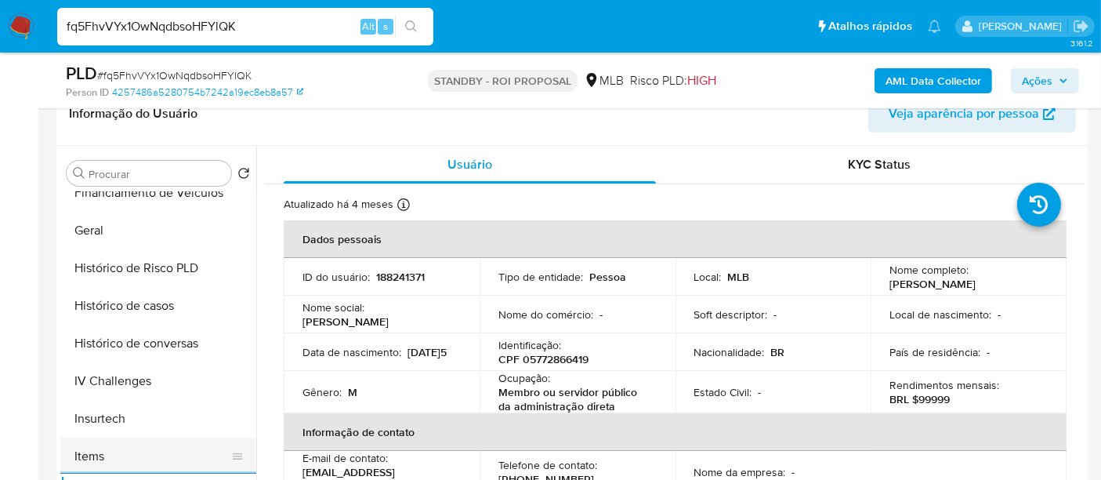
scroll to position [434, 0]
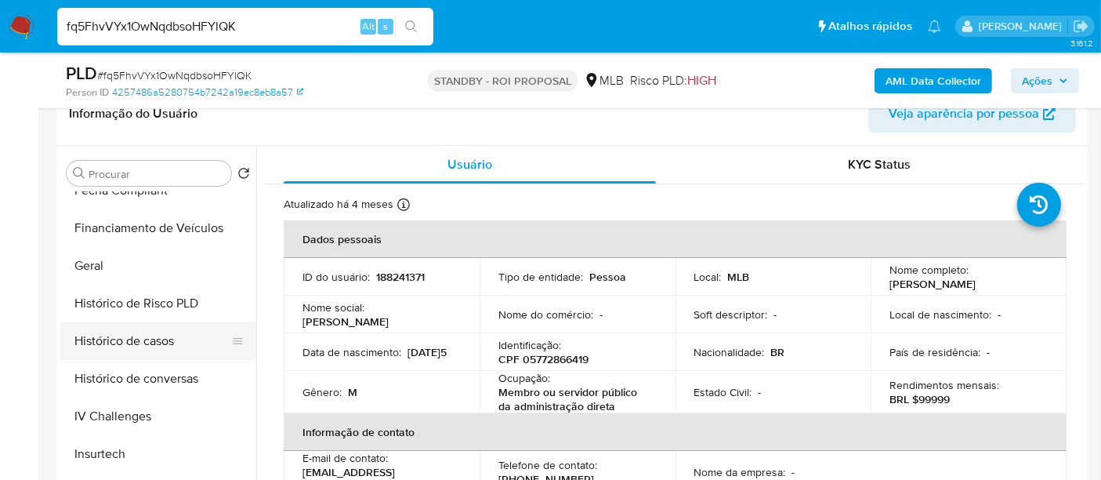
click at [164, 346] on button "Histórico de casos" at bounding box center [151, 341] width 183 height 38
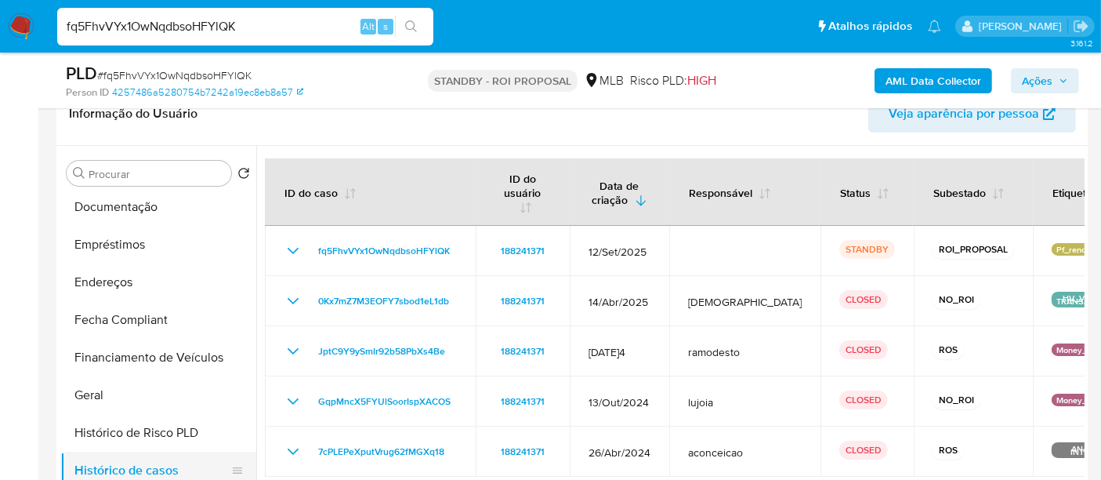
scroll to position [260, 0]
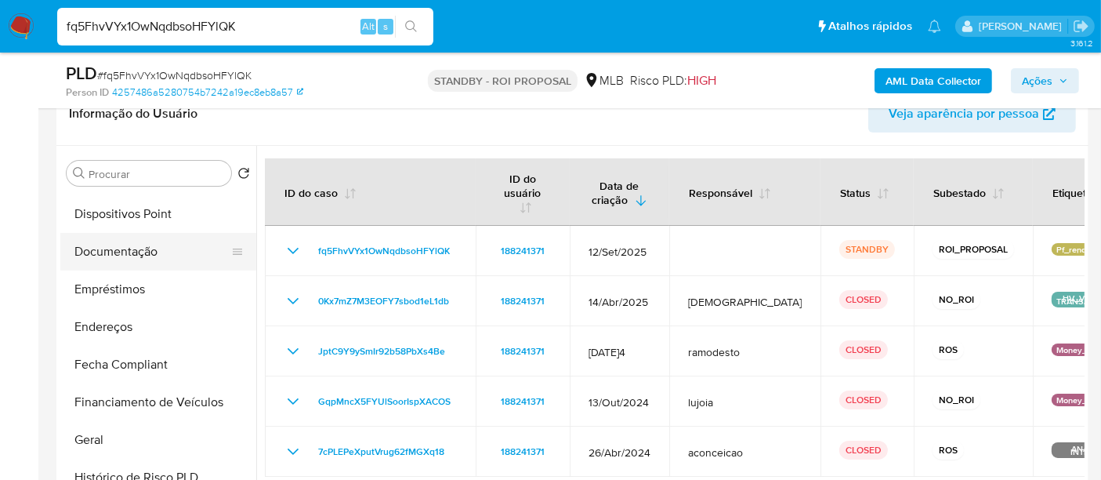
click at [120, 252] on button "Documentação" at bounding box center [151, 252] width 183 height 38
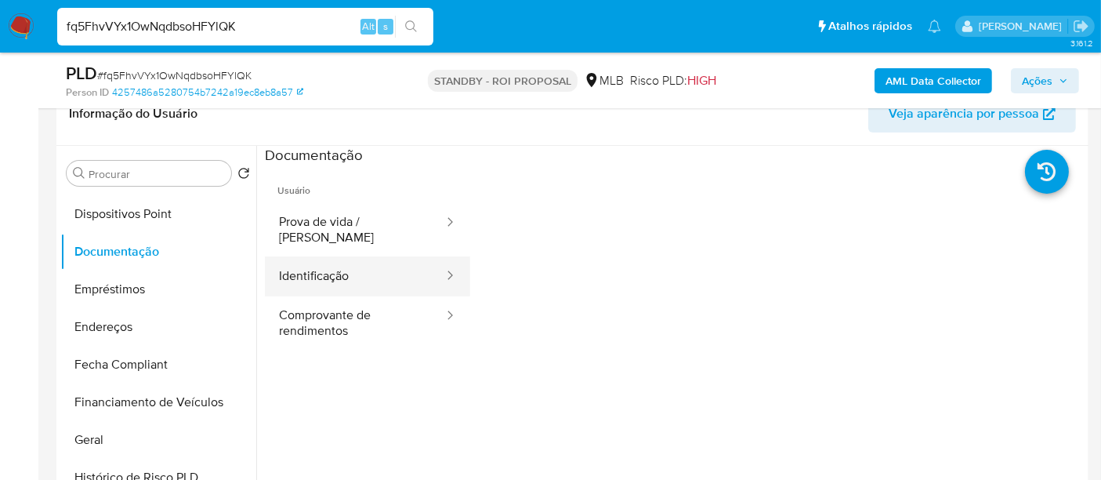
drag, startPoint x: 332, startPoint y: 263, endPoint x: 410, endPoint y: 268, distance: 77.8
click at [333, 263] on button "Identificação" at bounding box center [355, 276] width 180 height 40
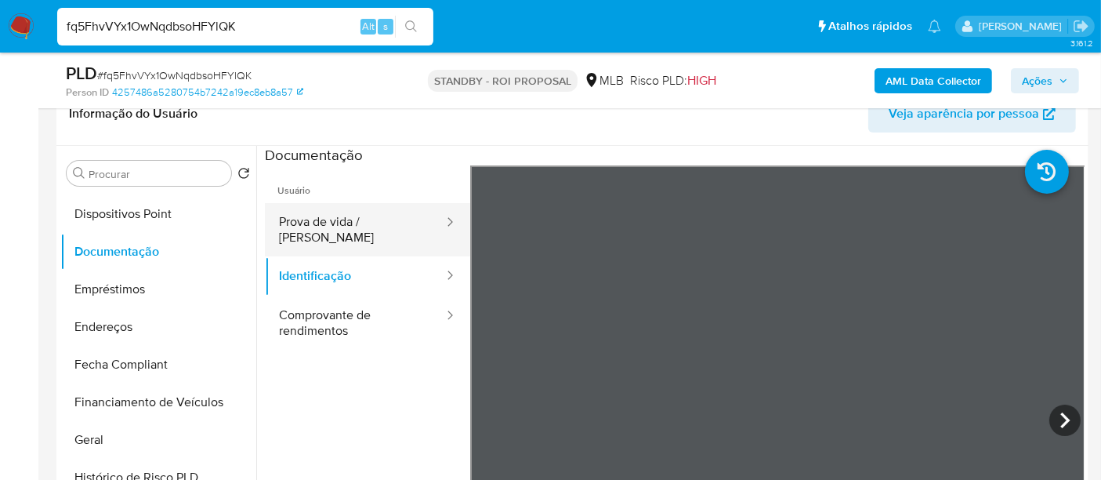
click at [352, 225] on button "Prova de vida / Selfie" at bounding box center [355, 229] width 180 height 53
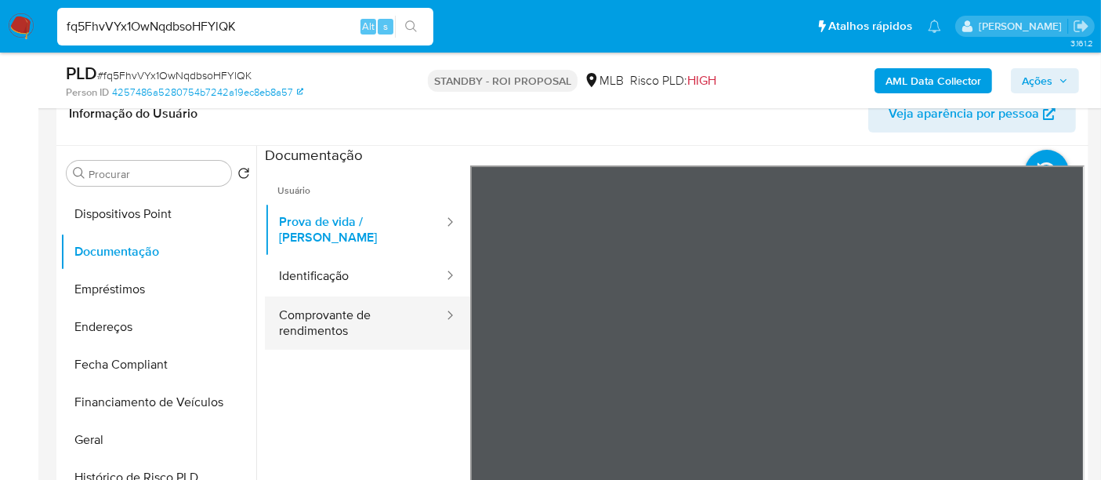
click at [314, 299] on button "Comprovante de rendimentos" at bounding box center [355, 322] width 180 height 53
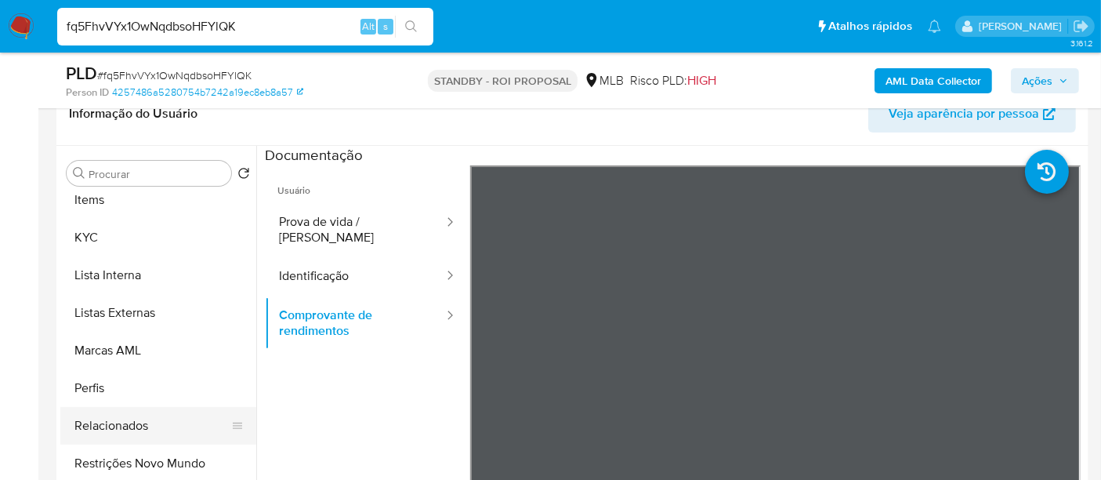
scroll to position [811, 0]
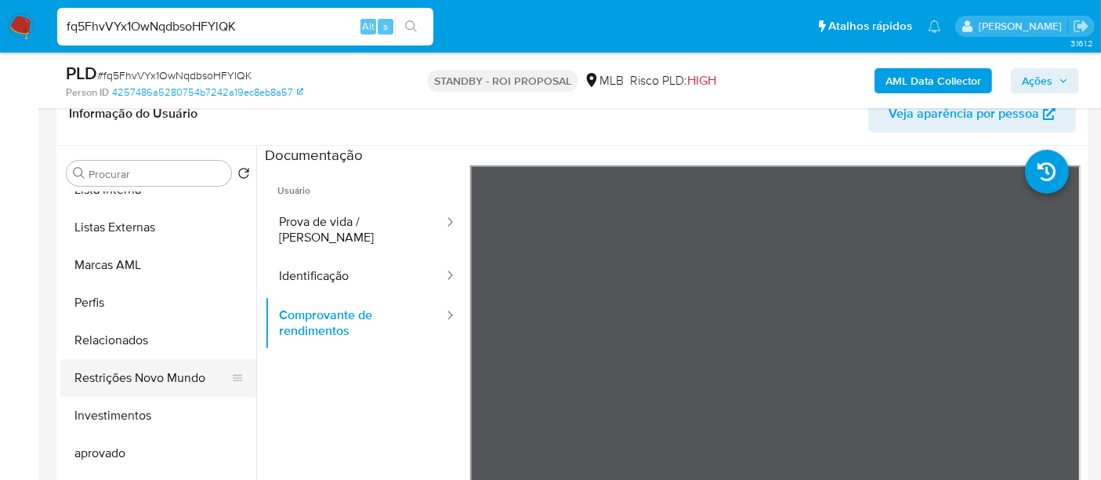
click at [162, 372] on button "Restrições Novo Mundo" at bounding box center [151, 378] width 183 height 38
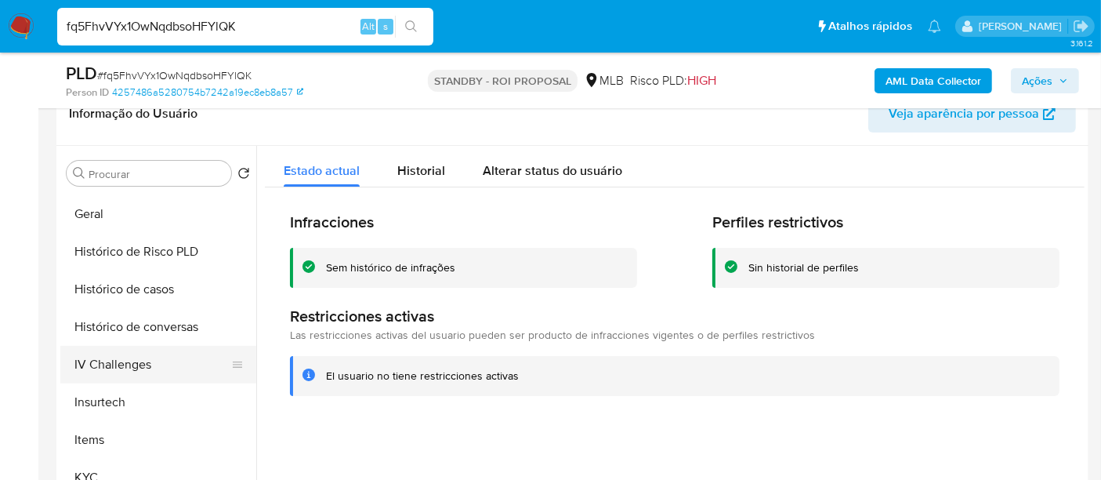
scroll to position [550, 0]
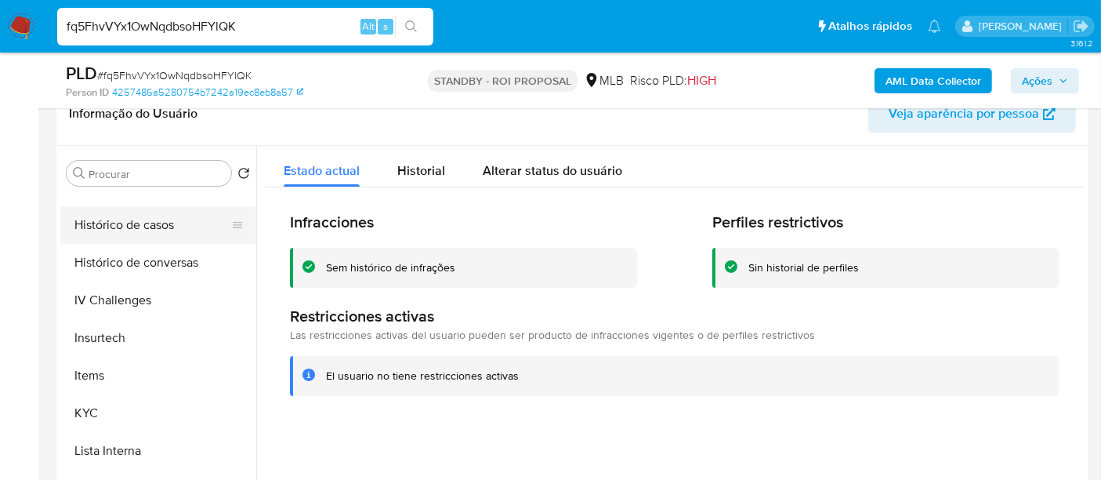
click at [134, 229] on button "Histórico de casos" at bounding box center [151, 225] width 183 height 38
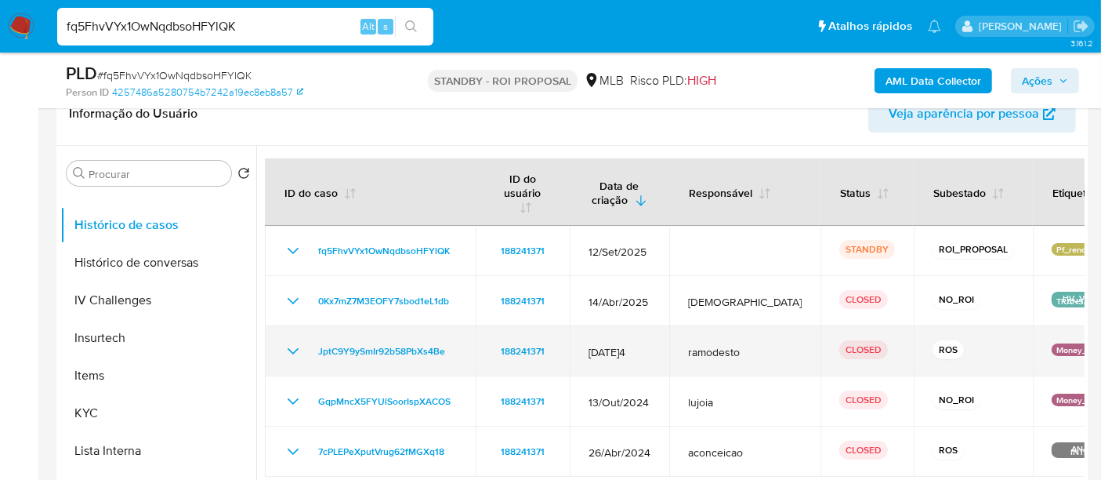
scroll to position [348, 0]
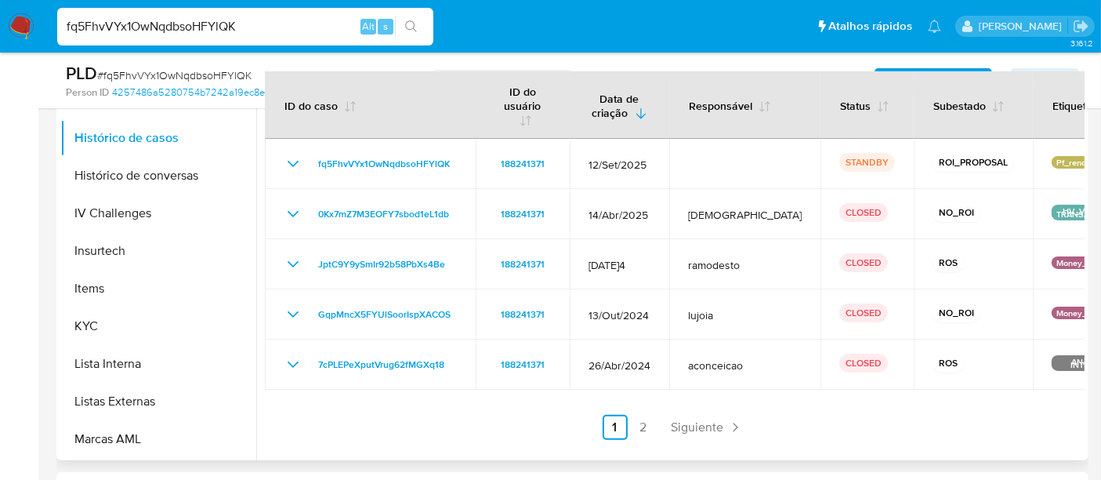
click at [640, 423] on link "2" at bounding box center [643, 427] width 25 height 25
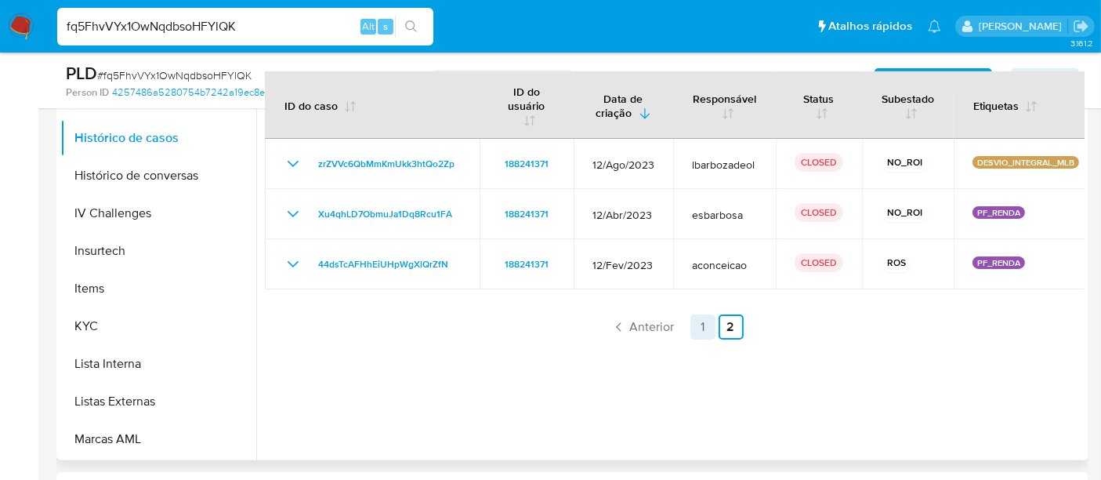
click at [702, 326] on link "1" at bounding box center [703, 326] width 25 height 25
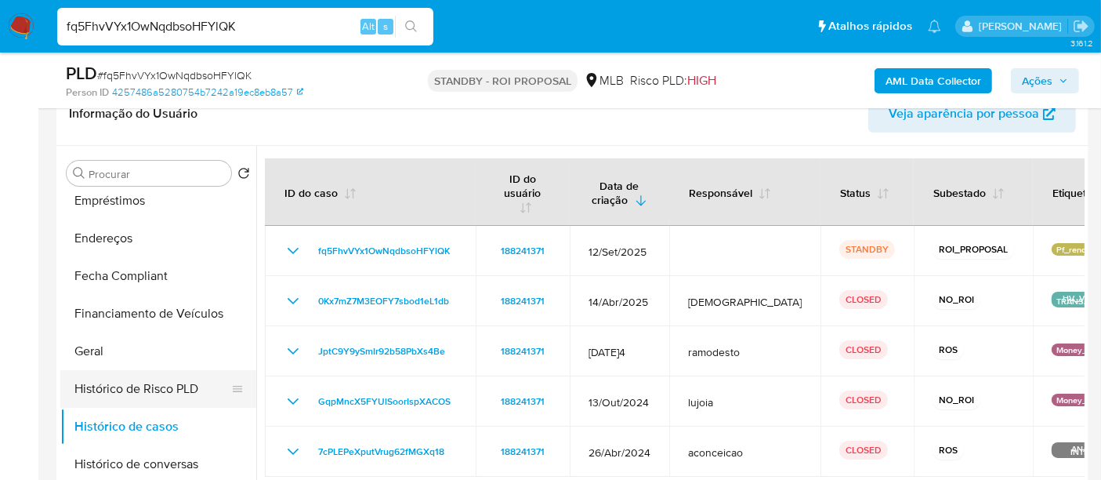
scroll to position [376, 0]
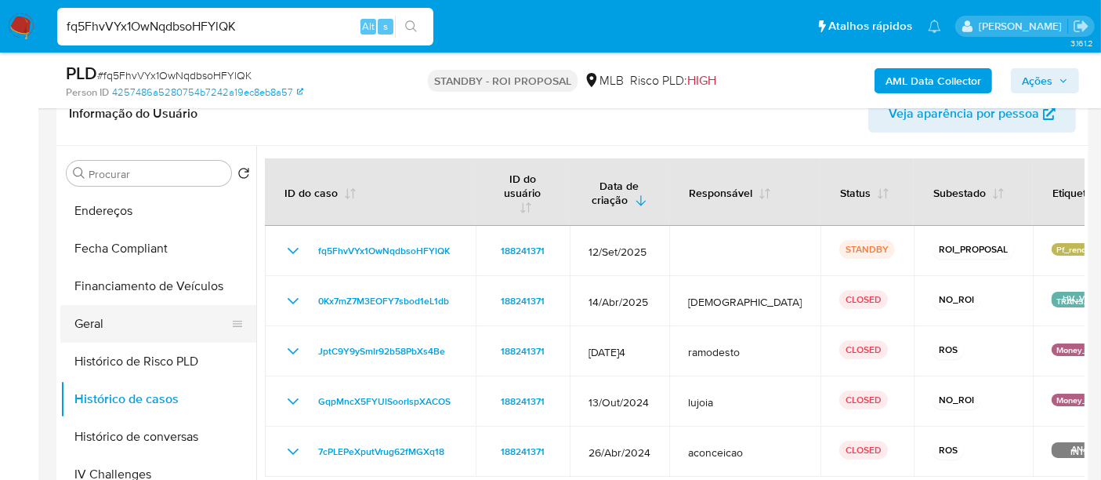
click at [97, 318] on button "Geral" at bounding box center [151, 324] width 183 height 38
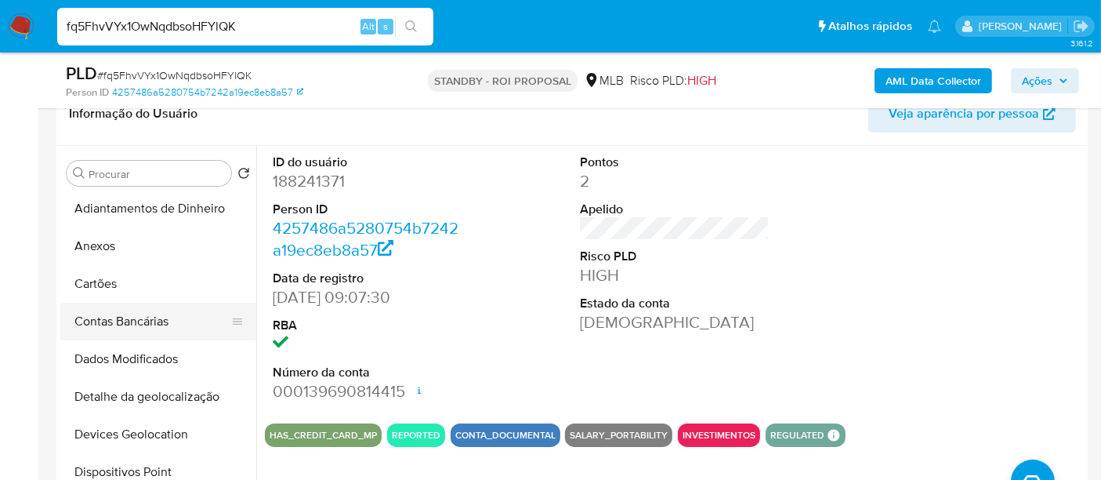
scroll to position [0, 0]
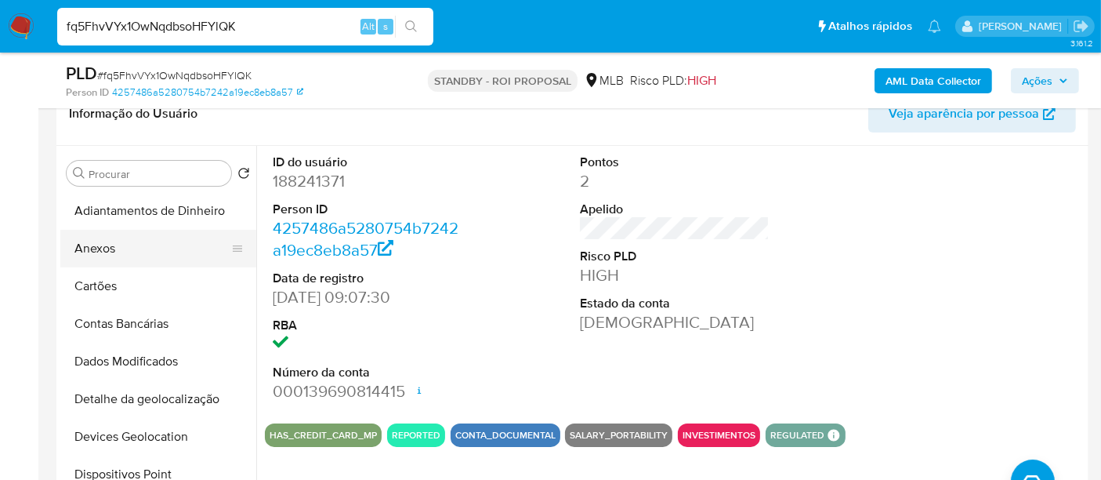
click at [102, 259] on button "Anexos" at bounding box center [151, 249] width 183 height 38
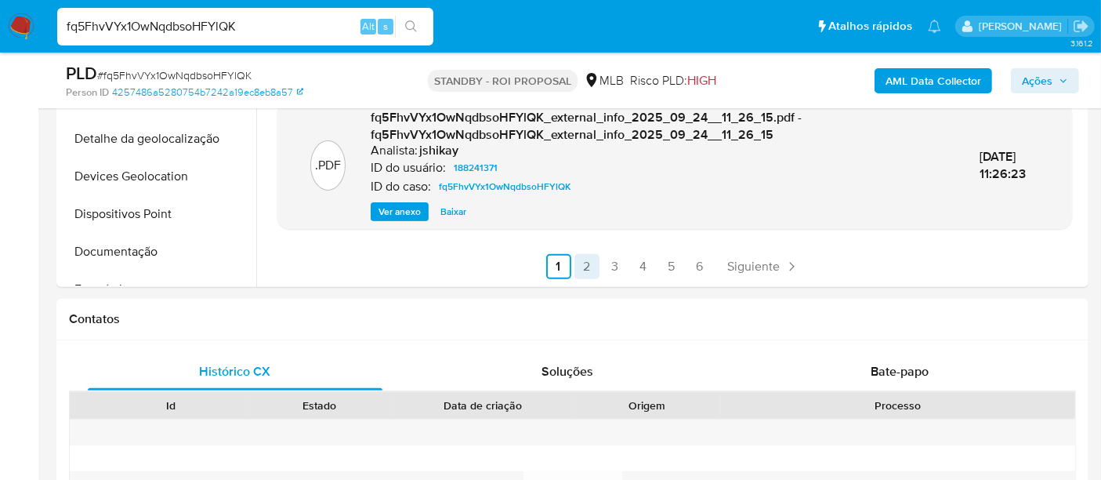
scroll to position [522, 0]
click at [593, 267] on link "2" at bounding box center [587, 265] width 25 height 25
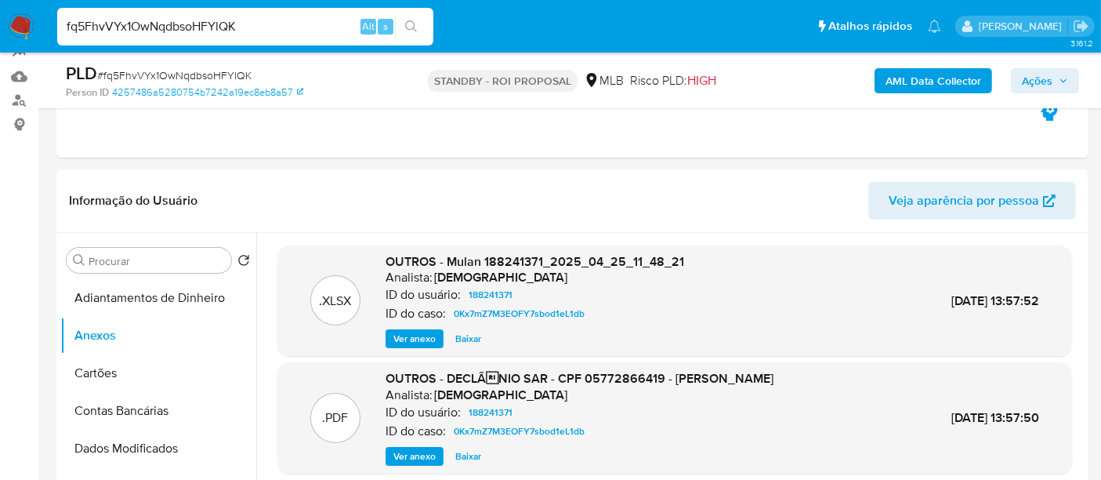
scroll to position [87, 0]
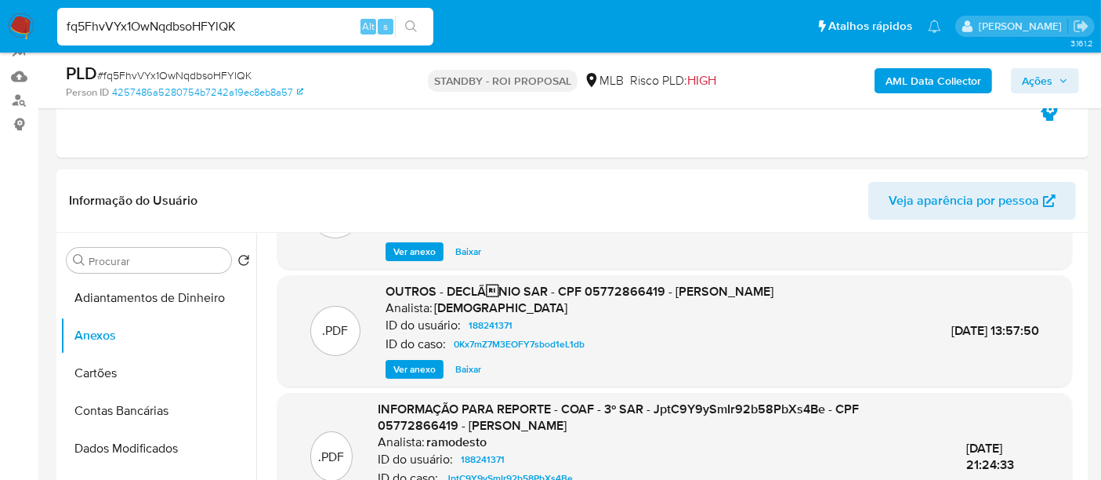
click at [423, 364] on span "Ver anexo" at bounding box center [415, 369] width 42 height 16
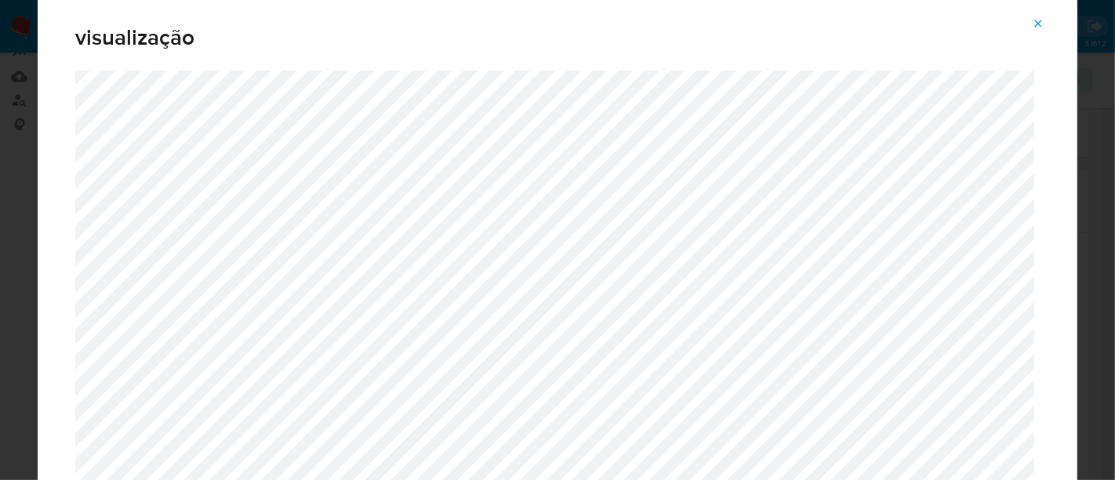
click at [1034, 27] on icon "Attachment preview" at bounding box center [1038, 23] width 13 height 13
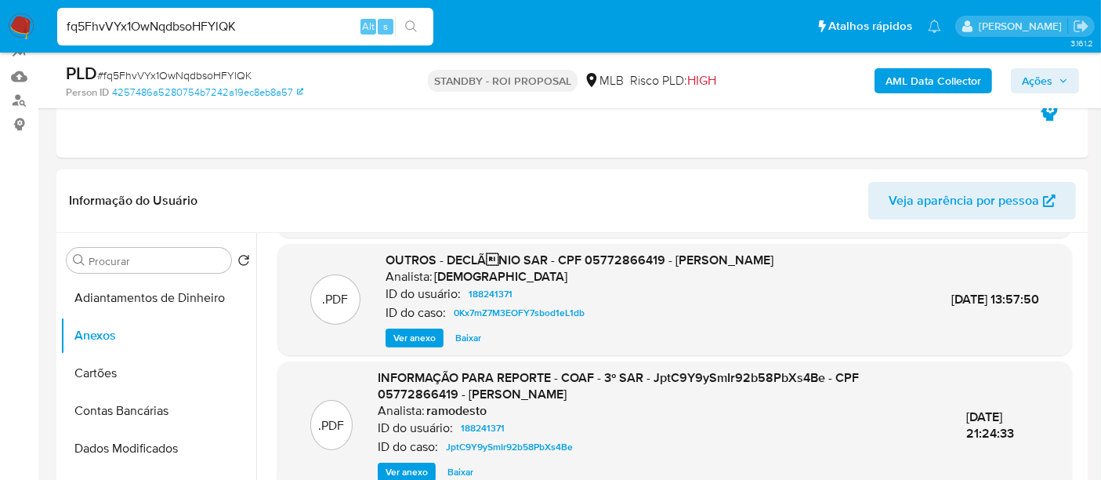
scroll to position [148, 0]
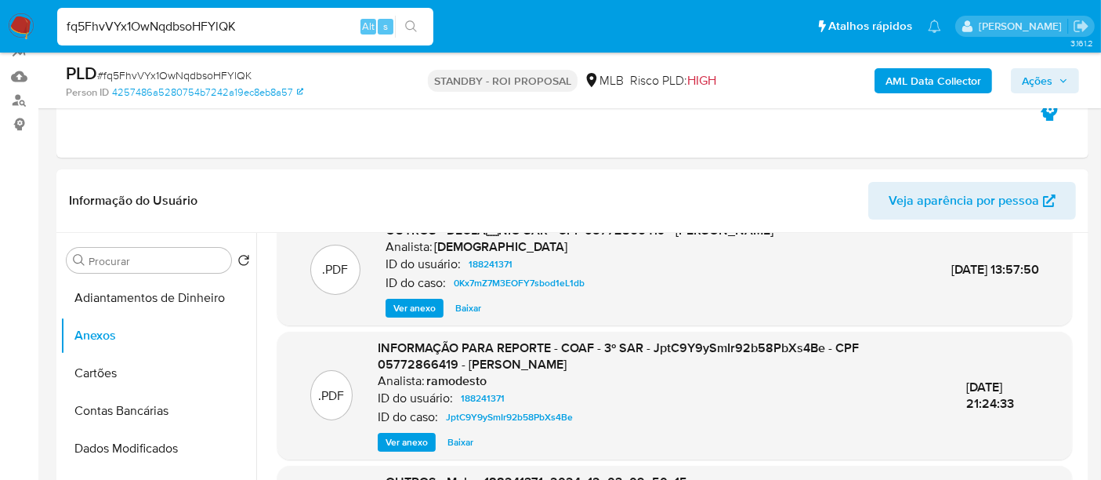
click at [397, 435] on span "Ver anexo" at bounding box center [407, 442] width 42 height 16
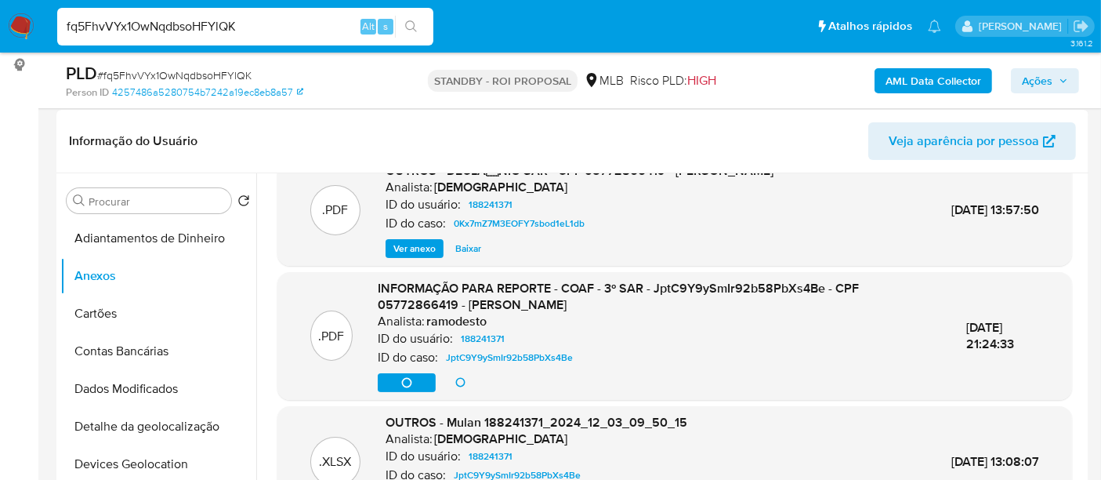
scroll to position [261, 0]
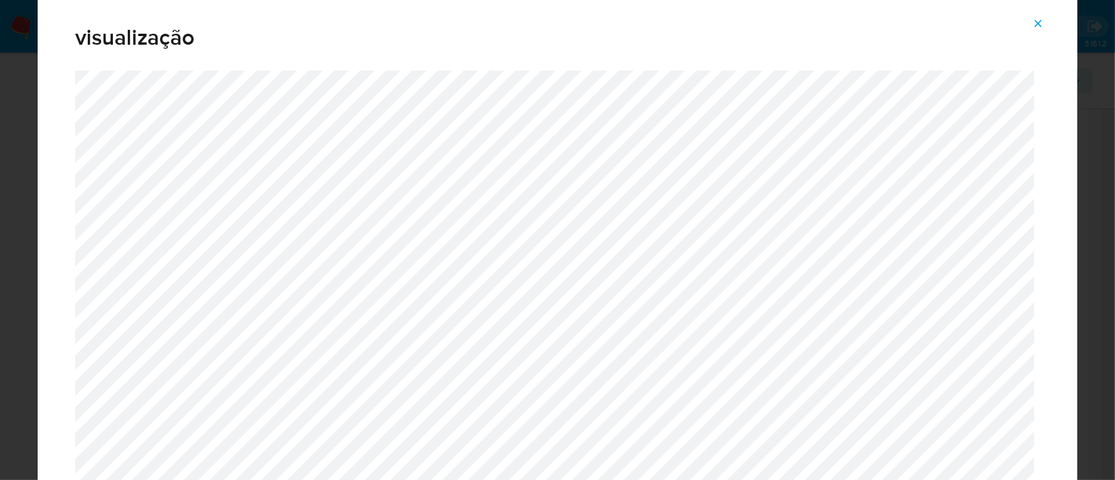
click at [1038, 27] on icon "Attachment preview" at bounding box center [1038, 23] width 13 height 13
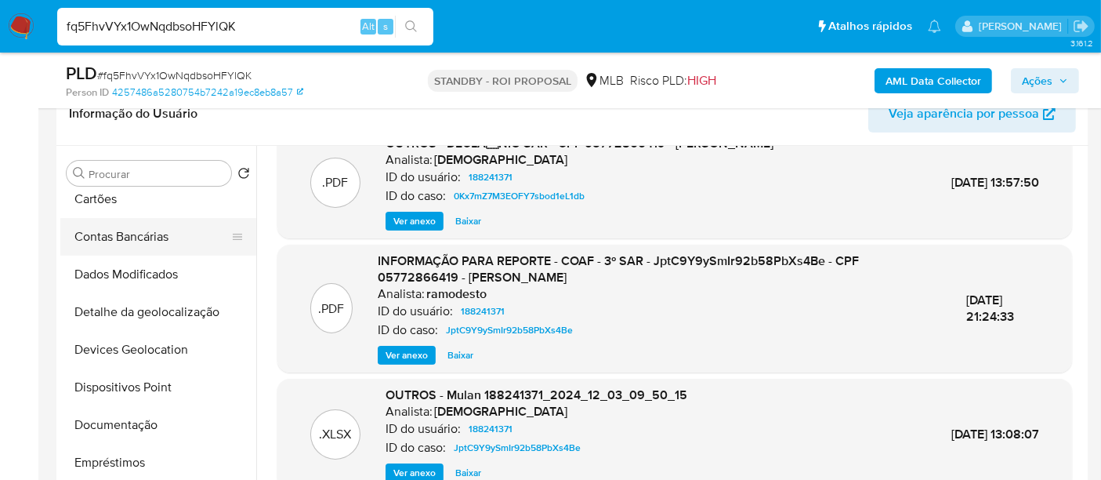
scroll to position [174, 0]
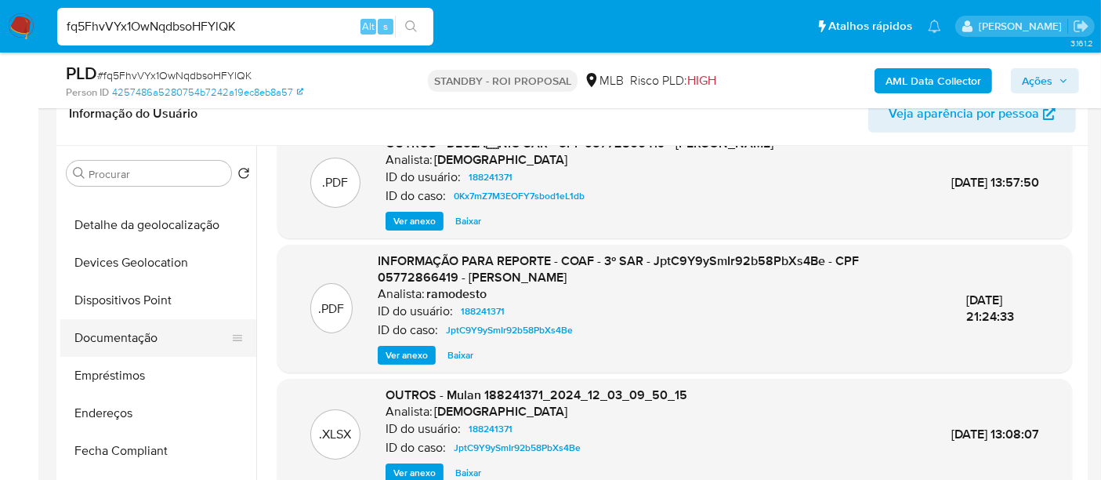
click at [132, 337] on button "Documentação" at bounding box center [151, 338] width 183 height 38
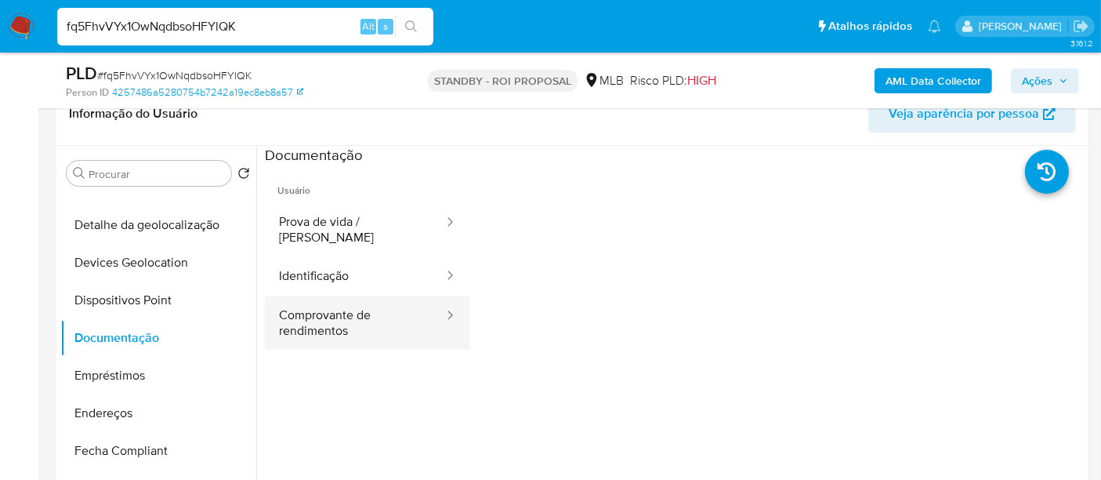
click at [348, 317] on button "Comprovante de rendimentos" at bounding box center [355, 322] width 180 height 53
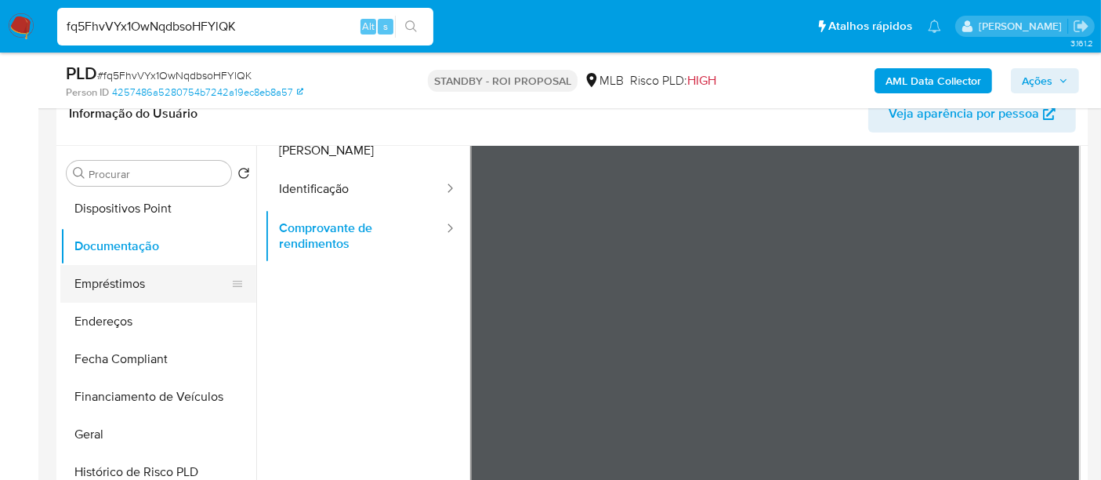
scroll to position [348, 0]
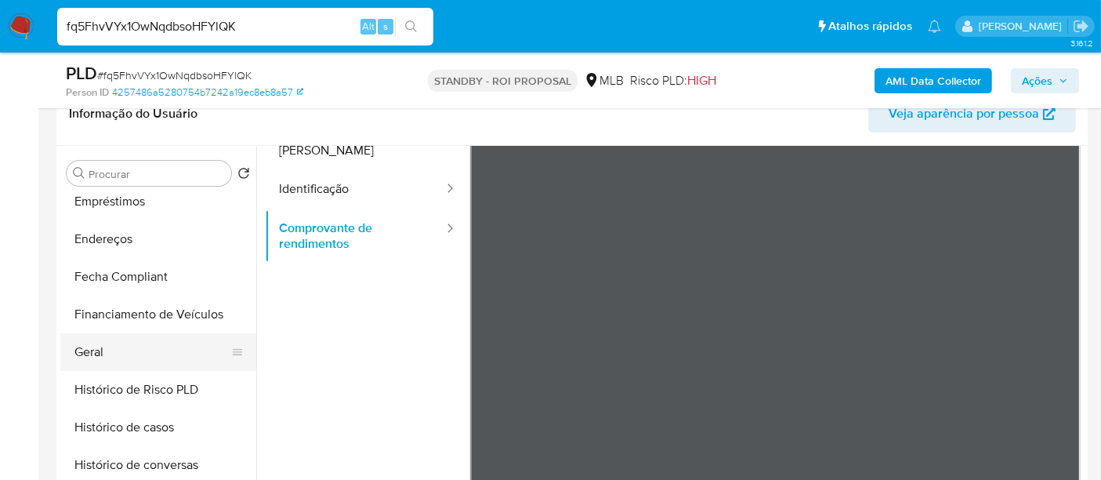
click at [101, 354] on button "Geral" at bounding box center [151, 352] width 183 height 38
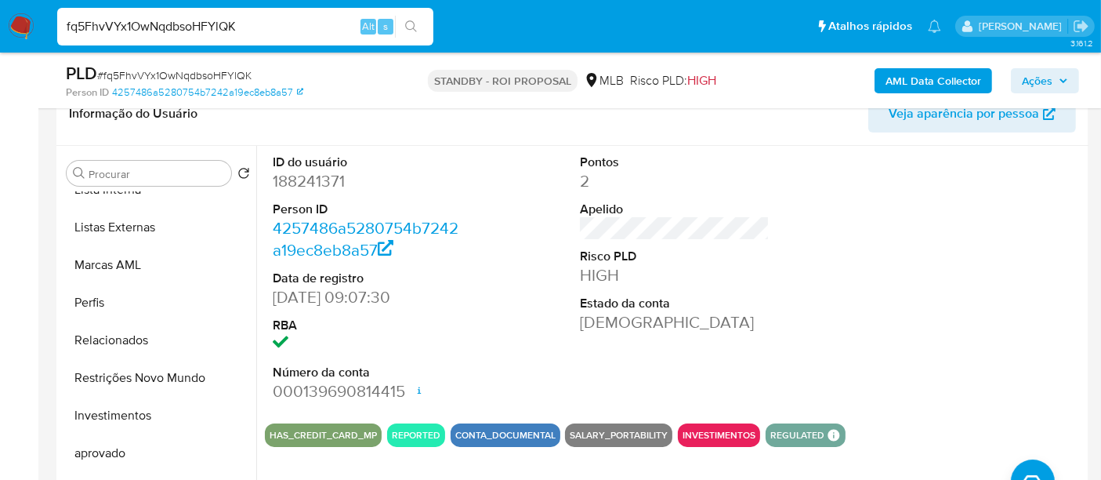
scroll to position [812, 0]
click at [110, 407] on button "Investimentos" at bounding box center [151, 415] width 183 height 38
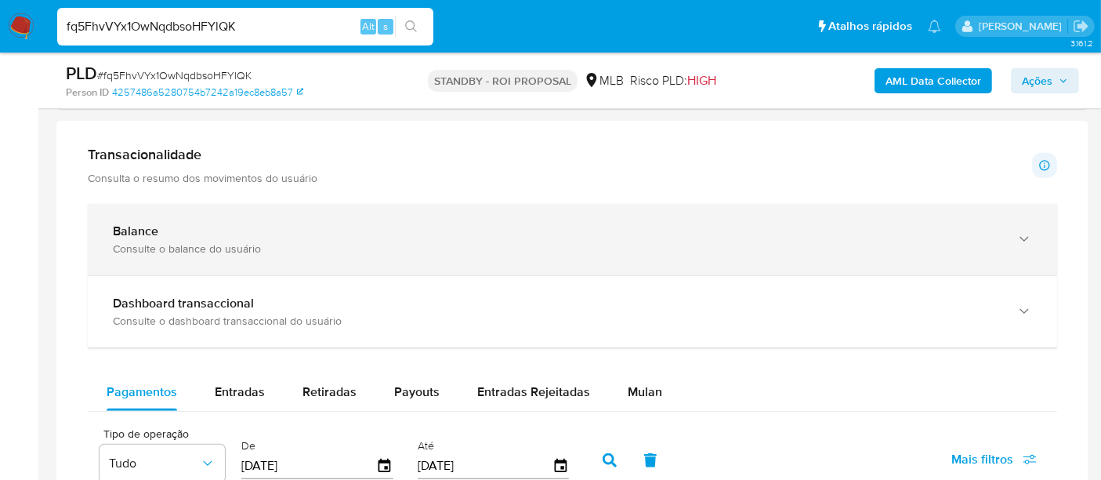
scroll to position [1045, 0]
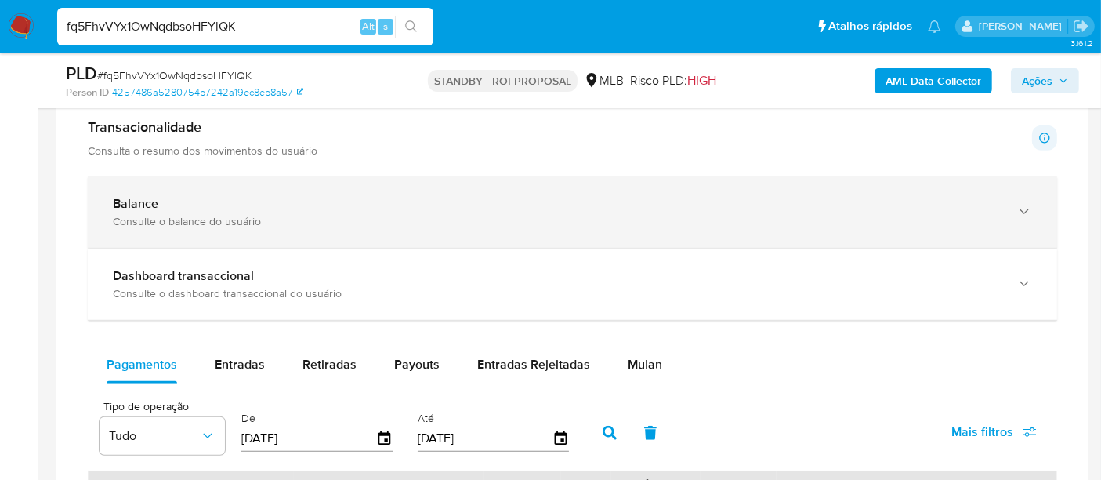
click at [466, 219] on div "Consulte o balance do usuário" at bounding box center [557, 221] width 888 height 14
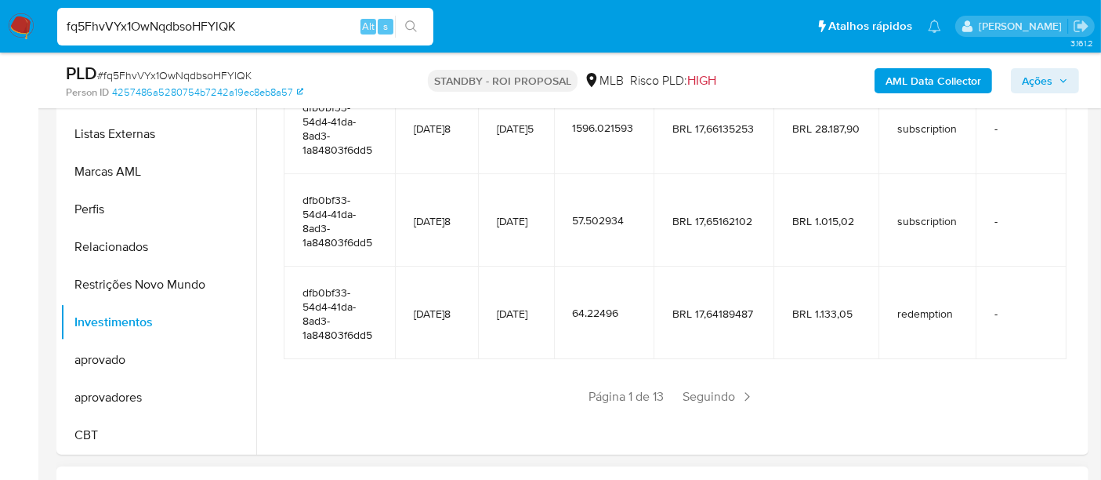
scroll to position [522, 0]
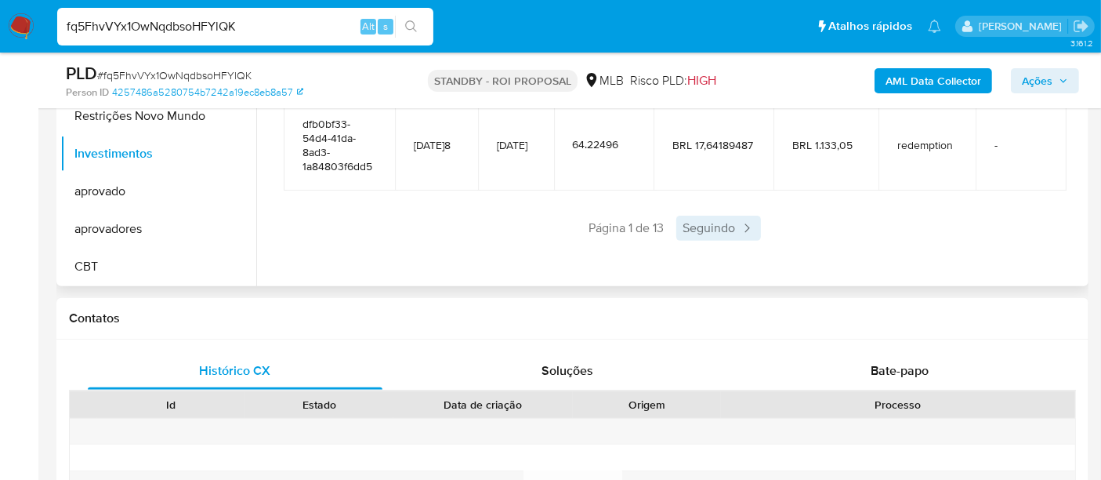
click at [716, 231] on span "Seguindo" at bounding box center [719, 228] width 85 height 25
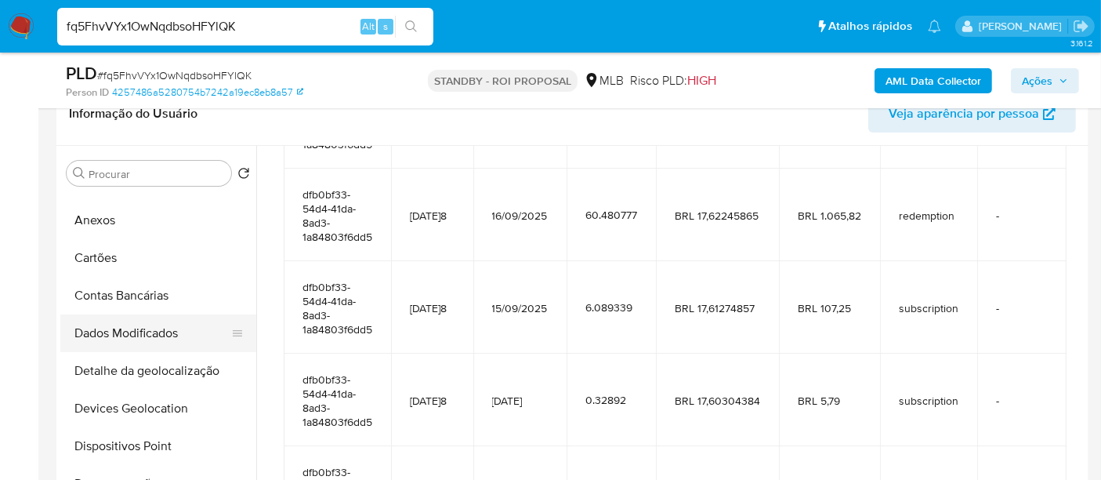
scroll to position [0, 0]
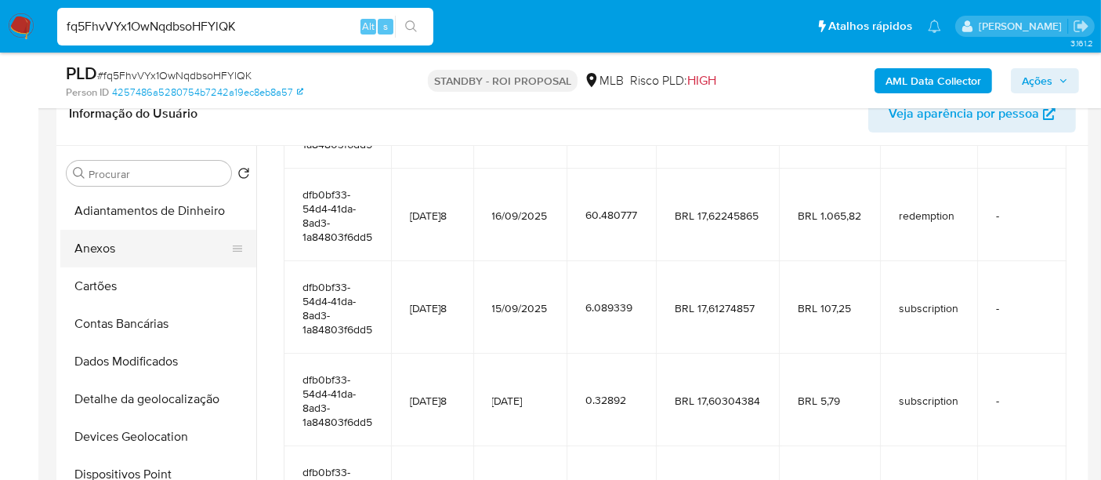
click at [96, 250] on button "Anexos" at bounding box center [151, 249] width 183 height 38
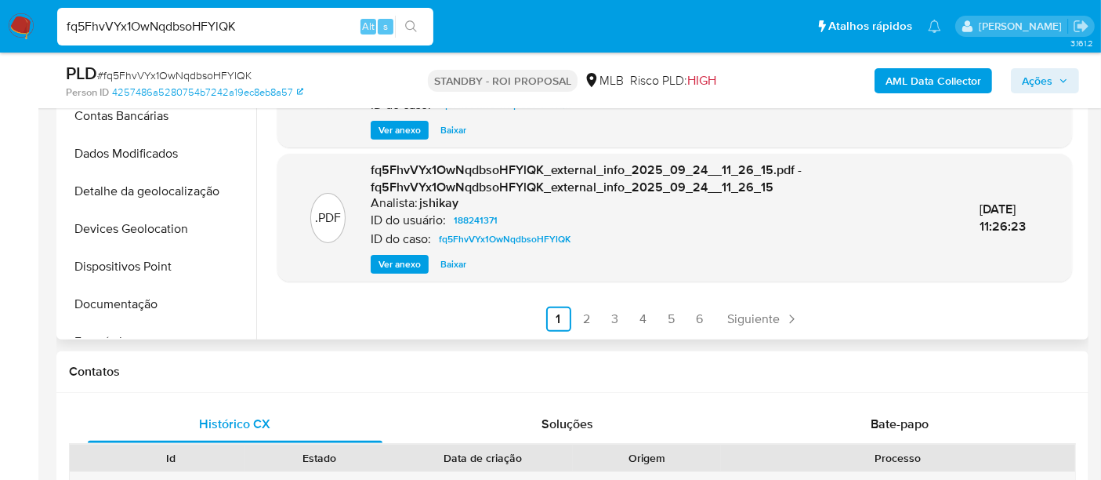
scroll to position [522, 0]
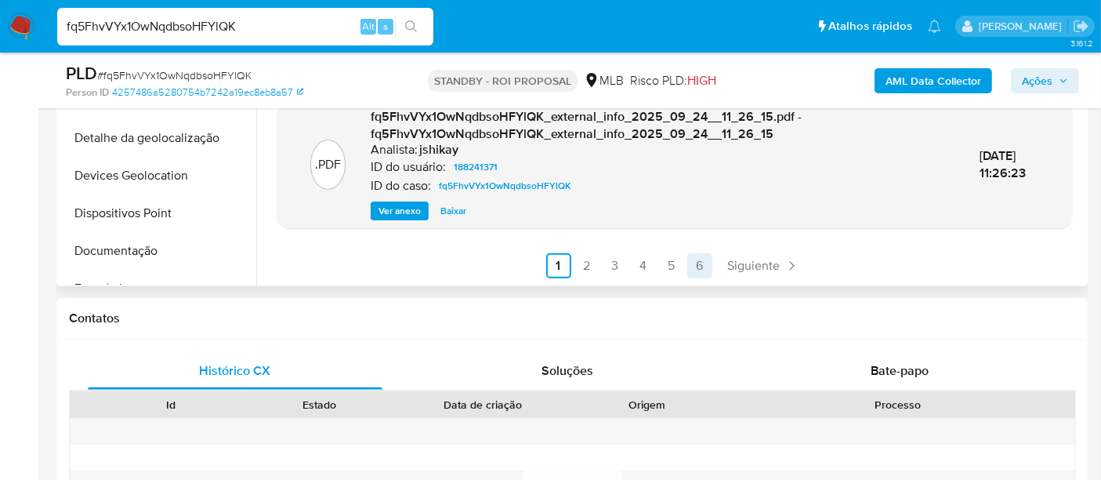
click at [696, 274] on link "6" at bounding box center [699, 265] width 25 height 25
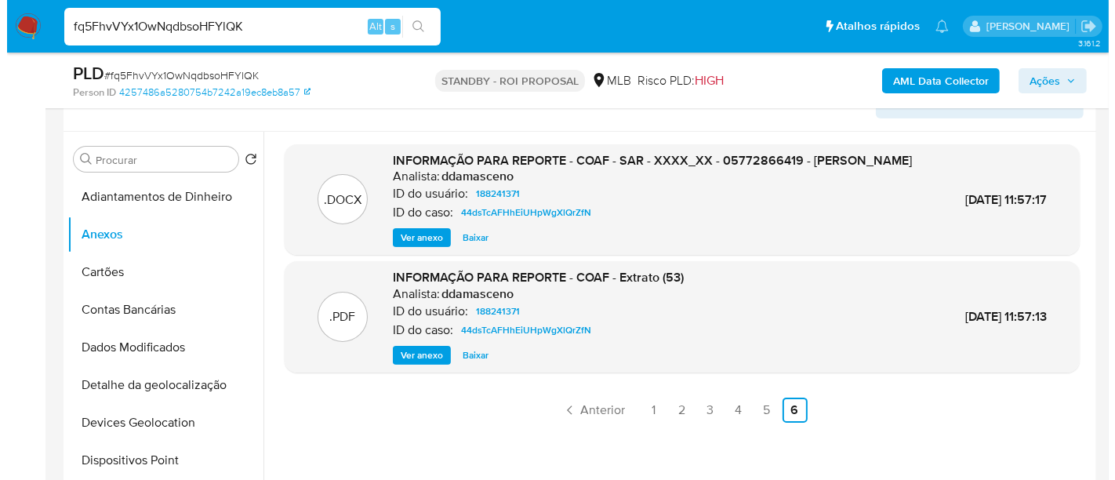
scroll to position [261, 0]
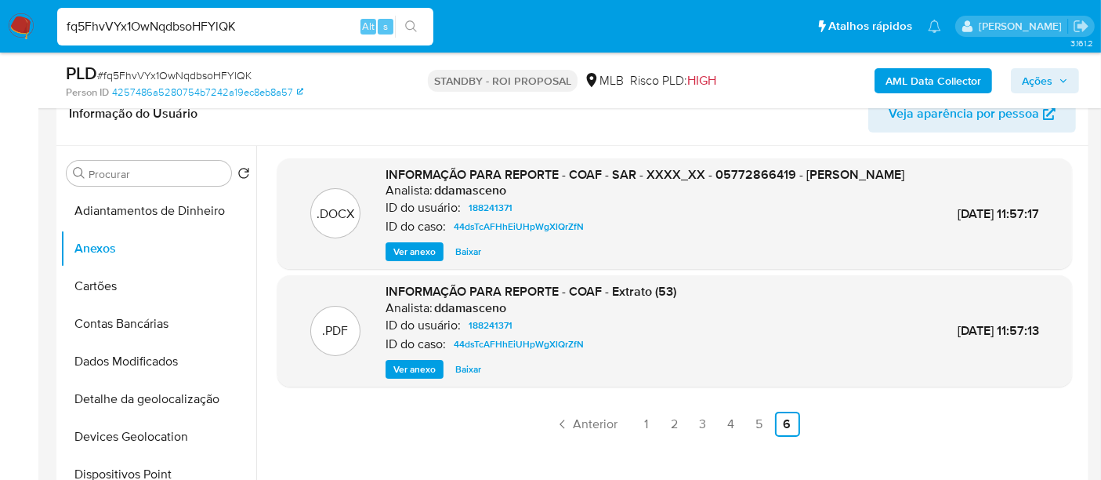
click at [405, 259] on span "Ver anexo" at bounding box center [415, 252] width 42 height 16
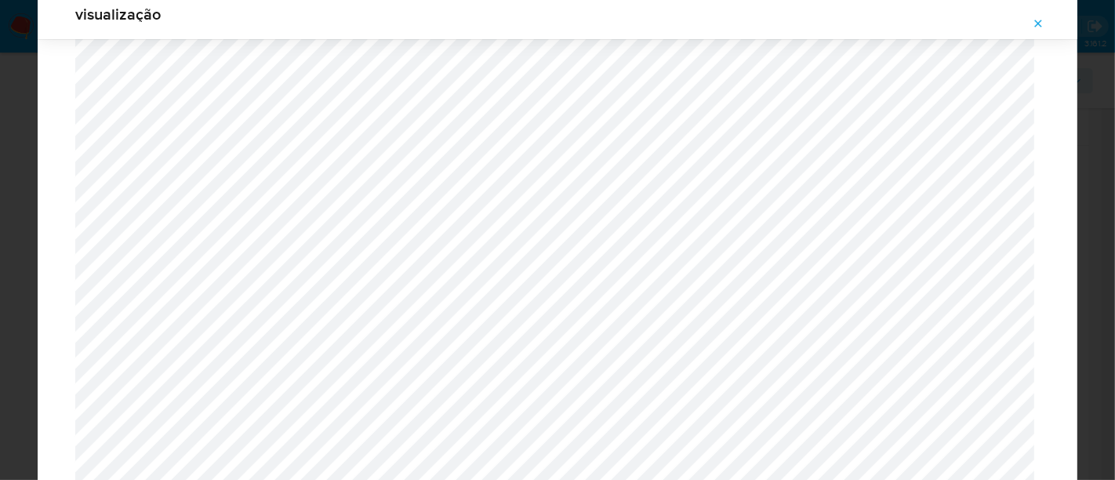
scroll to position [230, 0]
click at [1036, 27] on icon "Attachment preview" at bounding box center [1038, 23] width 13 height 13
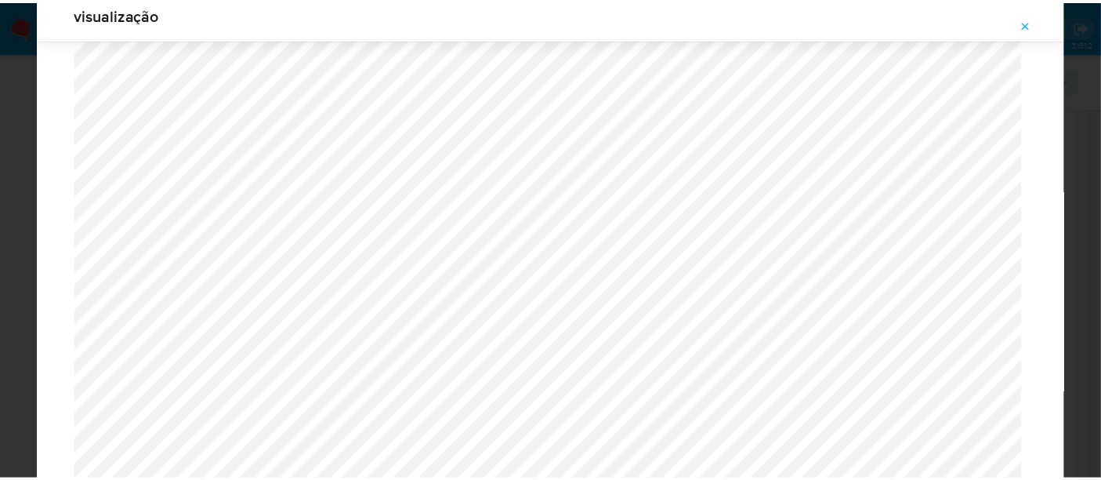
scroll to position [81, 0]
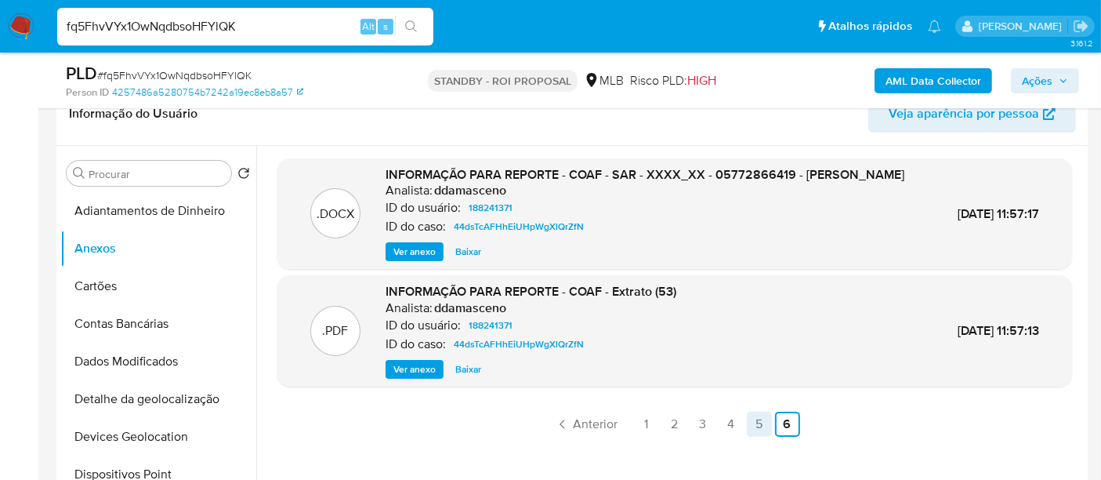
click at [753, 437] on link "5" at bounding box center [759, 424] width 25 height 25
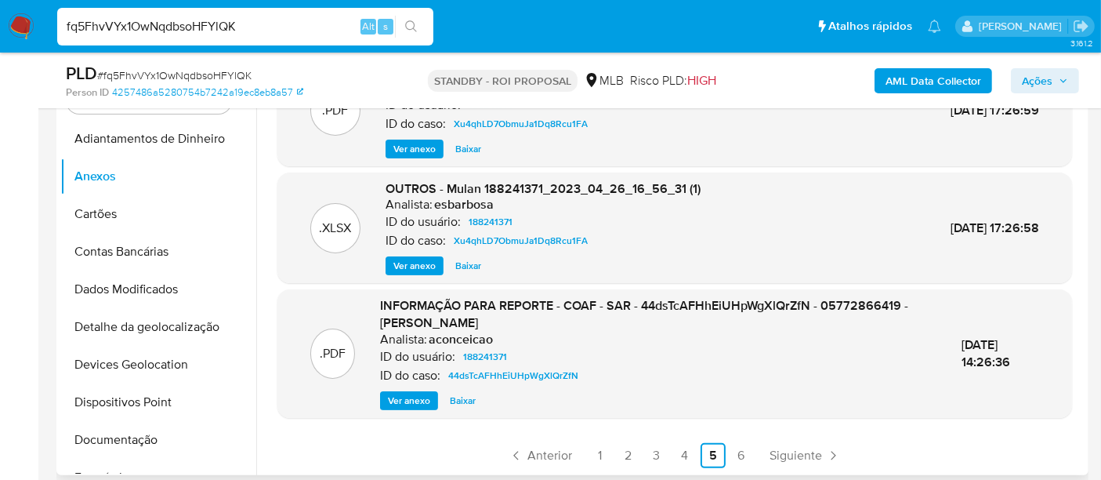
scroll to position [435, 0]
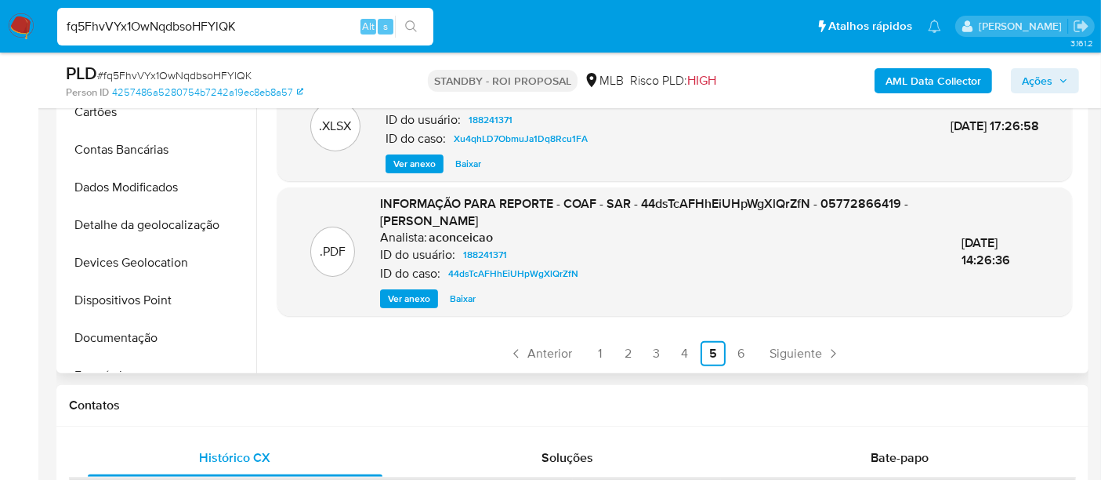
click at [401, 296] on span "Ver anexo" at bounding box center [409, 299] width 42 height 16
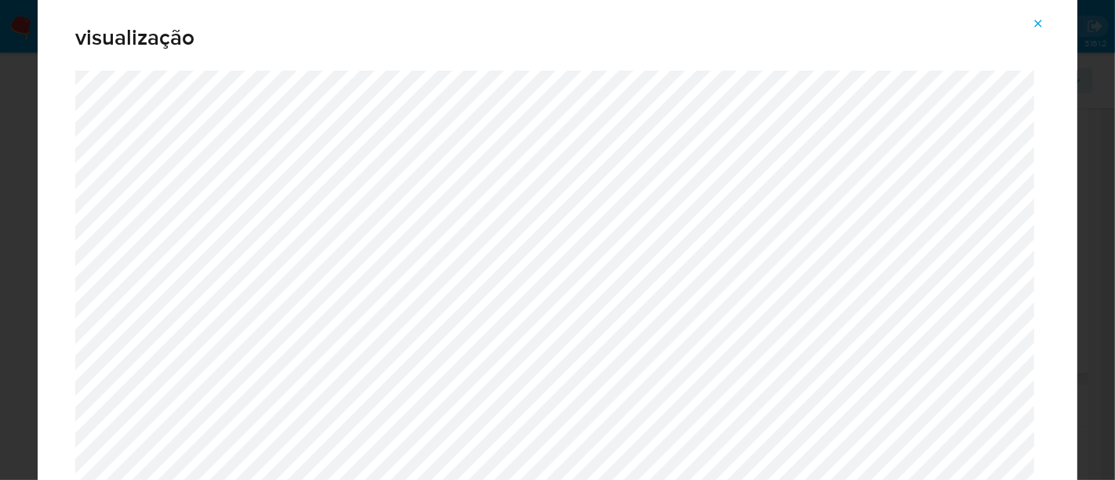
click at [1035, 26] on icon "Attachment preview" at bounding box center [1038, 23] width 7 height 7
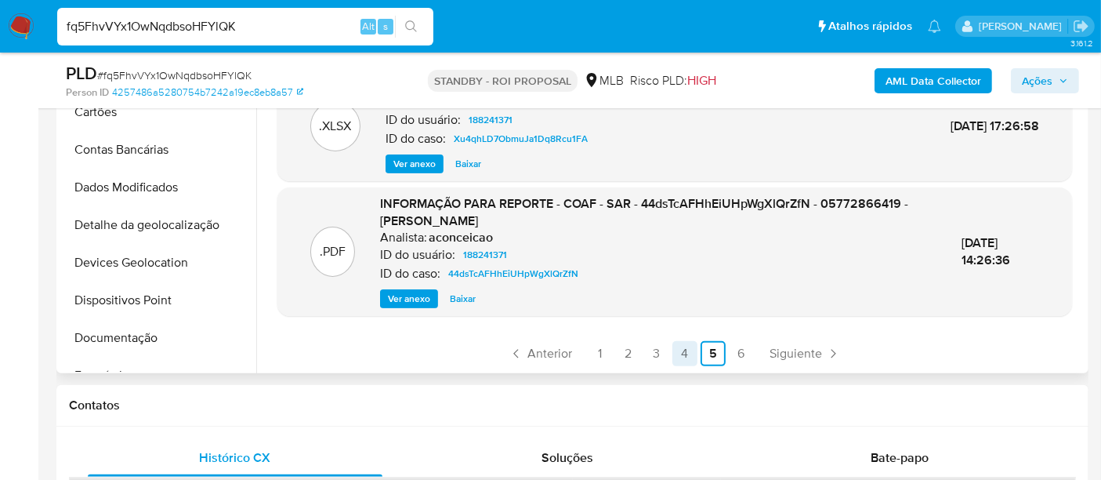
click at [683, 353] on link "4" at bounding box center [685, 353] width 25 height 25
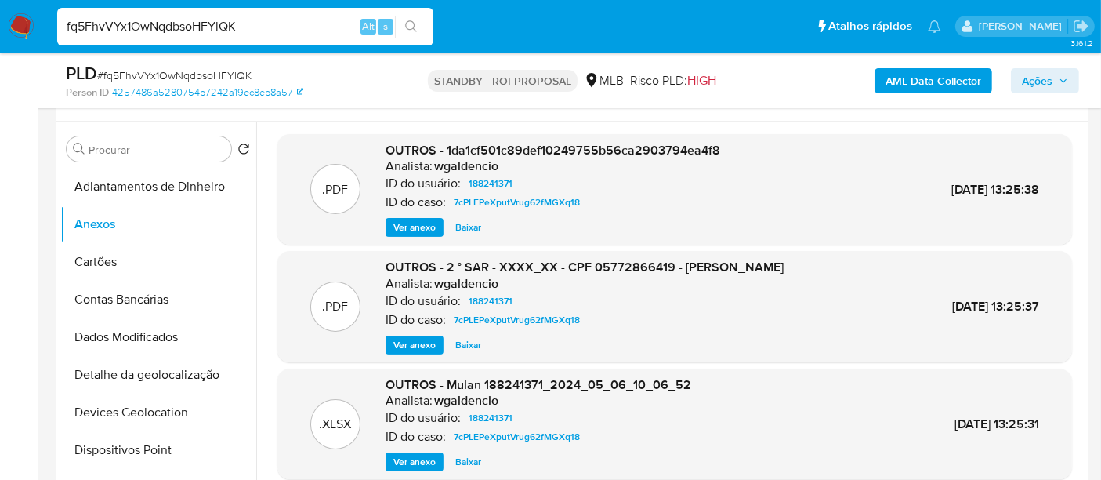
scroll to position [261, 0]
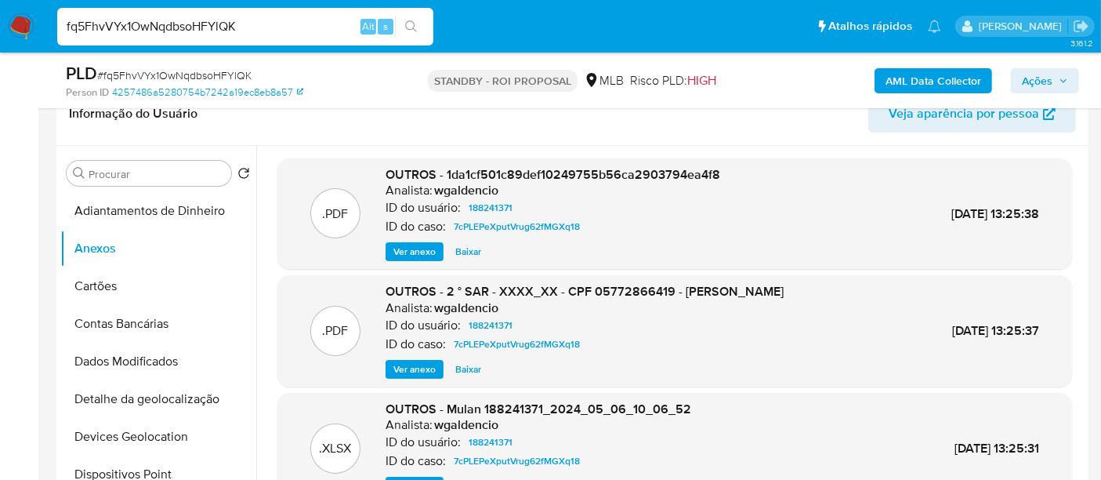
click at [397, 368] on span "Ver anexo" at bounding box center [415, 369] width 42 height 16
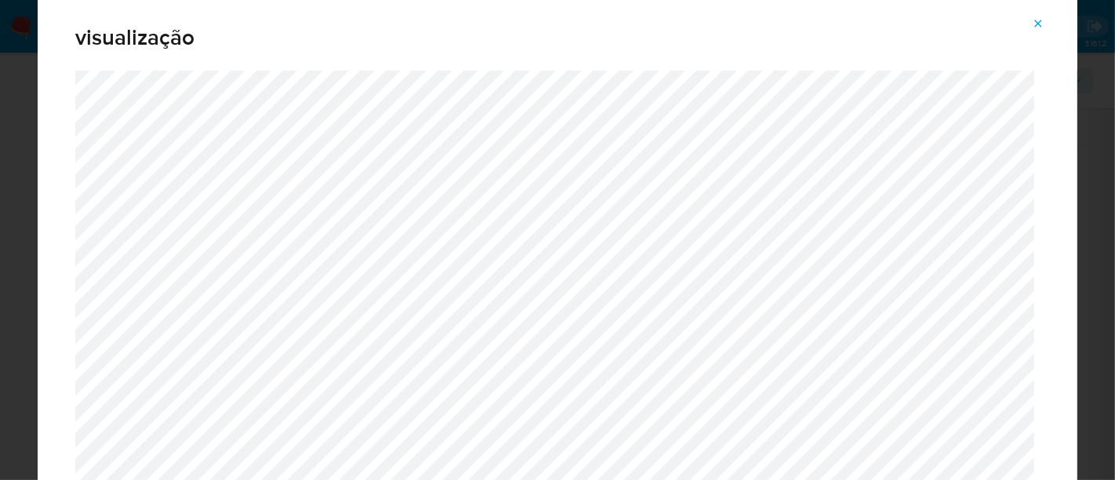
click at [1037, 26] on icon "Attachment preview" at bounding box center [1038, 23] width 13 height 13
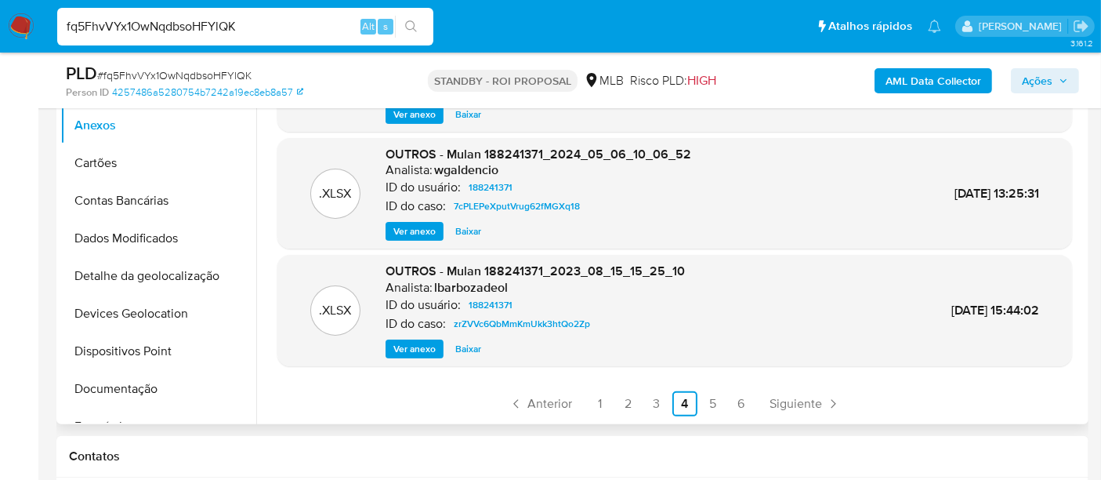
scroll to position [522, 0]
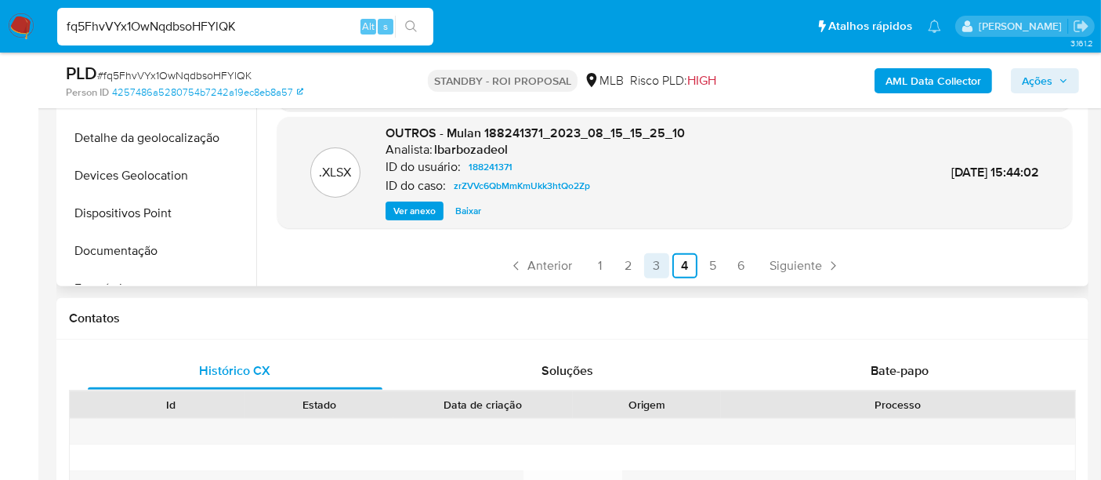
click at [654, 267] on link "3" at bounding box center [656, 265] width 25 height 25
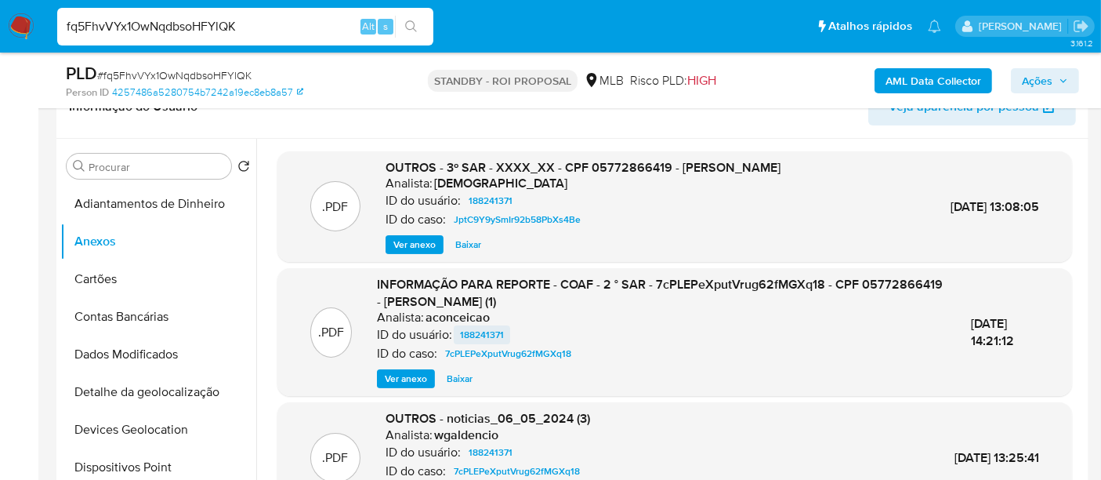
scroll to position [174, 0]
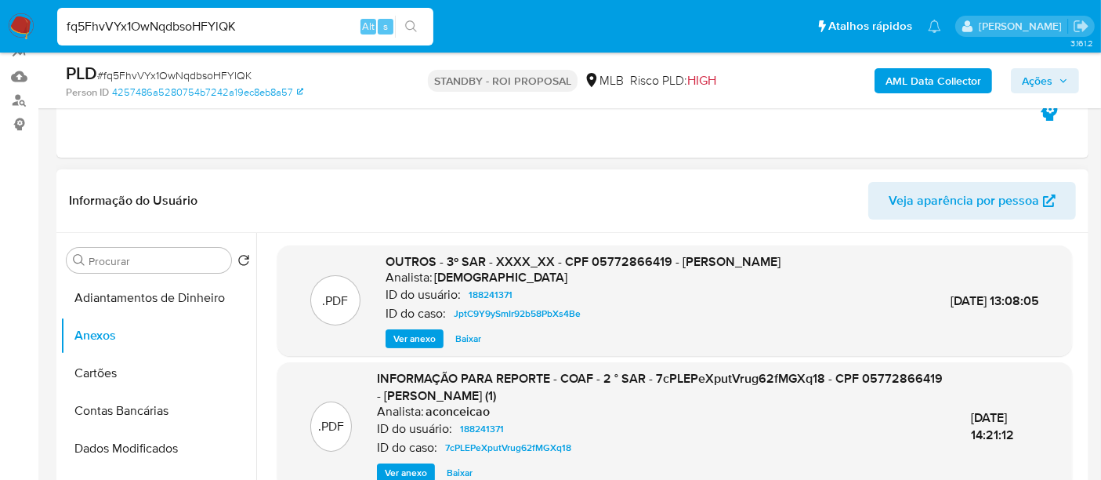
click at [425, 335] on span "Ver anexo" at bounding box center [415, 339] width 42 height 16
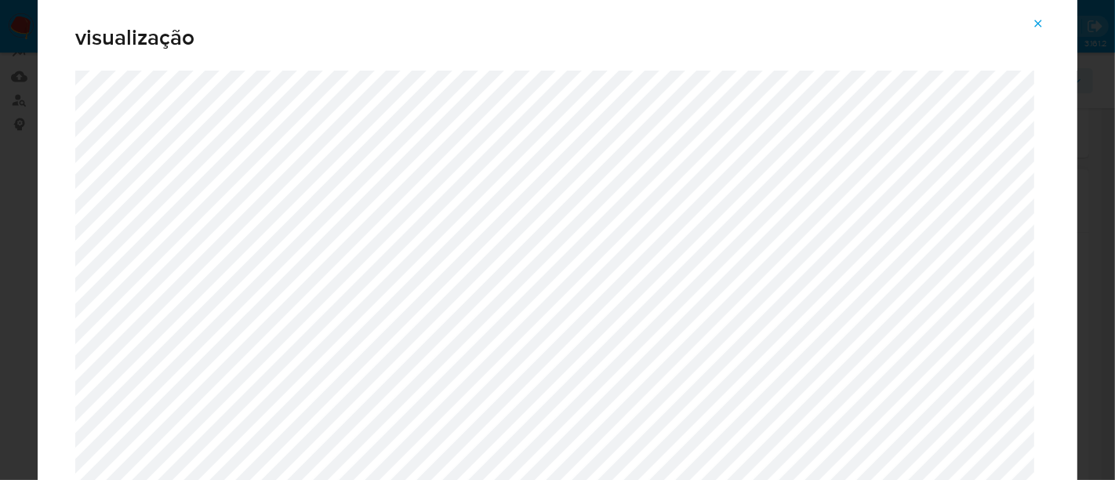
click at [1035, 21] on icon "Attachment preview" at bounding box center [1038, 23] width 13 height 13
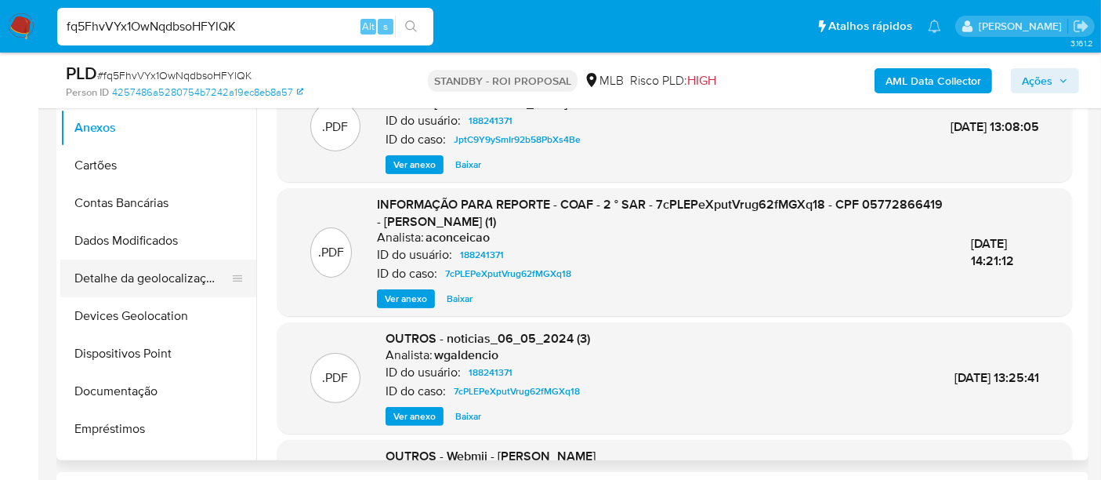
scroll to position [87, 0]
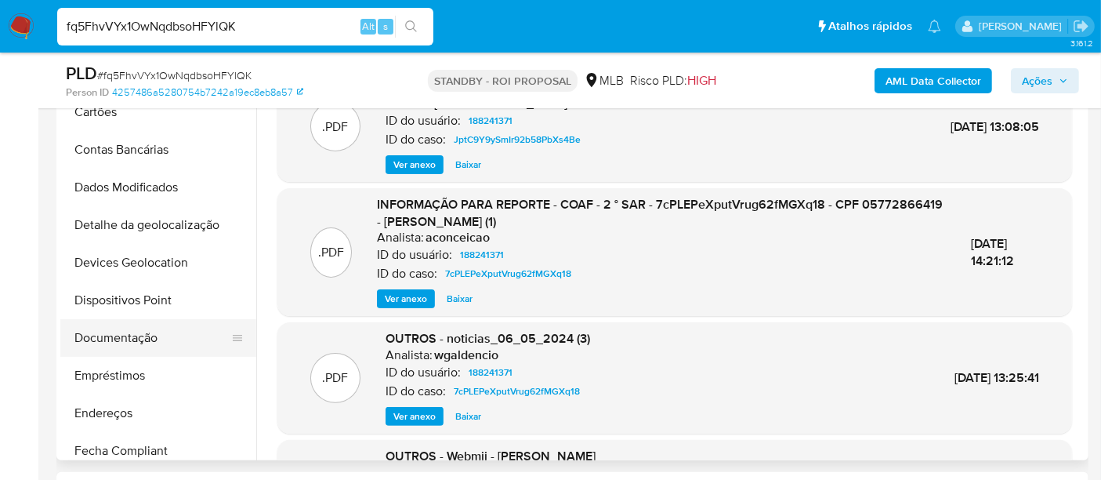
click at [120, 334] on button "Documentação" at bounding box center [151, 338] width 183 height 38
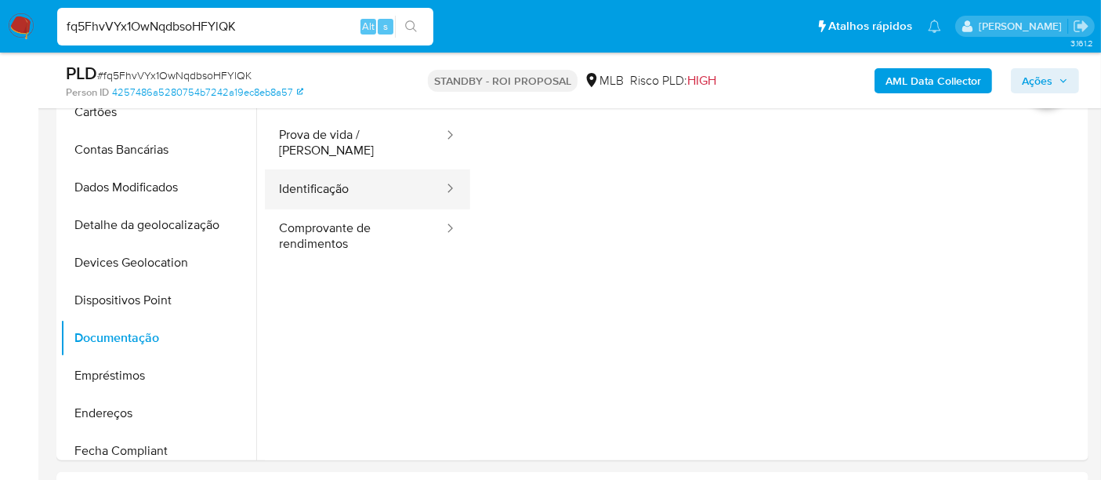
click at [331, 182] on button "Identificação" at bounding box center [355, 189] width 180 height 40
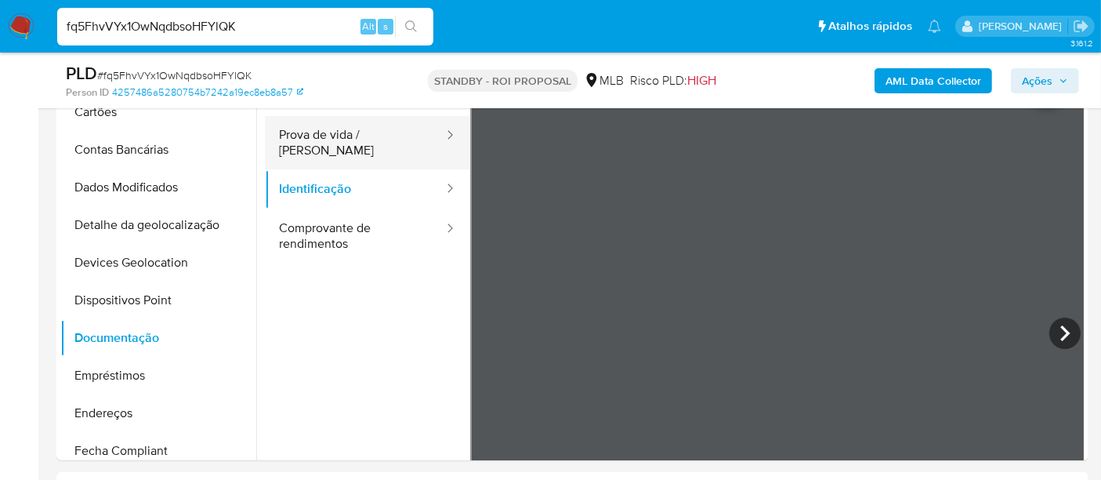
click at [336, 128] on button "Prova de vida / Selfie" at bounding box center [355, 142] width 180 height 53
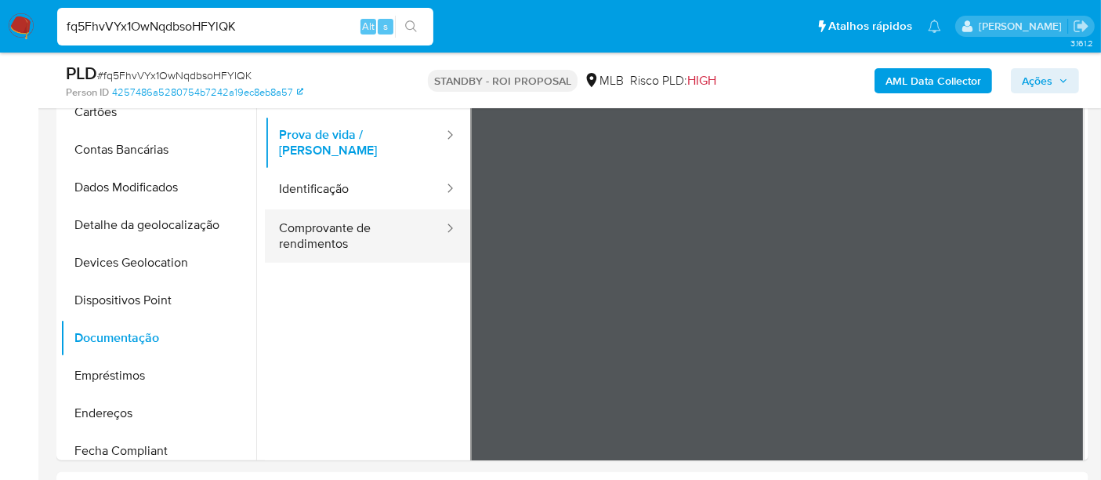
click at [346, 221] on button "Comprovante de rendimentos" at bounding box center [355, 235] width 180 height 53
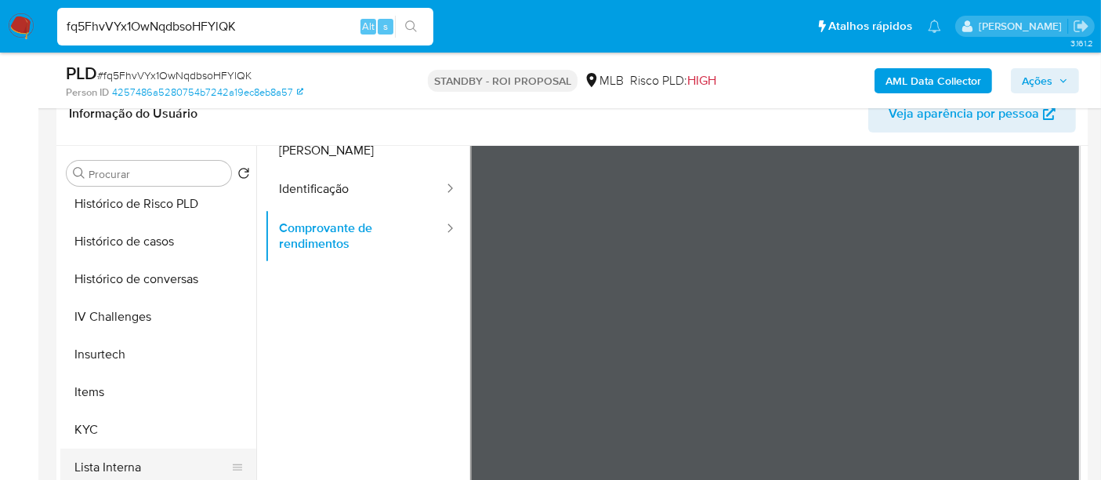
scroll to position [609, 0]
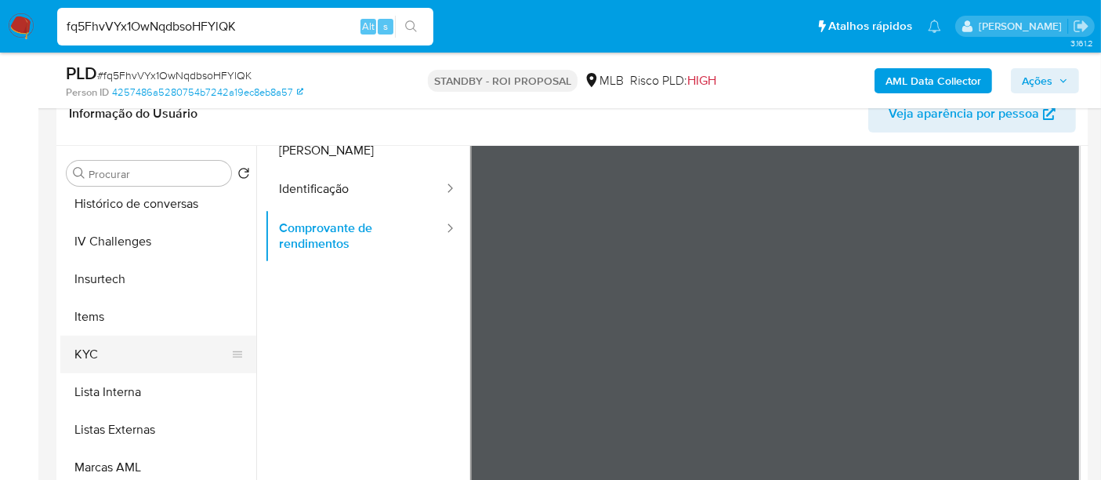
click at [83, 357] on button "KYC" at bounding box center [151, 355] width 183 height 38
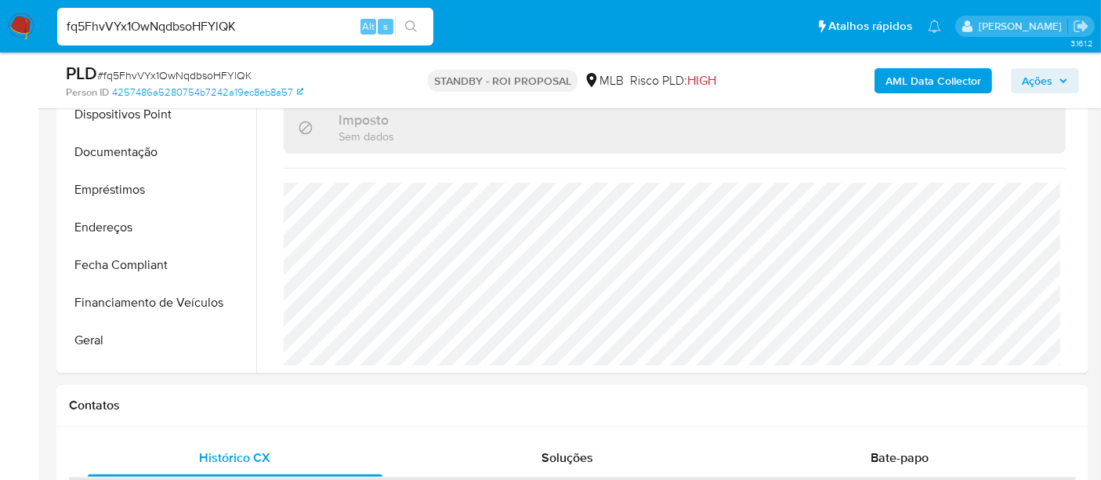
scroll to position [173, 0]
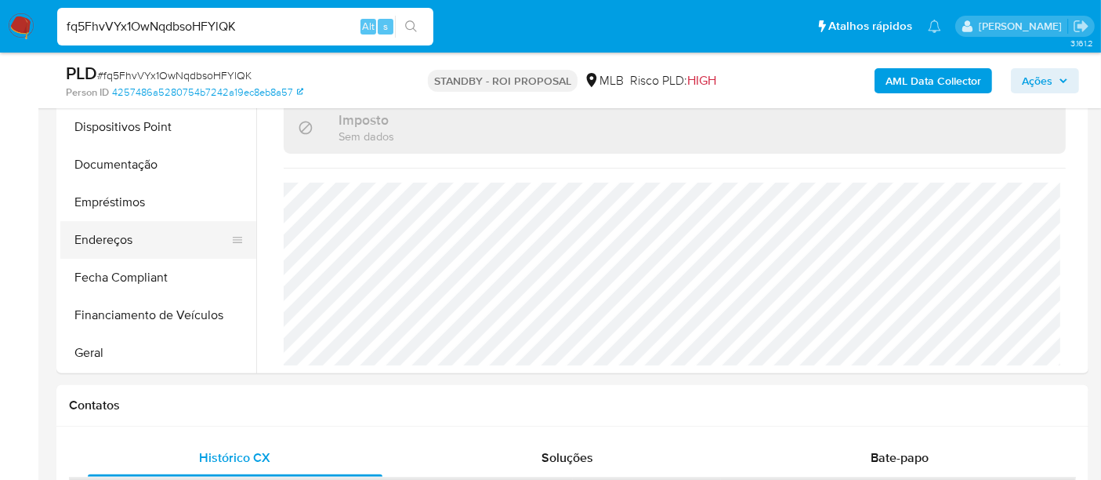
click at [123, 243] on button "Endereços" at bounding box center [151, 240] width 183 height 38
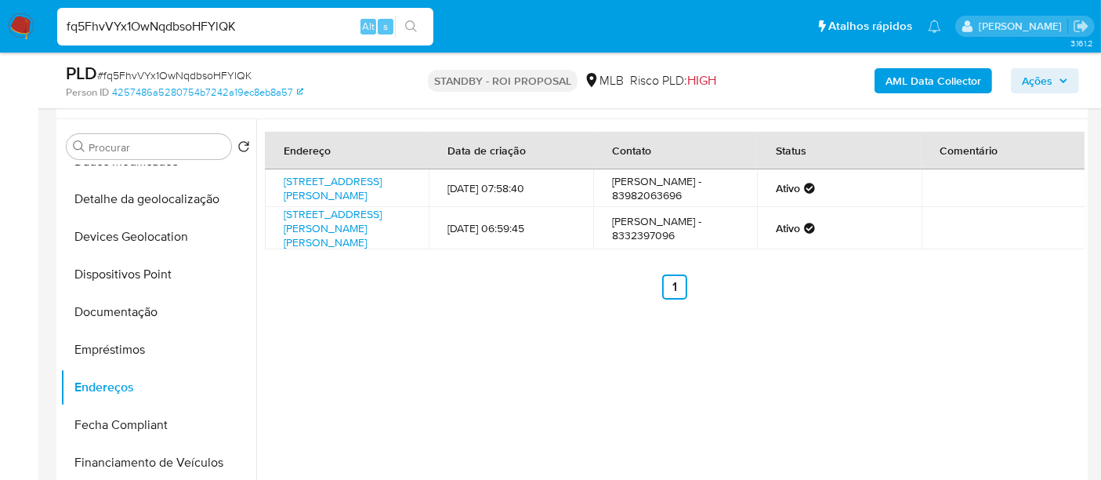
scroll to position [261, 0]
